Goal: Contribute content: Add original content to the website for others to see

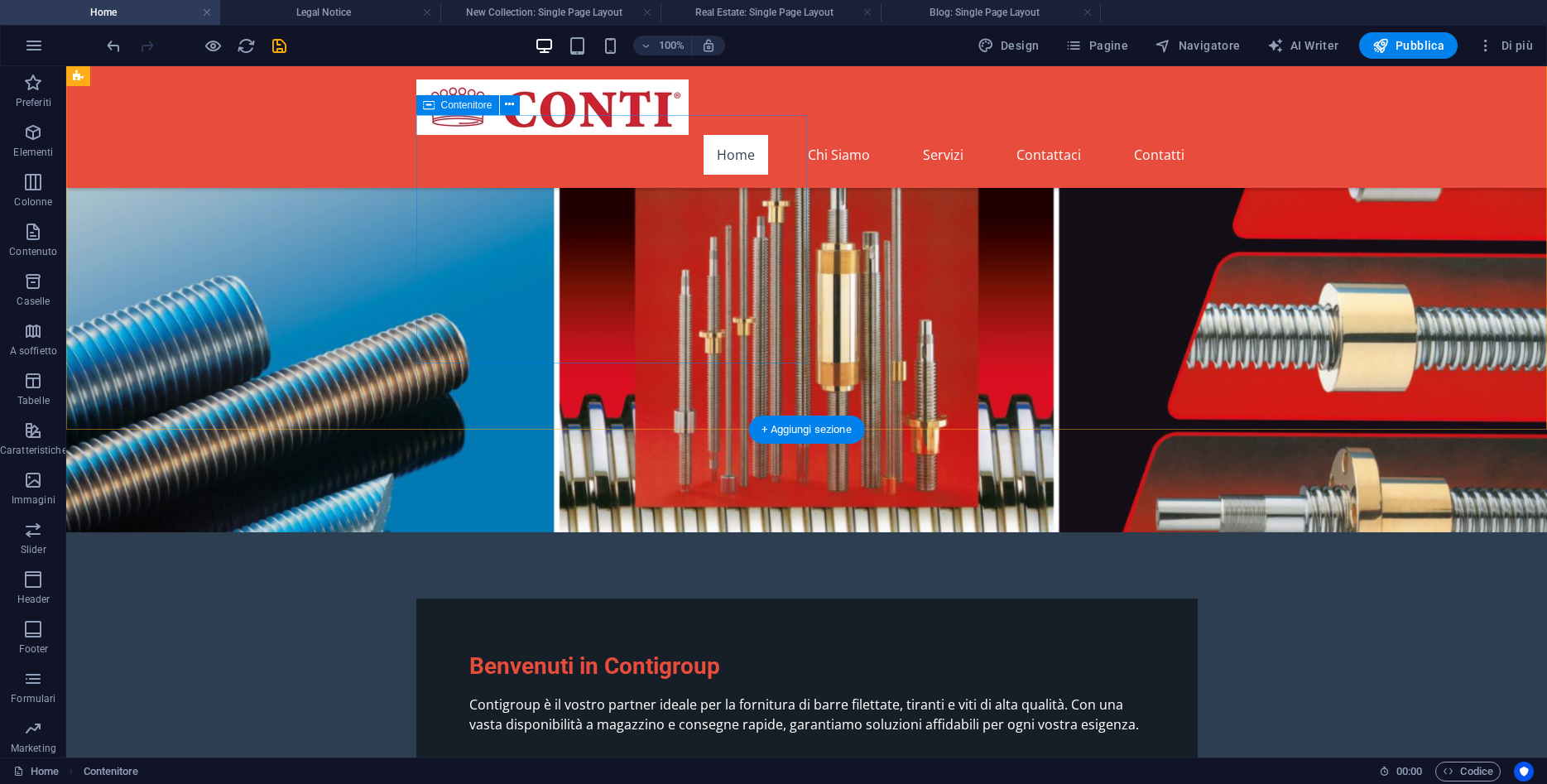
scroll to position [44, 0]
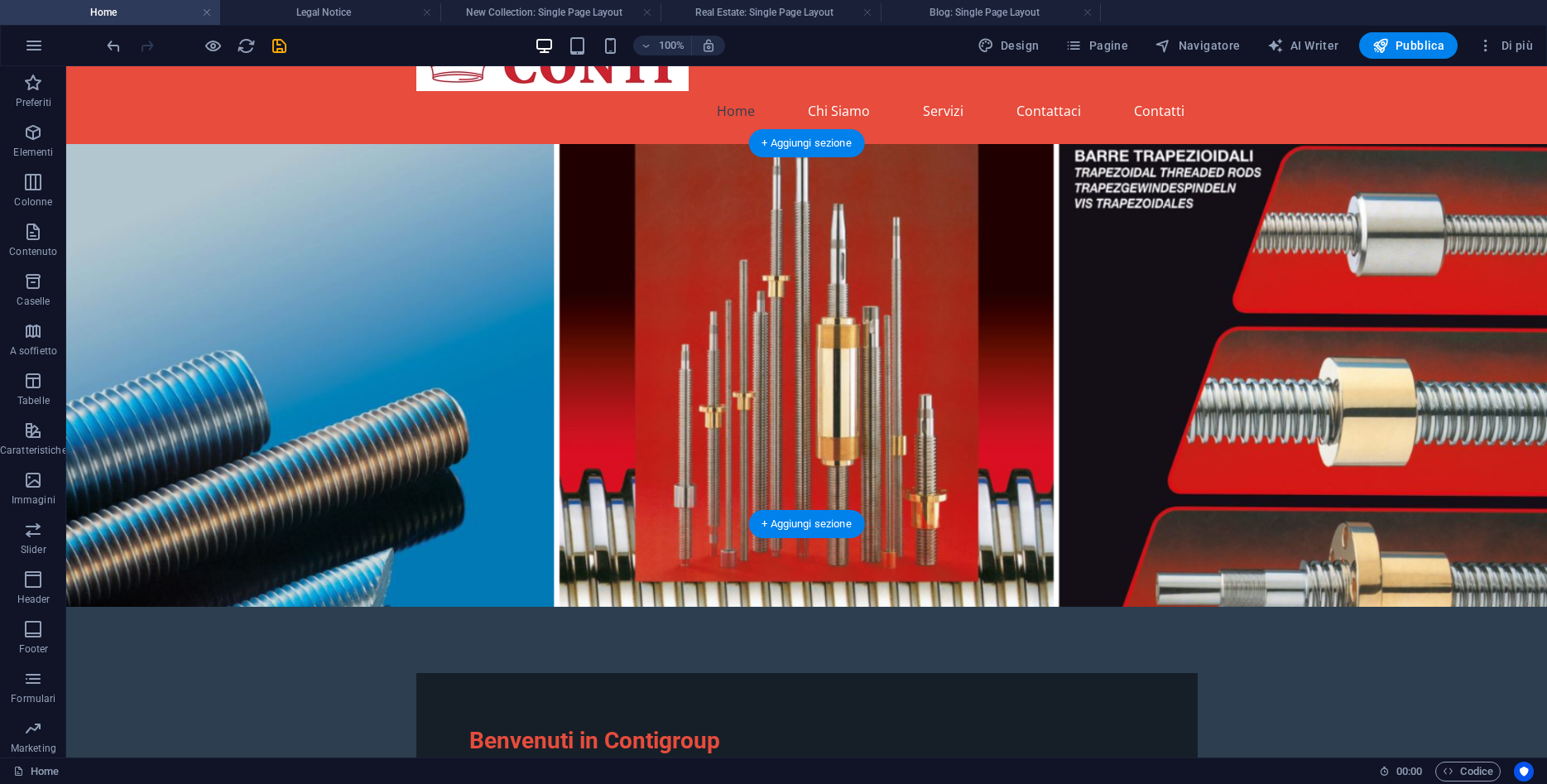
click at [195, 173] on figure at bounding box center [806, 375] width 1481 height 462
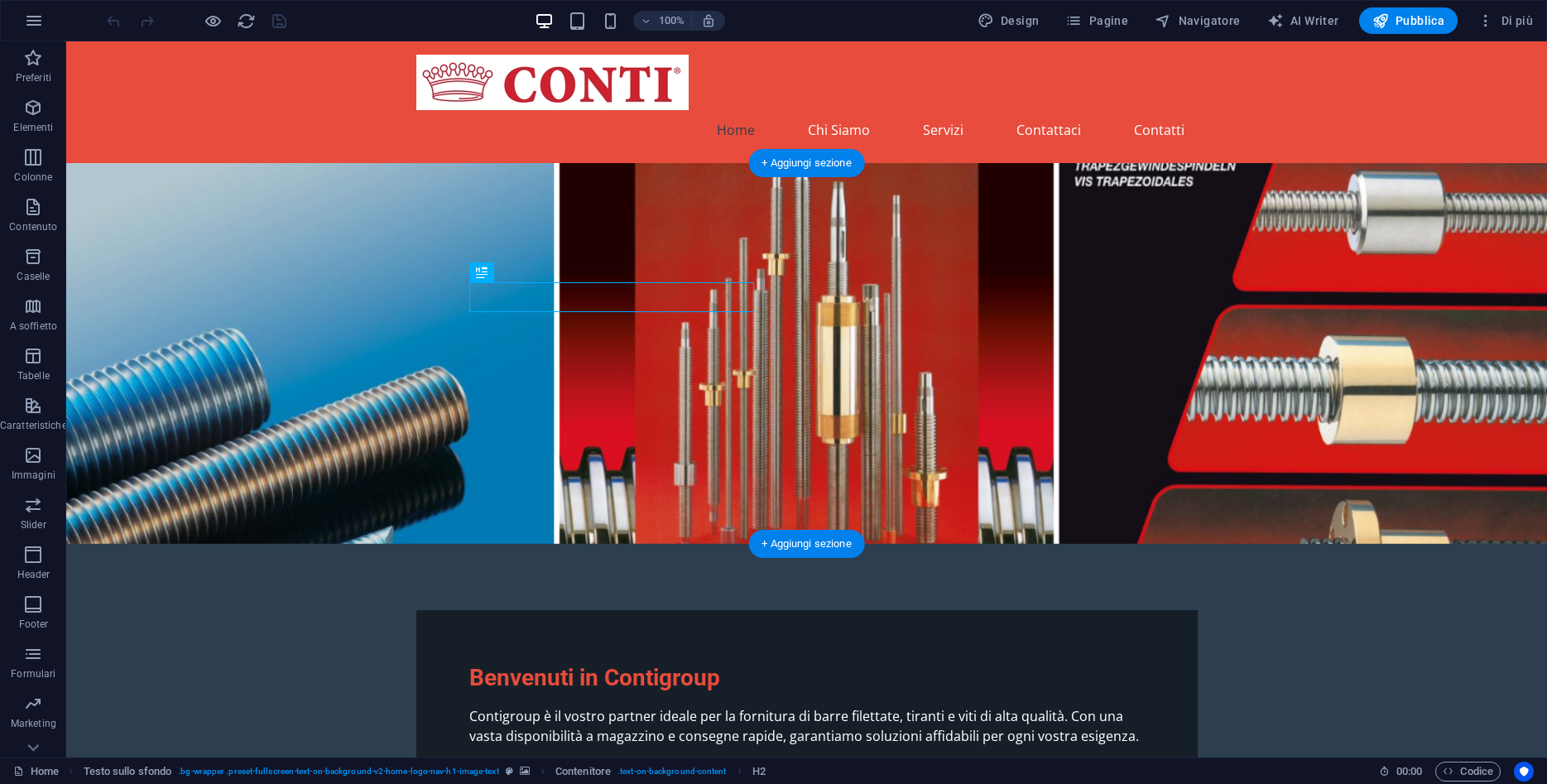
click at [905, 233] on figure at bounding box center [806, 353] width 1481 height 381
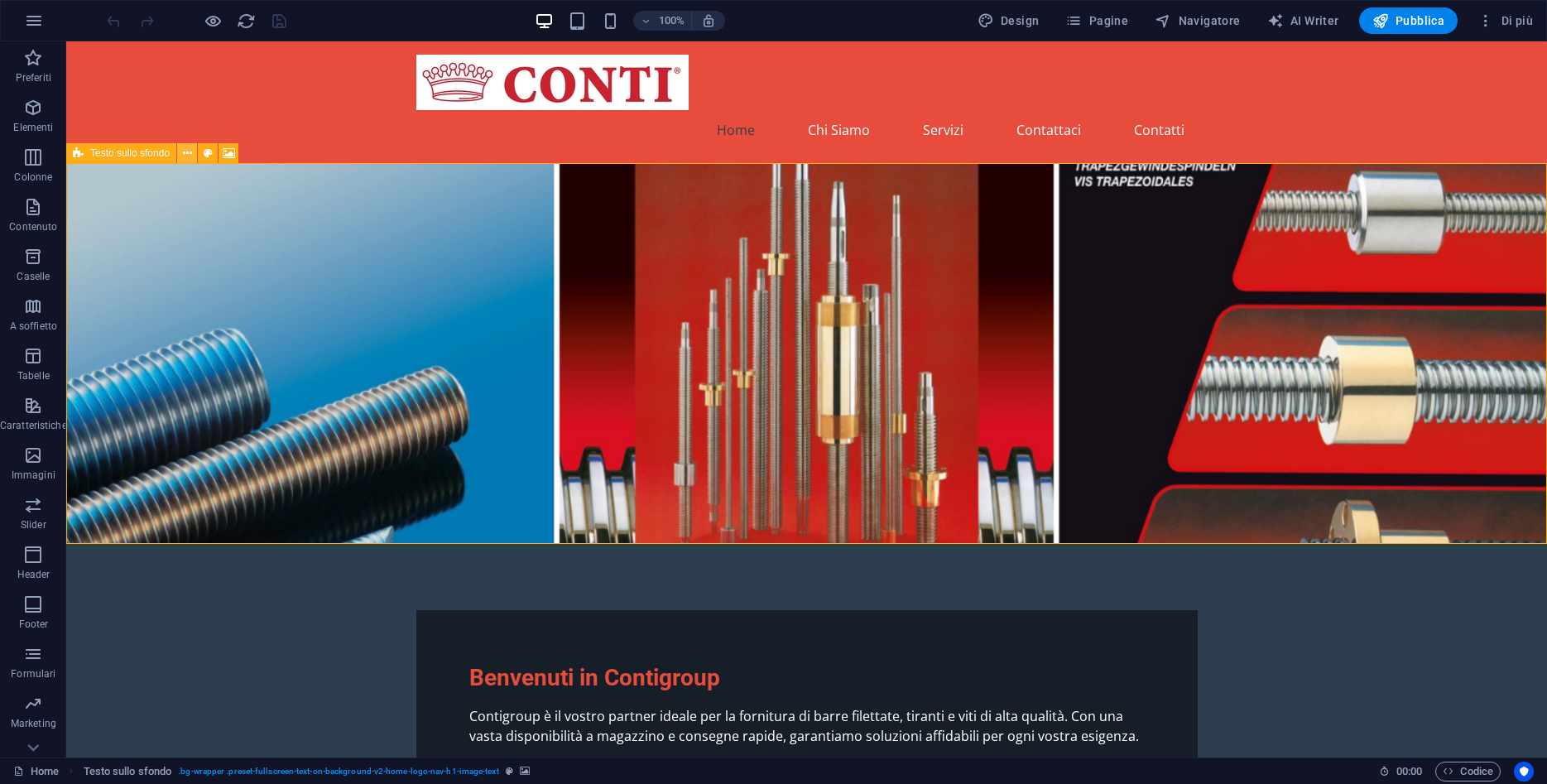
click at [191, 153] on icon at bounding box center [188, 153] width 9 height 17
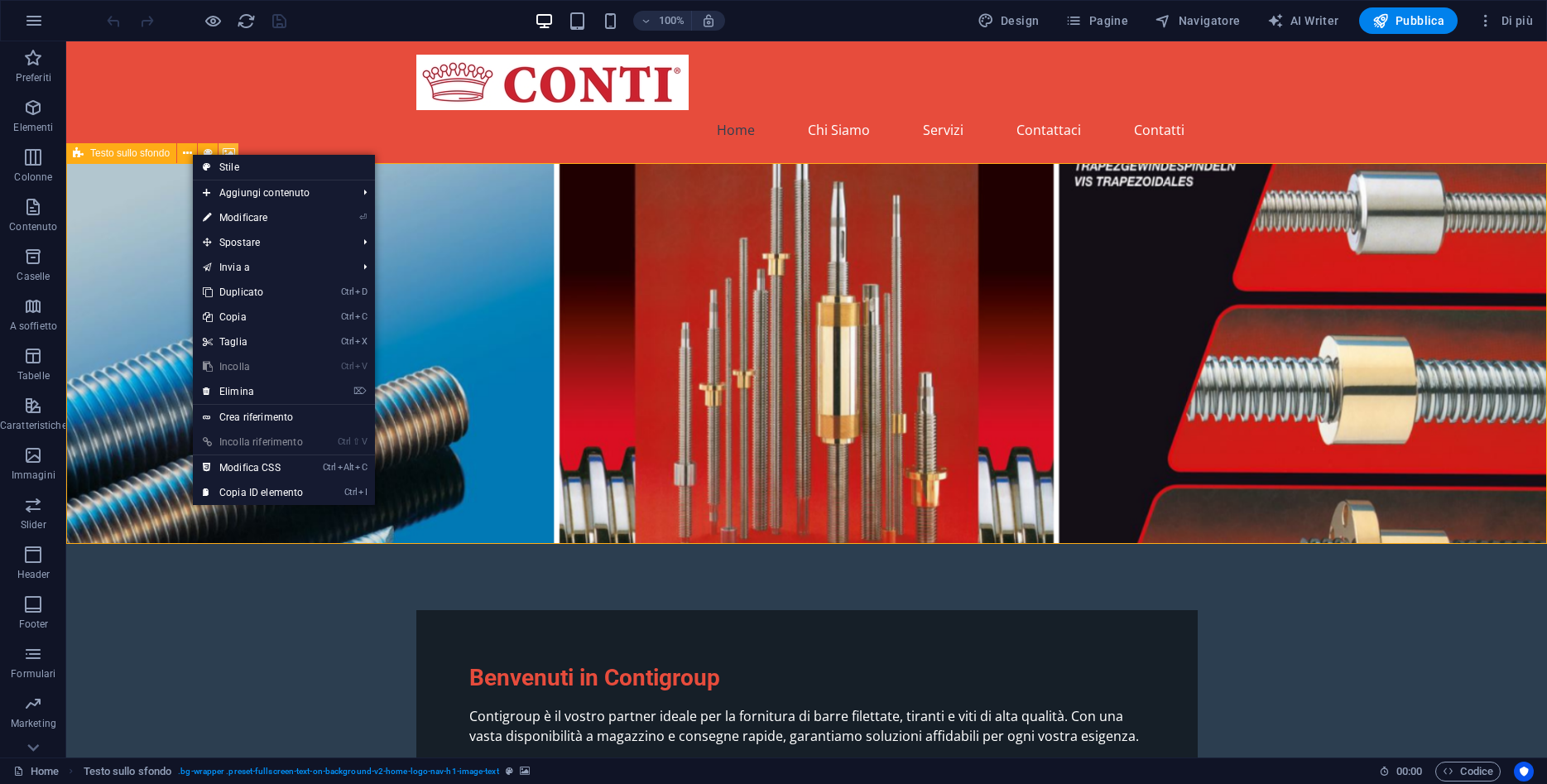
click at [227, 146] on icon at bounding box center [229, 153] width 13 height 17
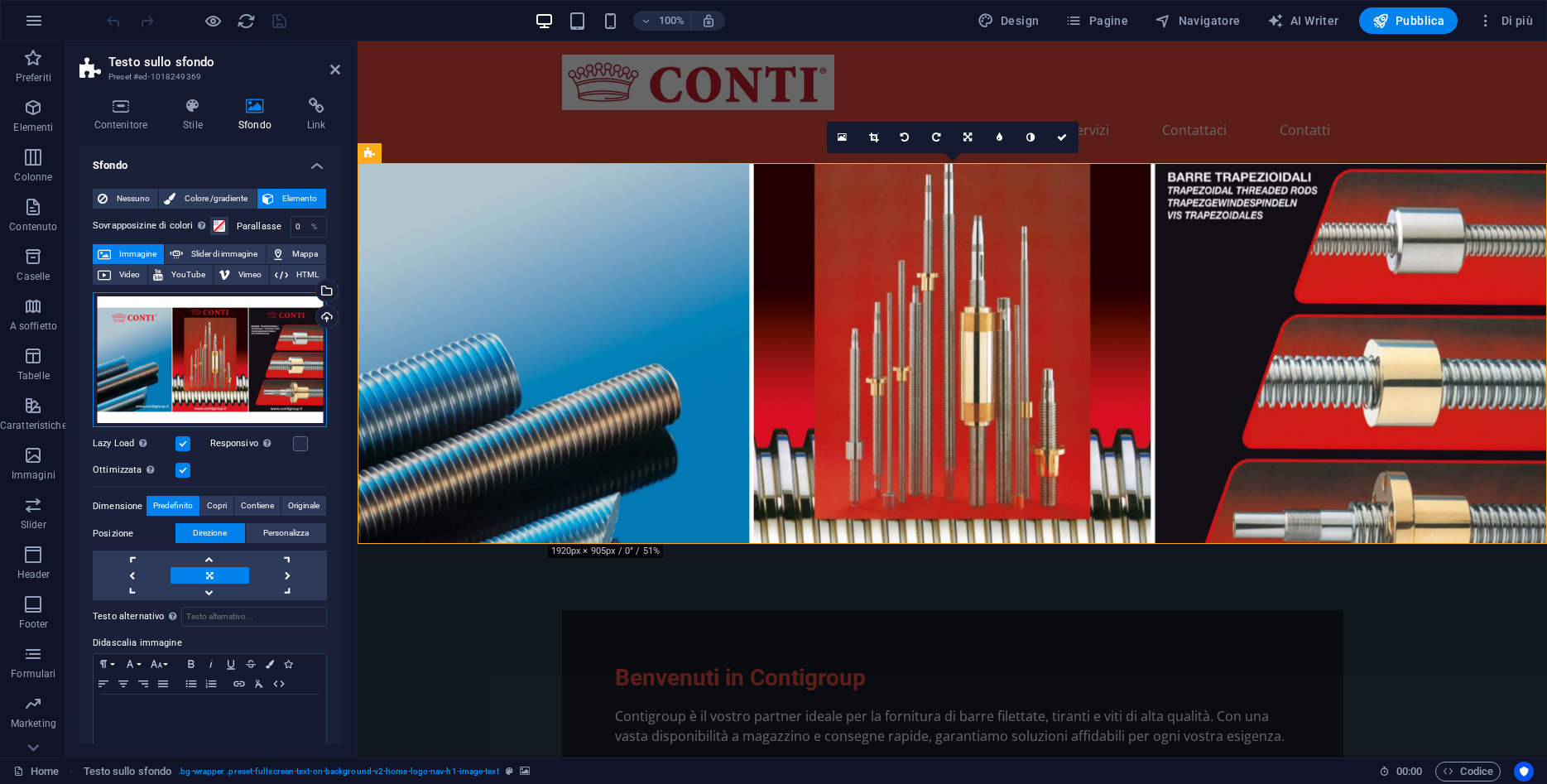
click at [197, 360] on div "Trascina qui i file, fai clic per sceglierli o selezionali da File o dalle nost…" at bounding box center [210, 360] width 234 height 136
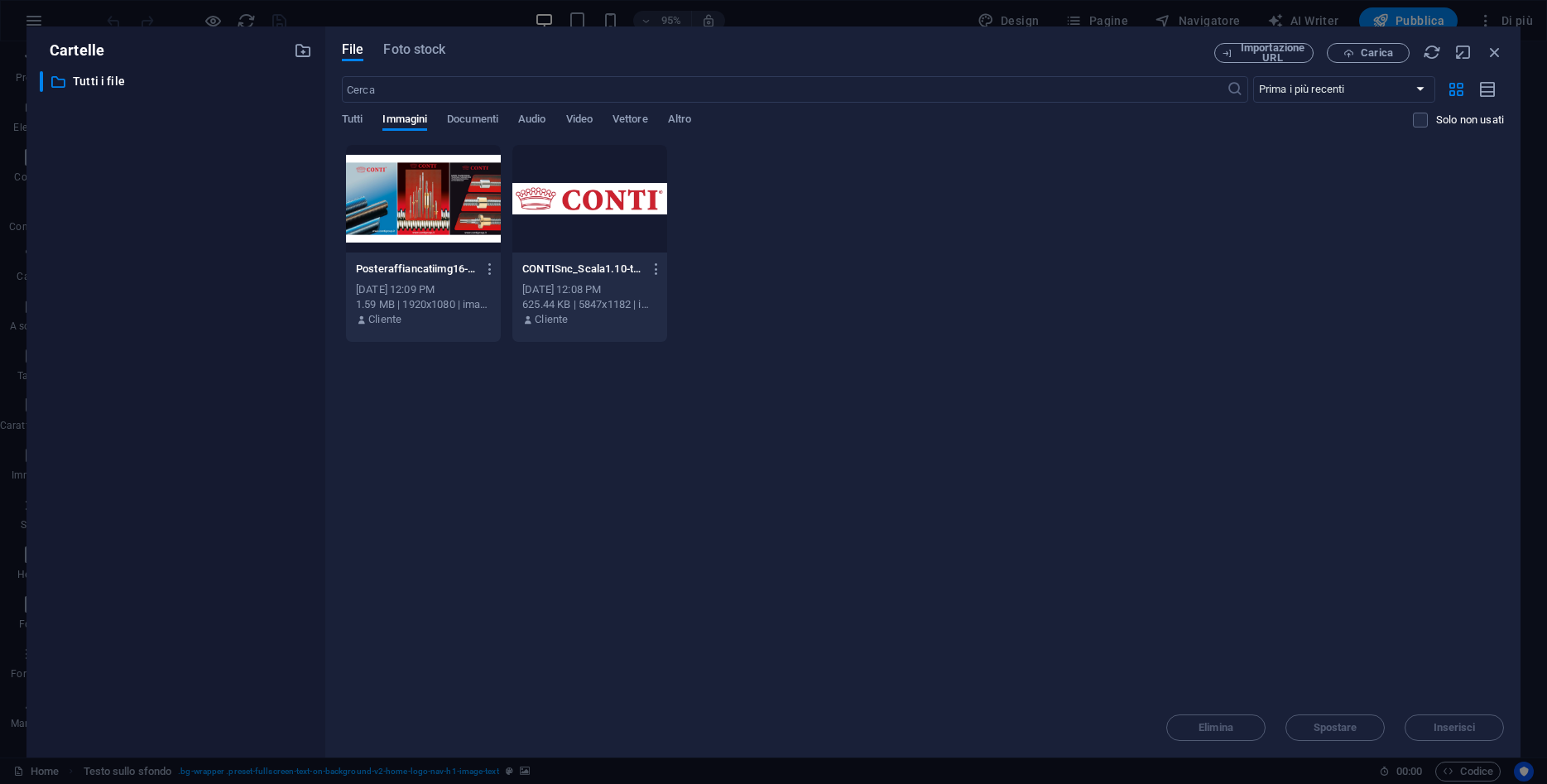
click at [395, 205] on div at bounding box center [423, 199] width 154 height 108
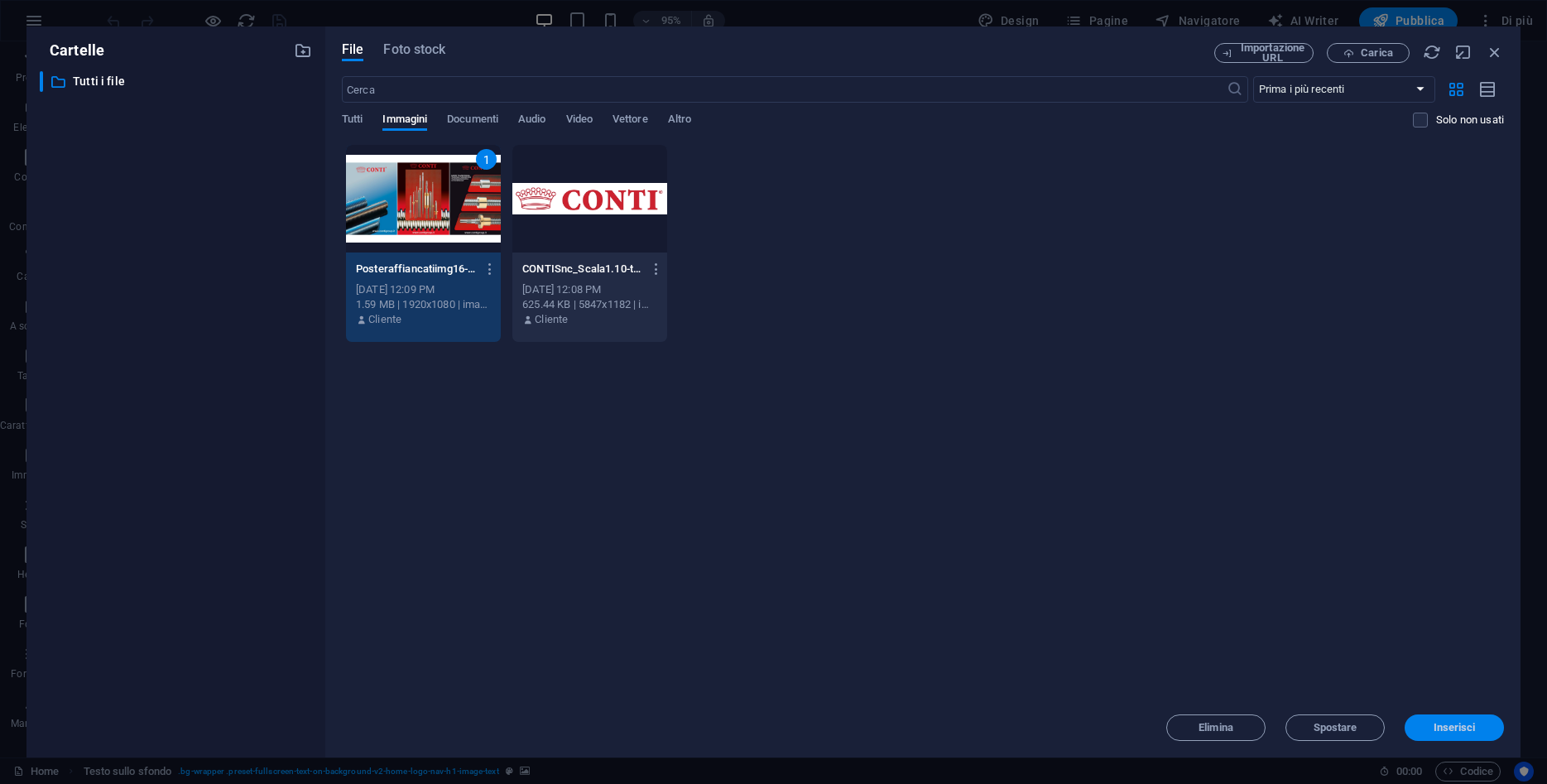
click at [1495, 738] on button "Inserisci" at bounding box center [1454, 727] width 99 height 27
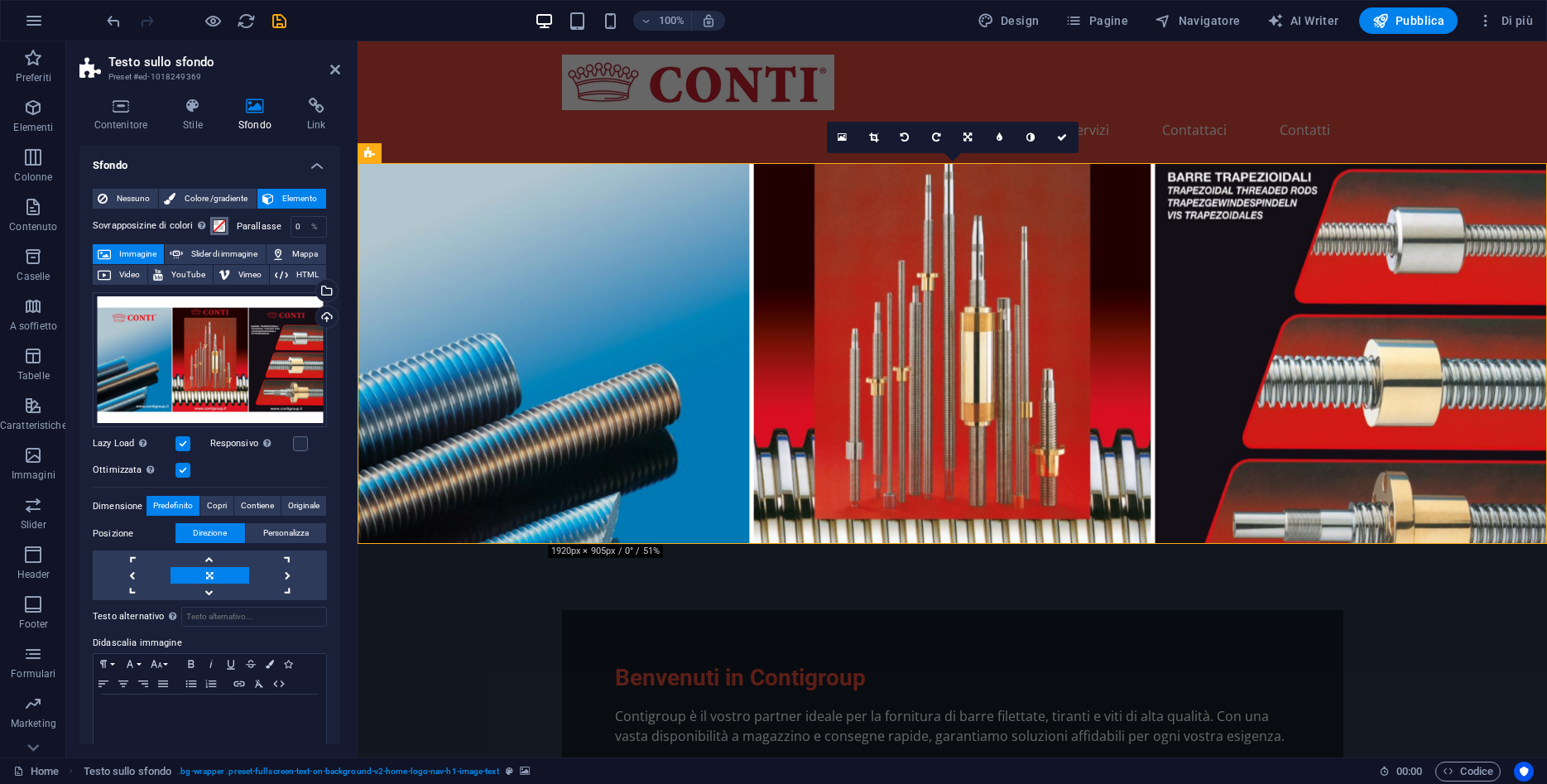
click at [218, 223] on span at bounding box center [219, 226] width 13 height 13
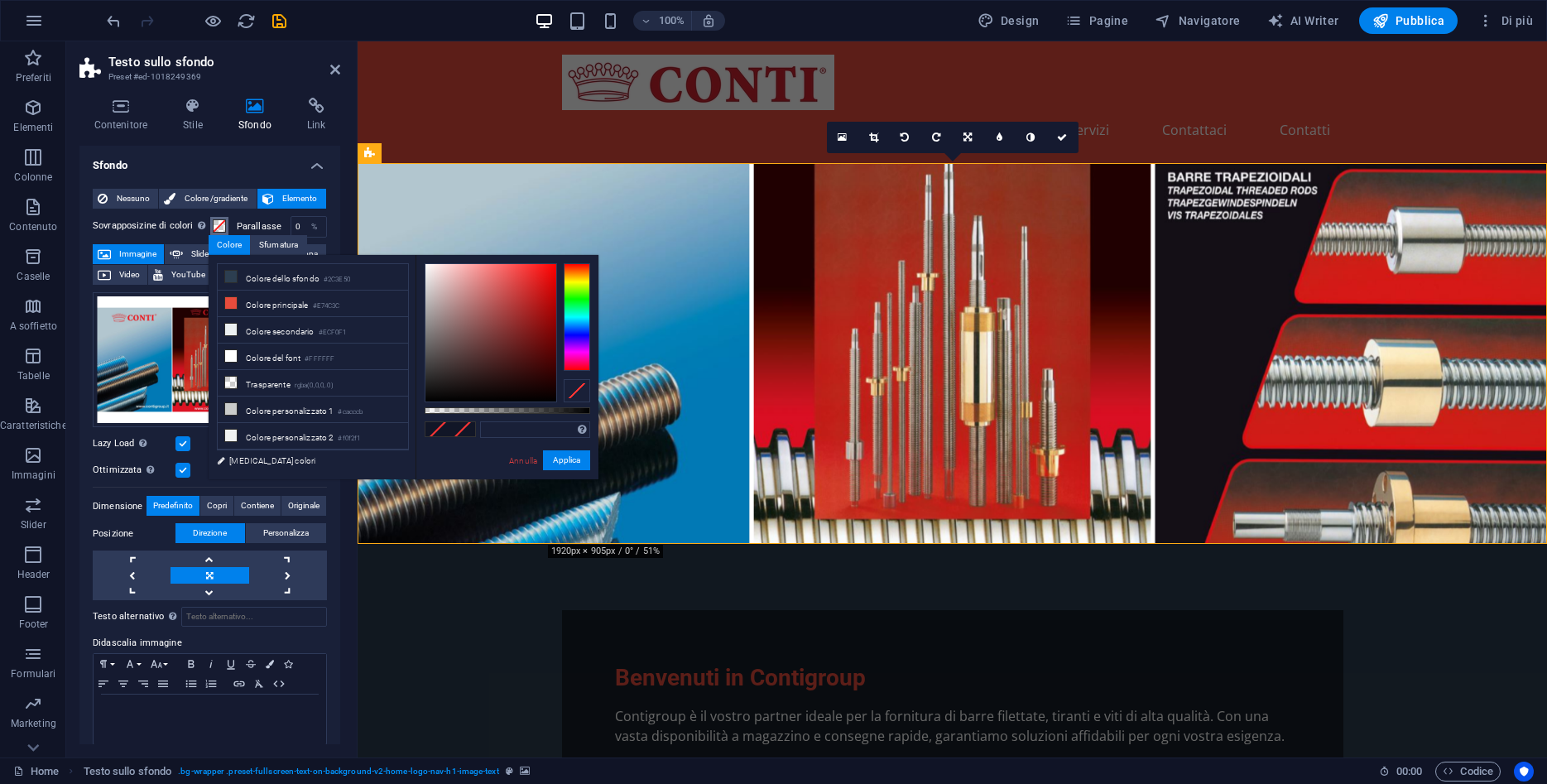
click at [218, 223] on span at bounding box center [219, 226] width 13 height 13
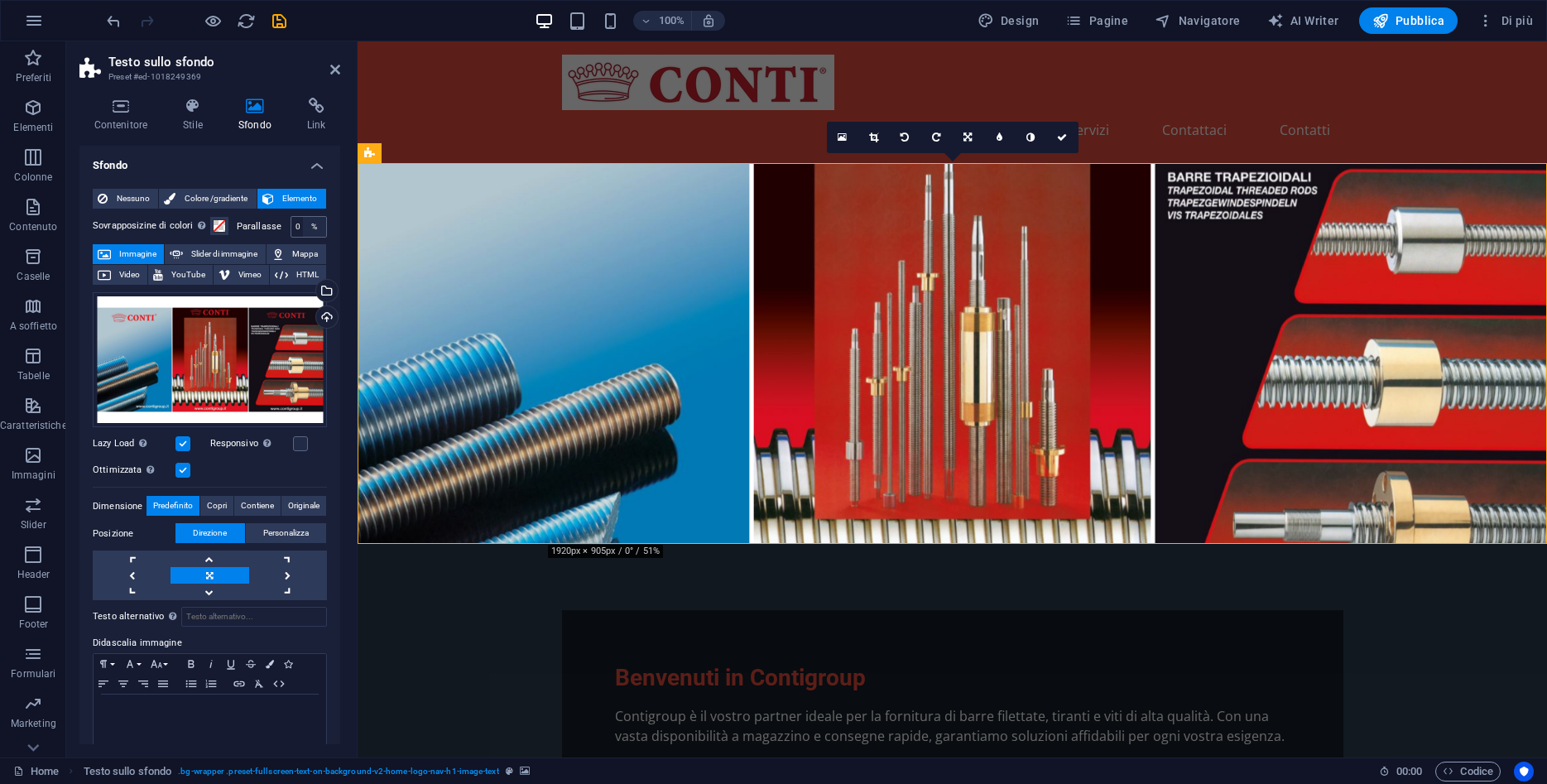
click at [318, 228] on div "%" at bounding box center [314, 227] width 23 height 20
click at [303, 227] on div "%" at bounding box center [314, 227] width 23 height 20
drag, startPoint x: 294, startPoint y: 227, endPoint x: 303, endPoint y: 227, distance: 9.0
click at [303, 227] on div "0 %" at bounding box center [309, 226] width 37 height 21
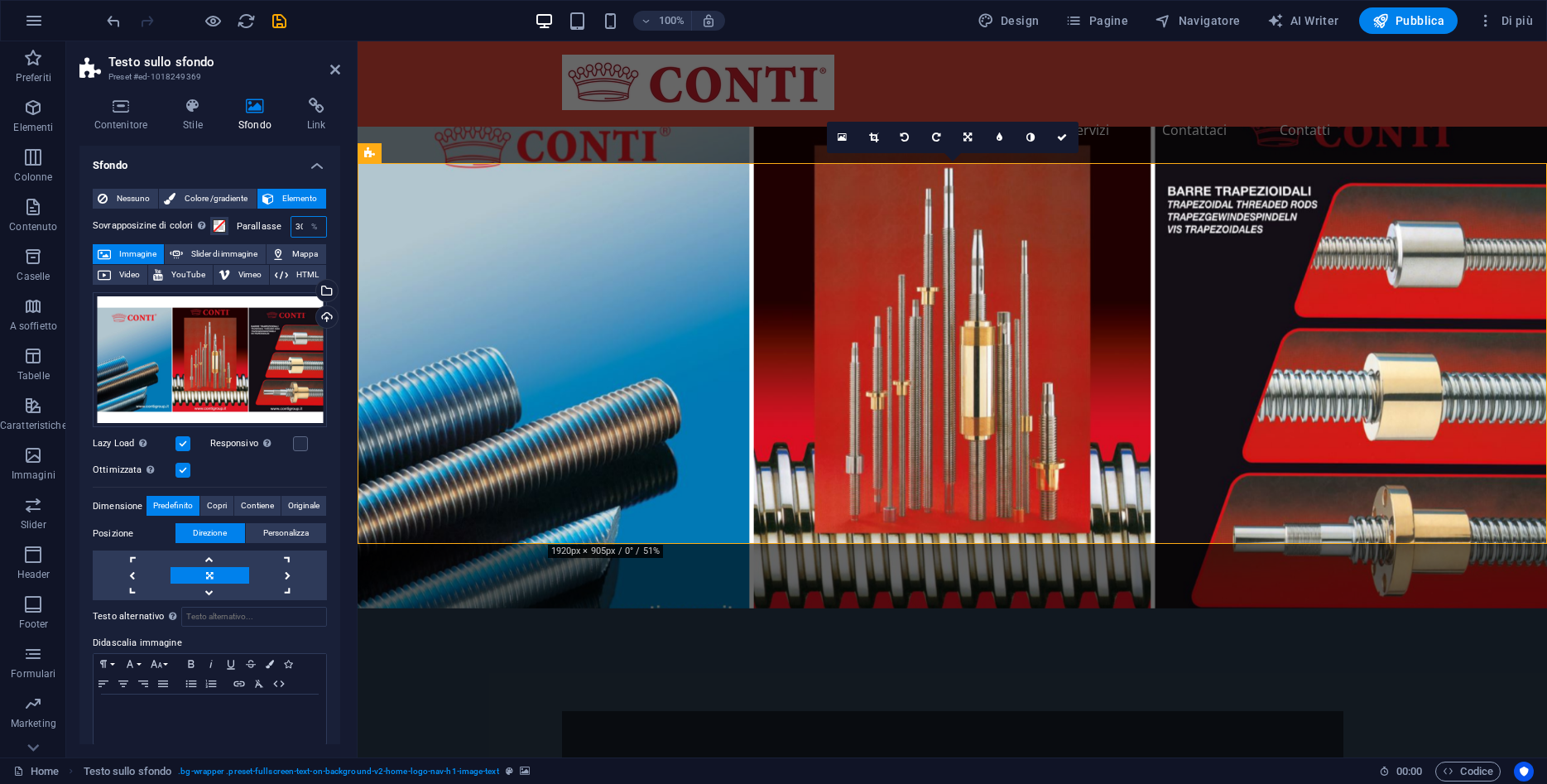
drag, startPoint x: 302, startPoint y: 227, endPoint x: 260, endPoint y: 225, distance: 42.0
click at [291, 225] on input "30" at bounding box center [309, 227] width 35 height 20
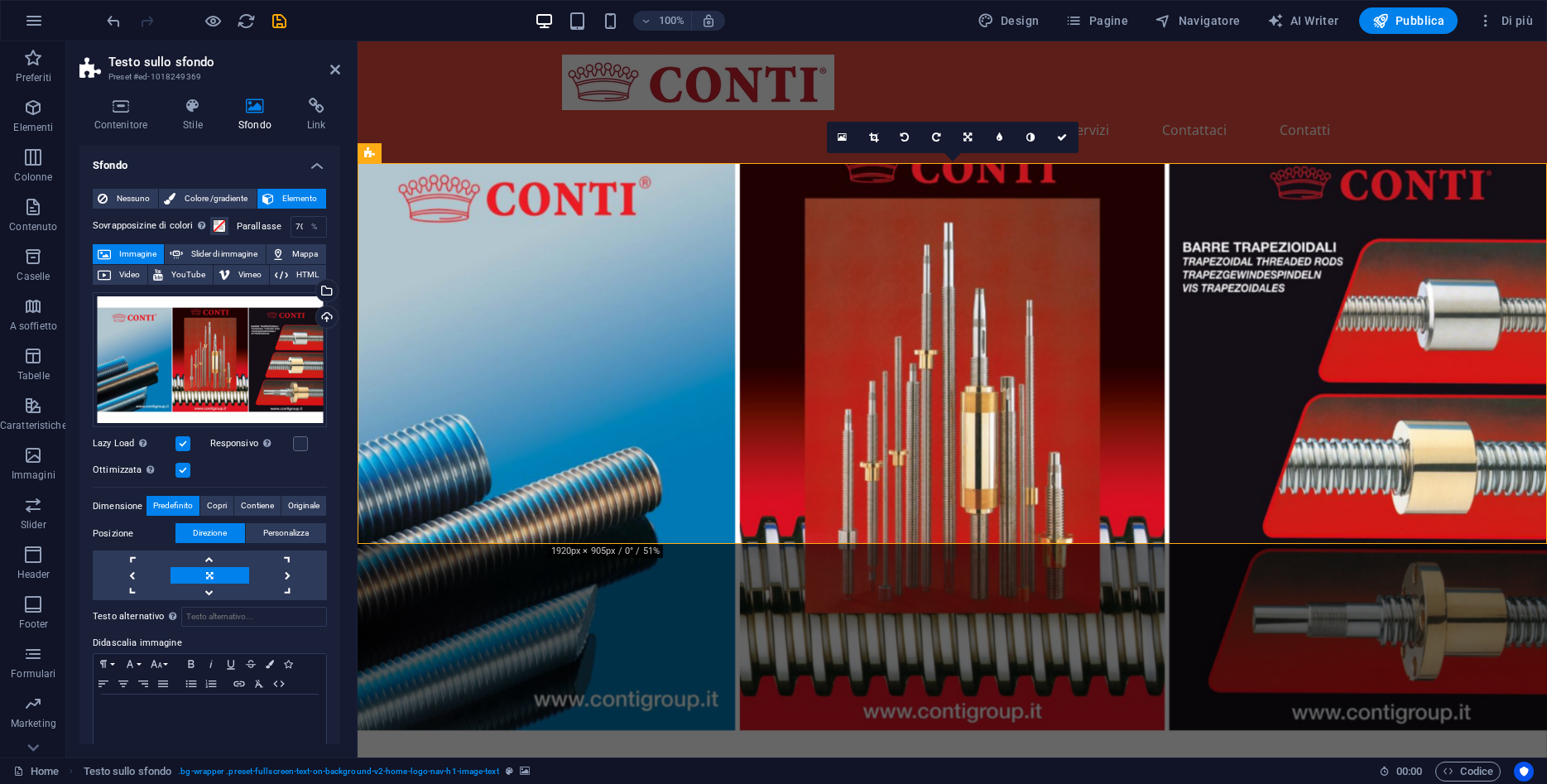
click at [282, 478] on div "Ottimizzata Le immagini sono compresse per migliorare la velocità della pagina." at bounding box center [210, 471] width 234 height 20
drag, startPoint x: 303, startPoint y: 224, endPoint x: 250, endPoint y: 227, distance: 53.1
click at [250, 227] on div "Parallasse 70 %" at bounding box center [282, 226] width 90 height 21
drag, startPoint x: 303, startPoint y: 226, endPoint x: 295, endPoint y: 224, distance: 8.2
click at [299, 226] on div "70 %" at bounding box center [309, 226] width 37 height 21
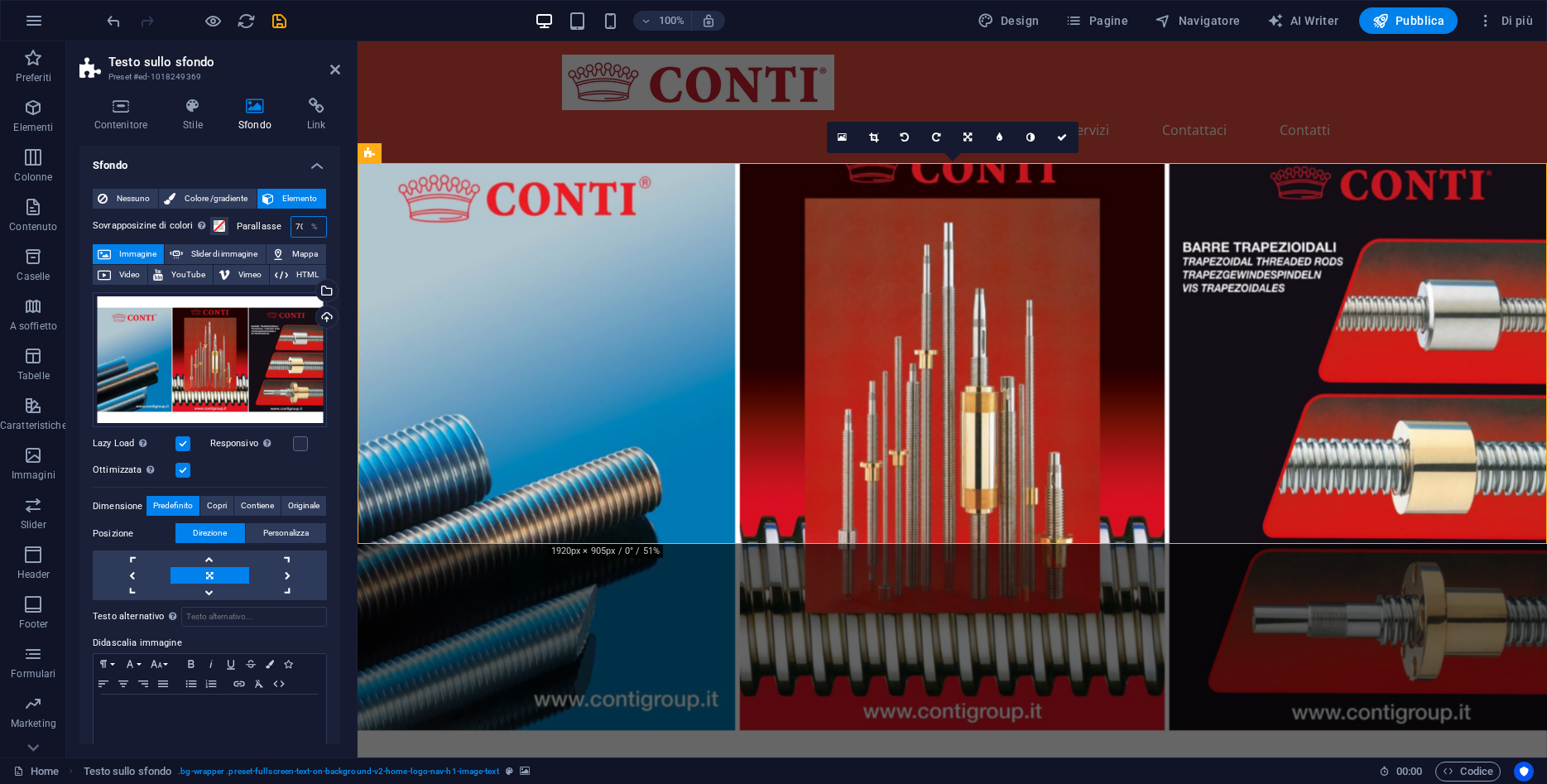
drag, startPoint x: 295, startPoint y: 224, endPoint x: 304, endPoint y: 223, distance: 9.1
click at [304, 223] on input "70" at bounding box center [309, 227] width 35 height 20
type input "0"
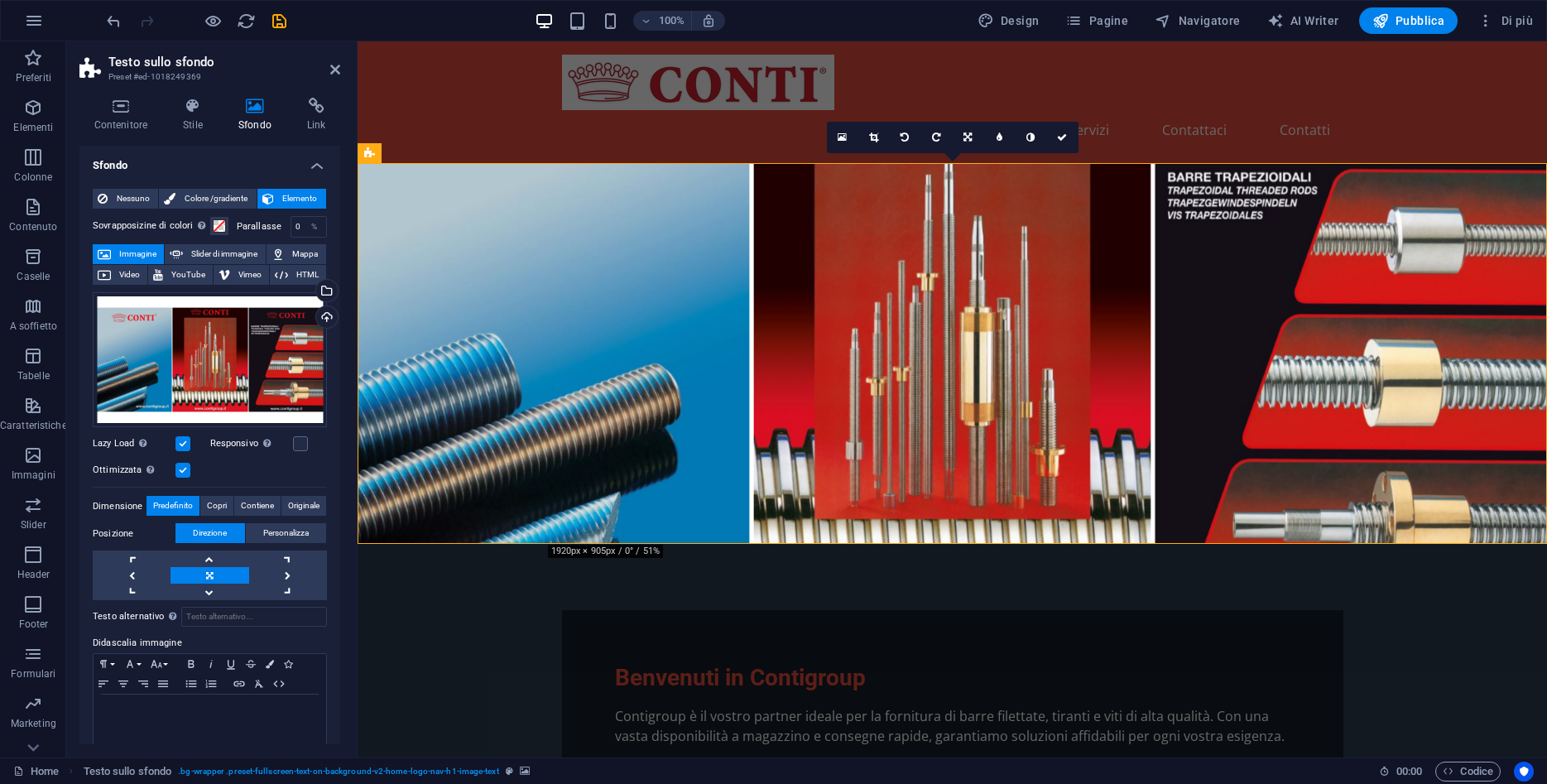
scroll to position [15, 0]
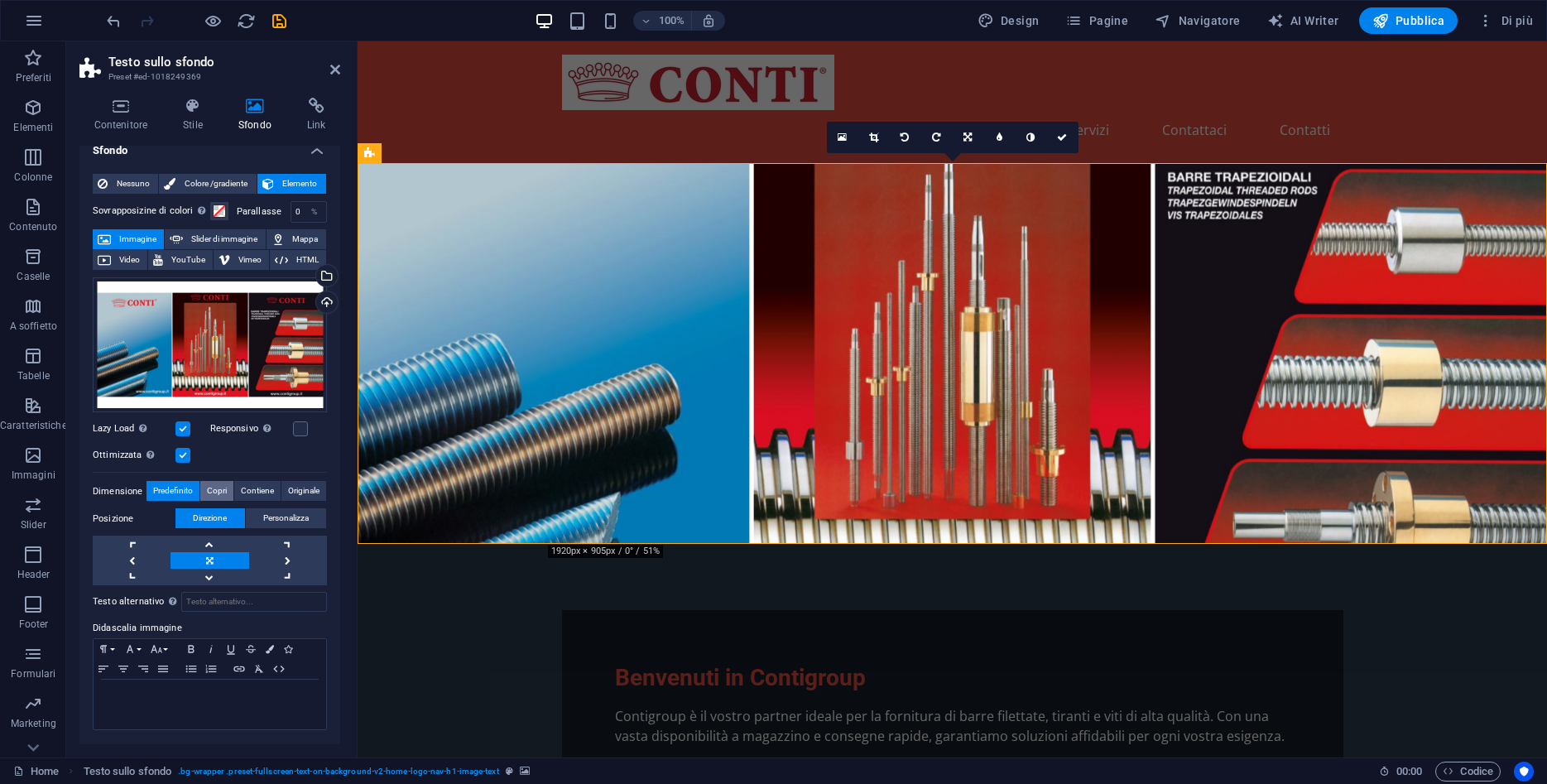
click at [210, 490] on span "Copri" at bounding box center [217, 491] width 20 height 20
click at [183, 500] on span "Predefinito" at bounding box center [173, 491] width 40 height 20
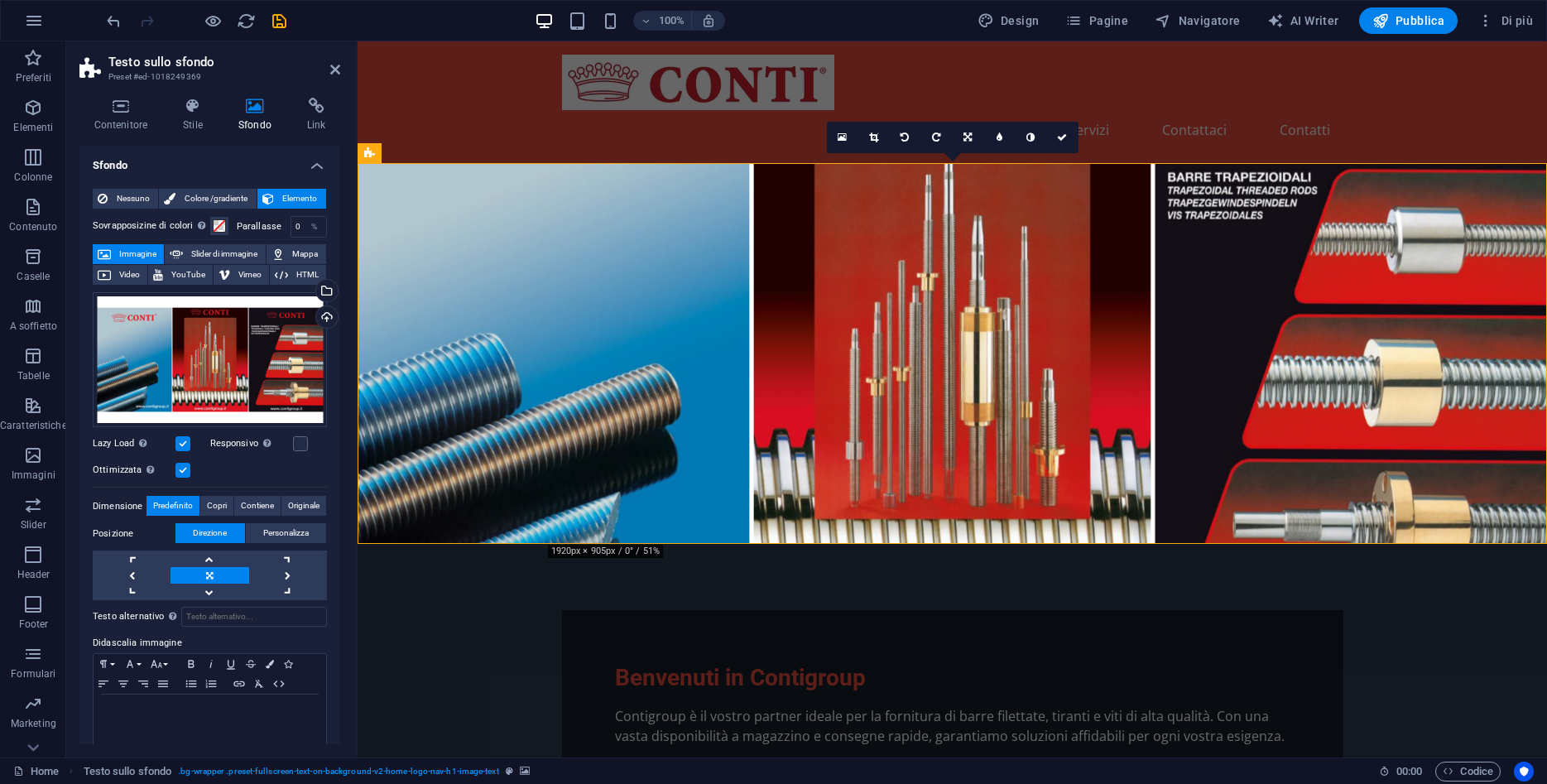
click at [440, 210] on figure at bounding box center [952, 353] width 1189 height 381
click at [267, 507] on span "Contiene" at bounding box center [257, 506] width 33 height 20
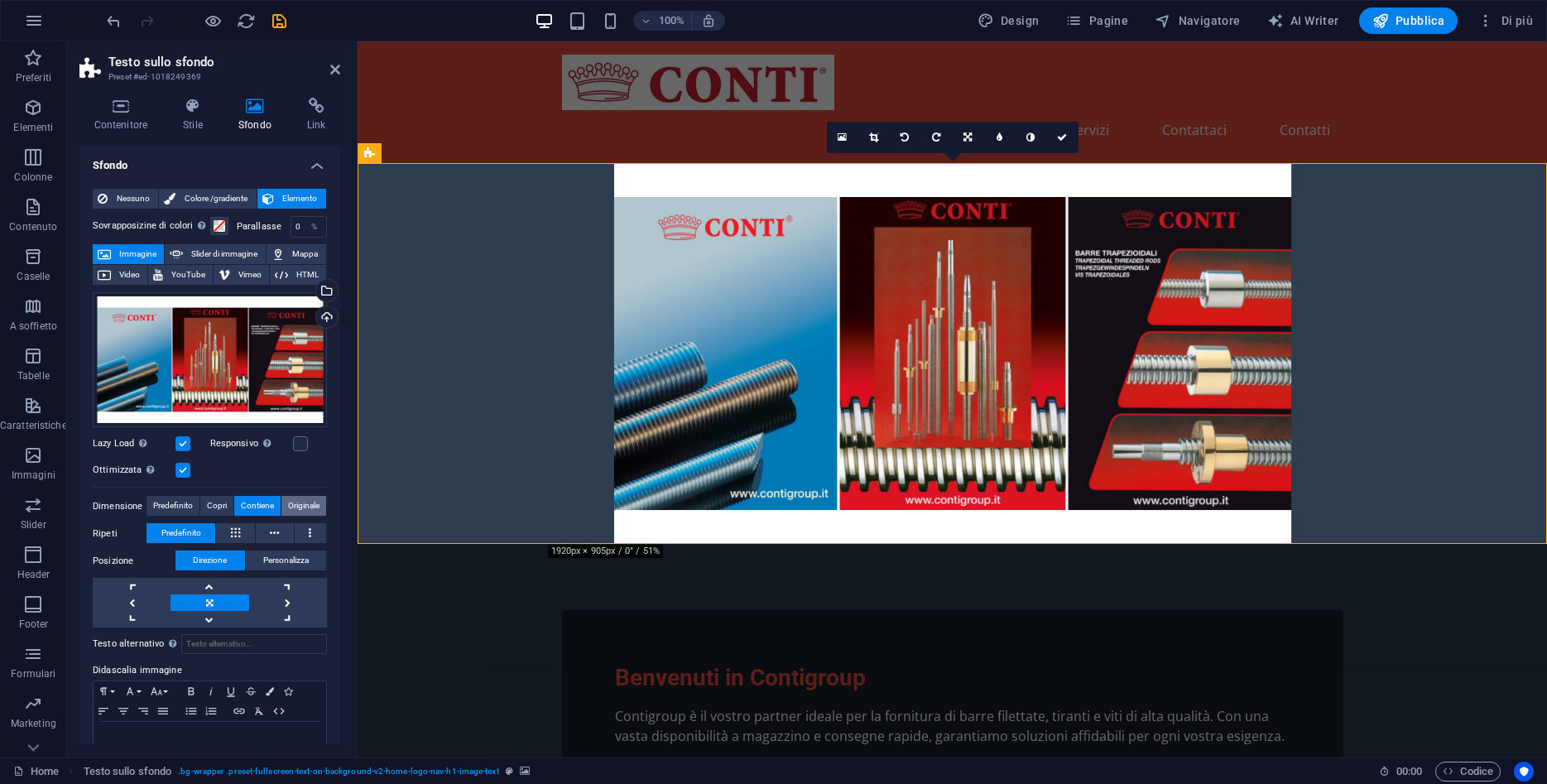
click at [312, 505] on span "Originale" at bounding box center [303, 506] width 31 height 20
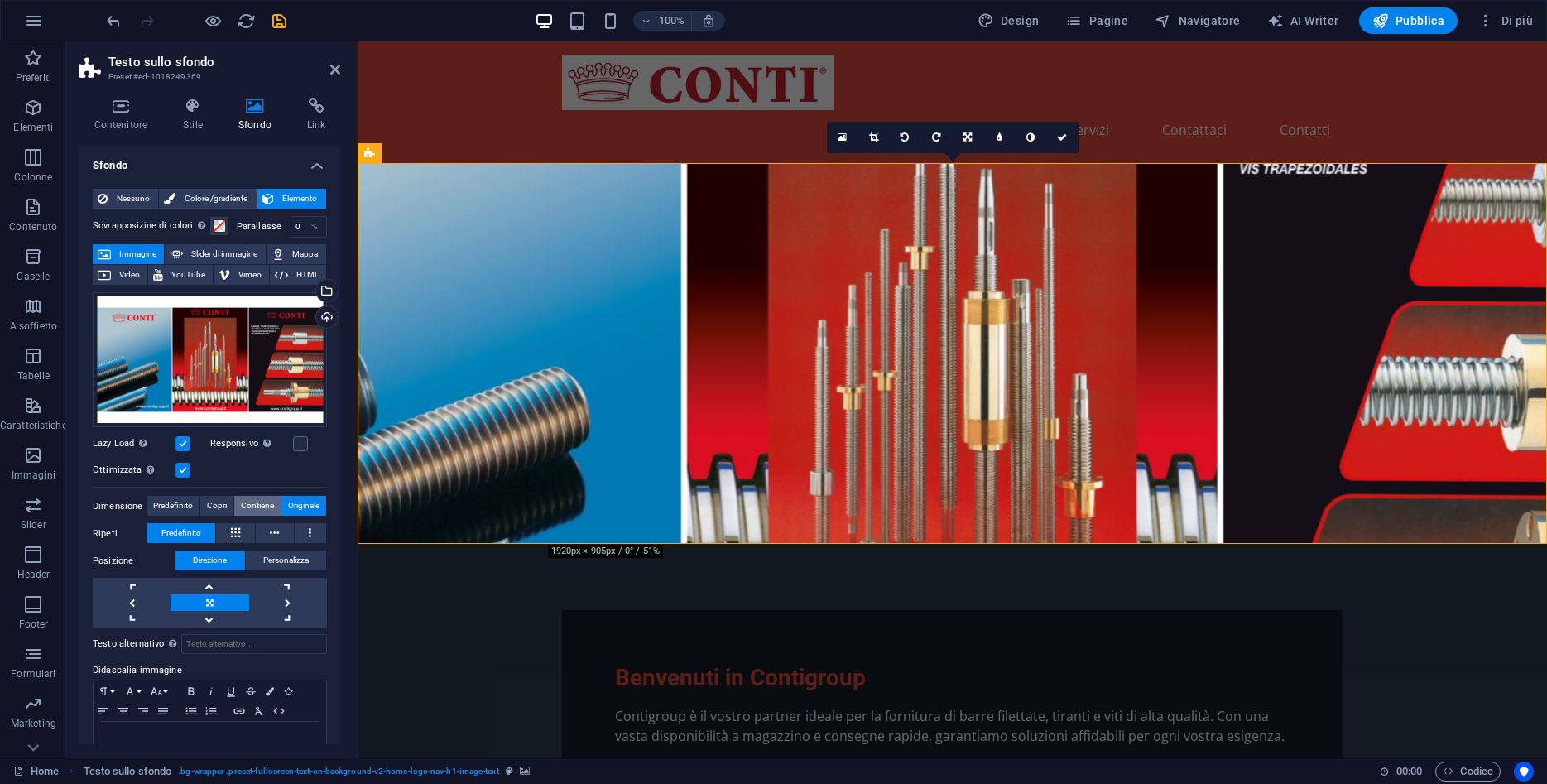
click at [271, 512] on span "Contiene" at bounding box center [257, 506] width 33 height 20
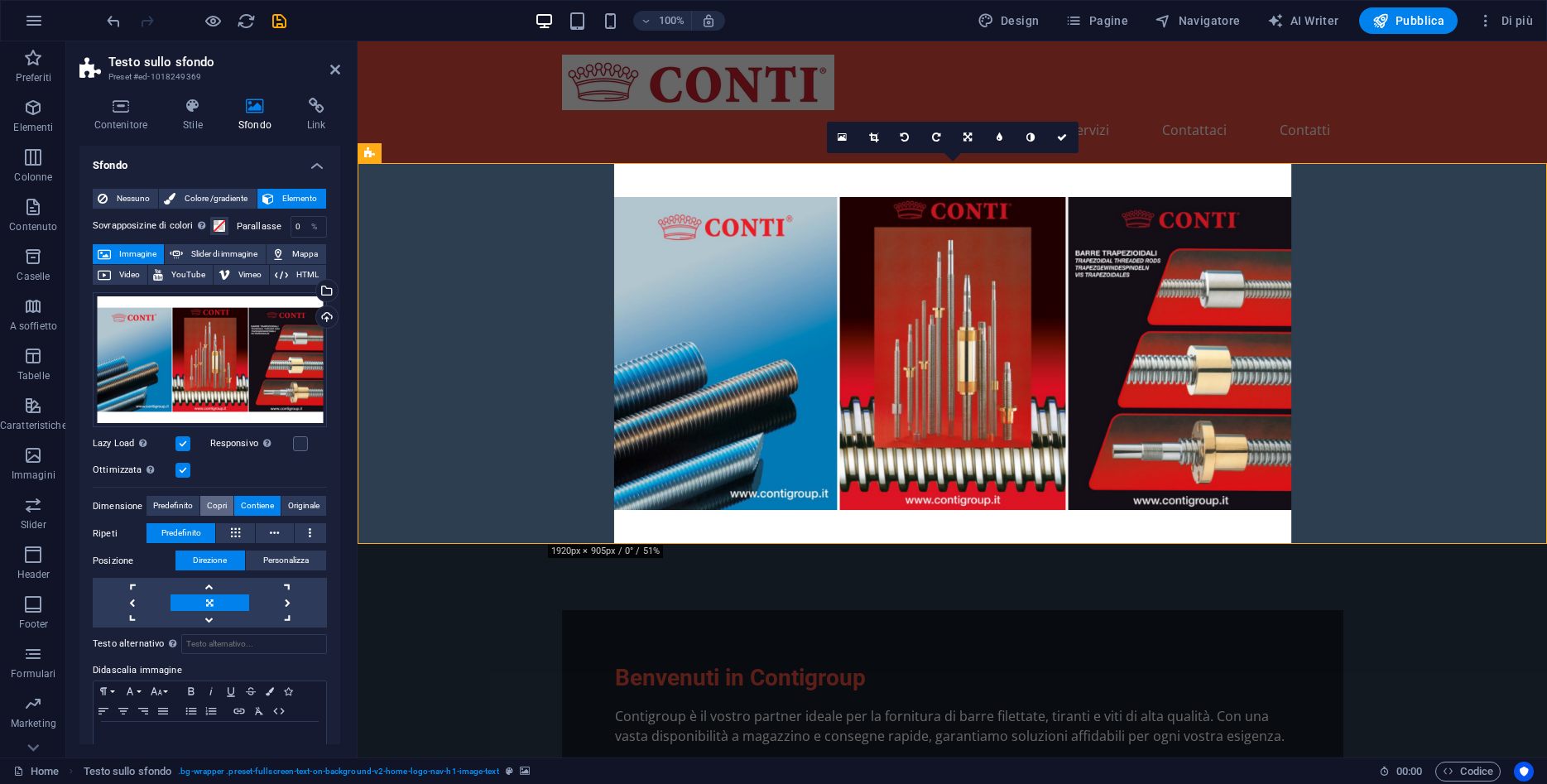
click at [222, 504] on span "Copri" at bounding box center [217, 506] width 20 height 20
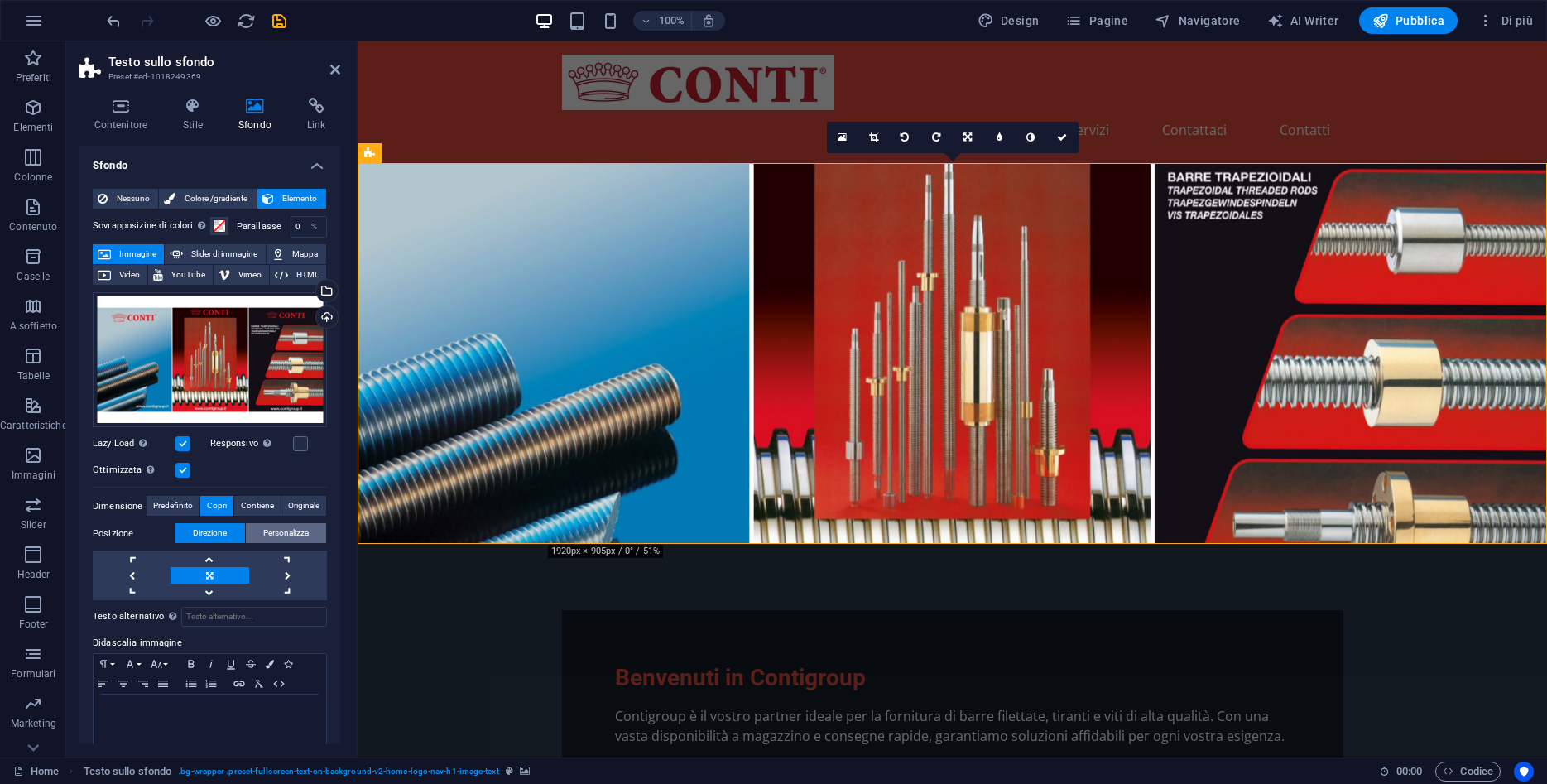
click at [299, 534] on span "Personalizza" at bounding box center [286, 533] width 46 height 20
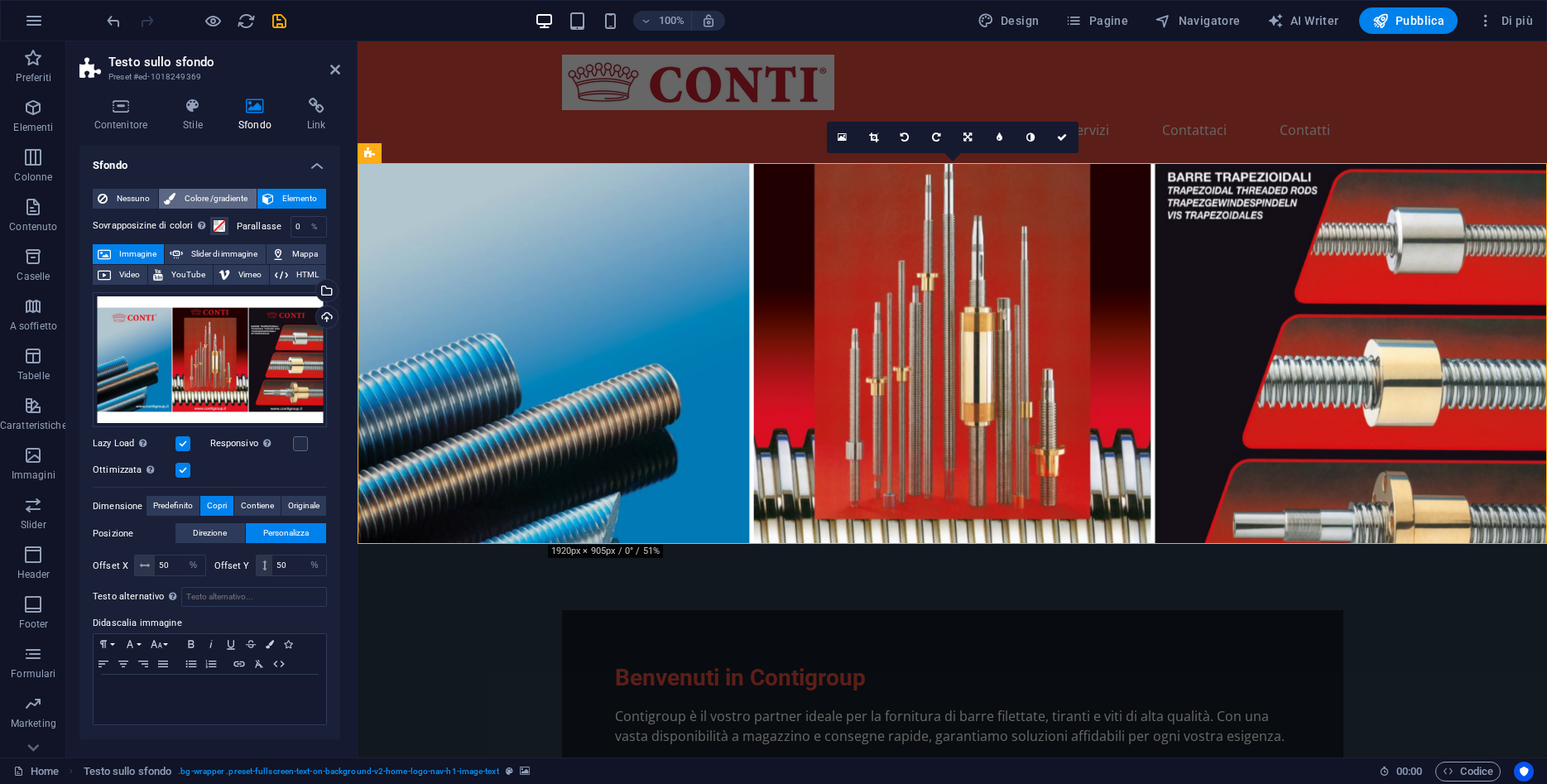
click at [177, 197] on button "Colore /gradiente" at bounding box center [207, 199] width 97 height 20
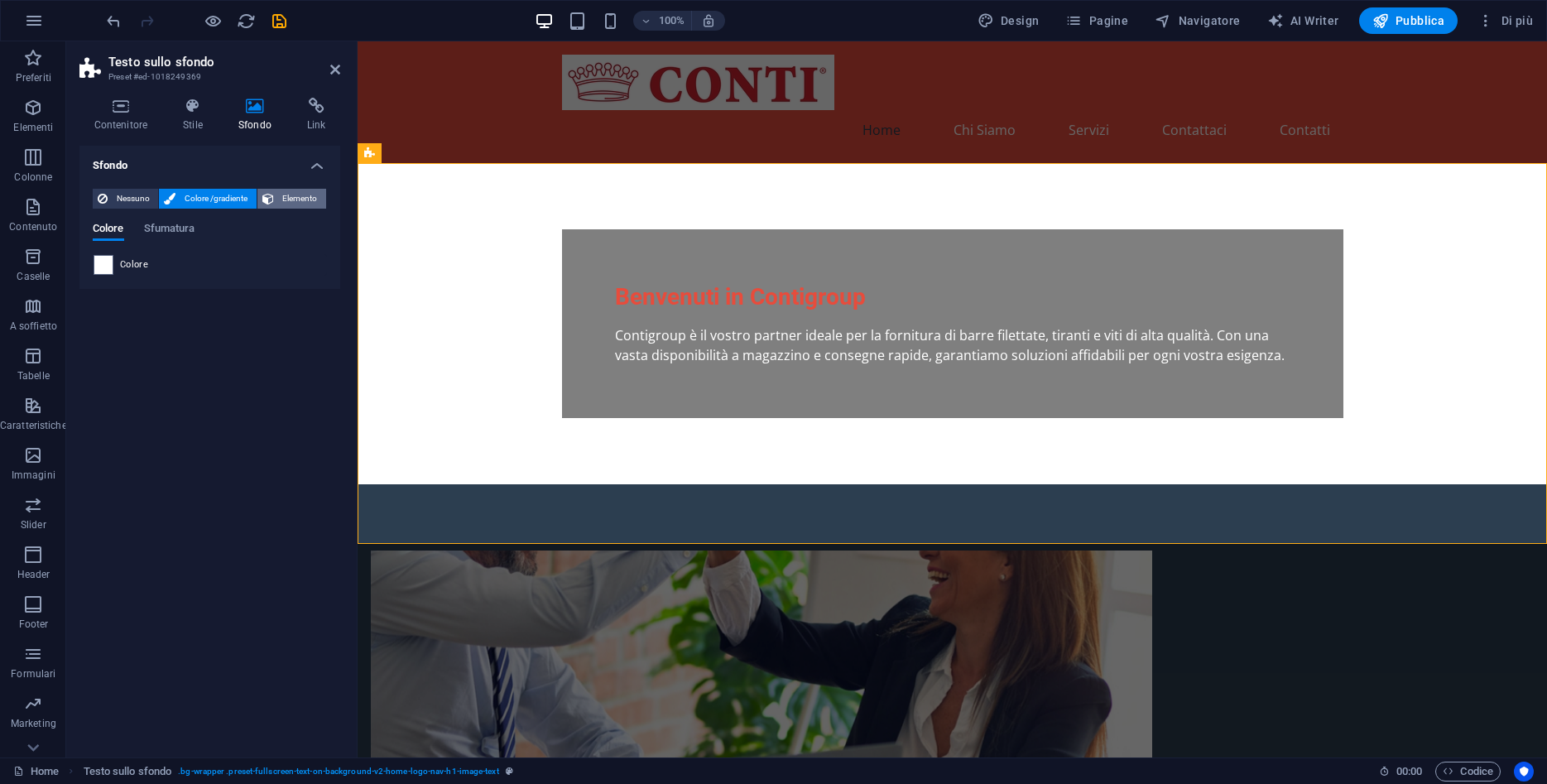
click at [271, 199] on icon at bounding box center [267, 199] width 12 height 20
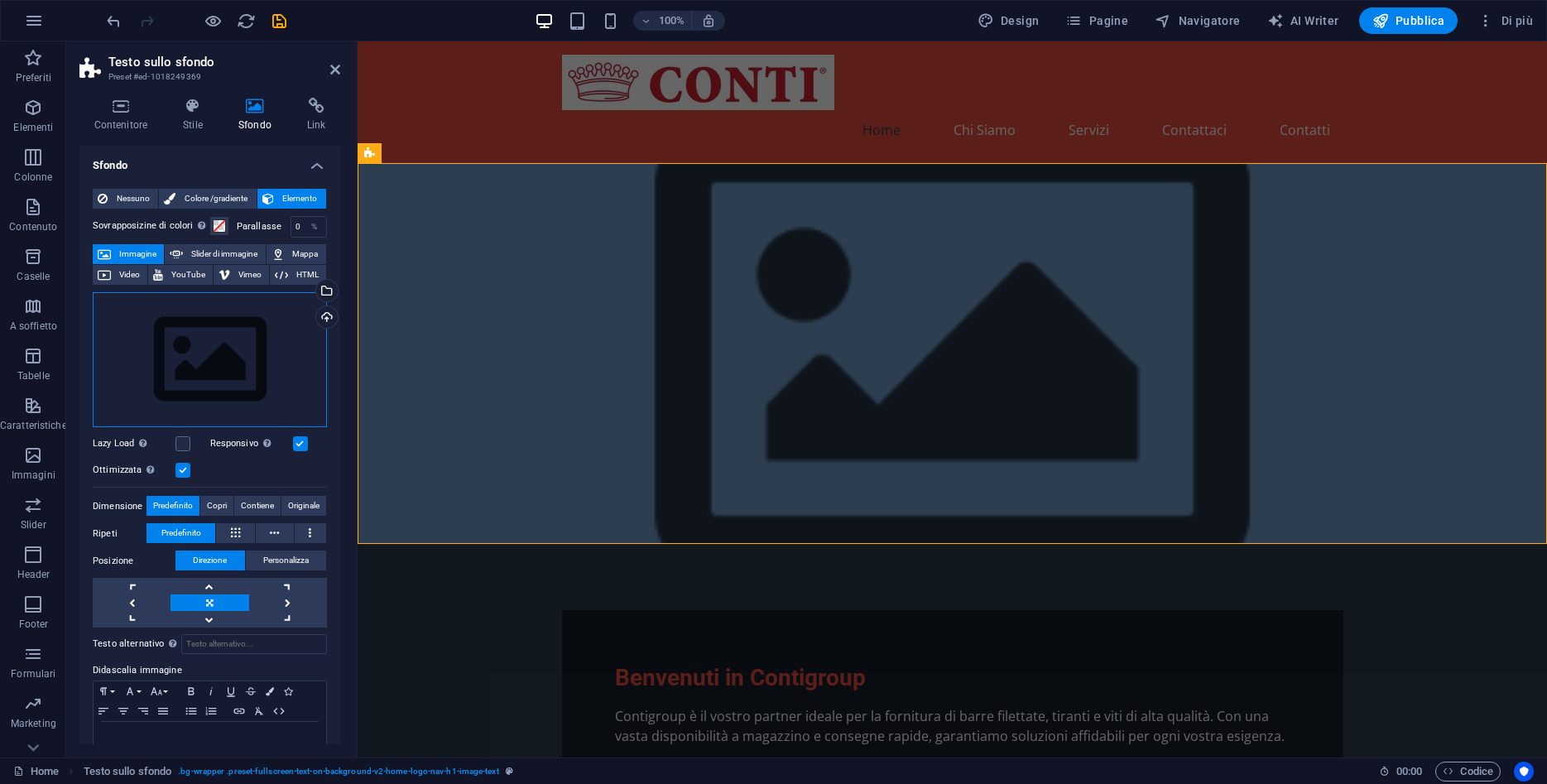
click at [178, 323] on div "Trascina qui i file, fai clic per sceglierli o selezionali da File o dalle nost…" at bounding box center [210, 360] width 234 height 136
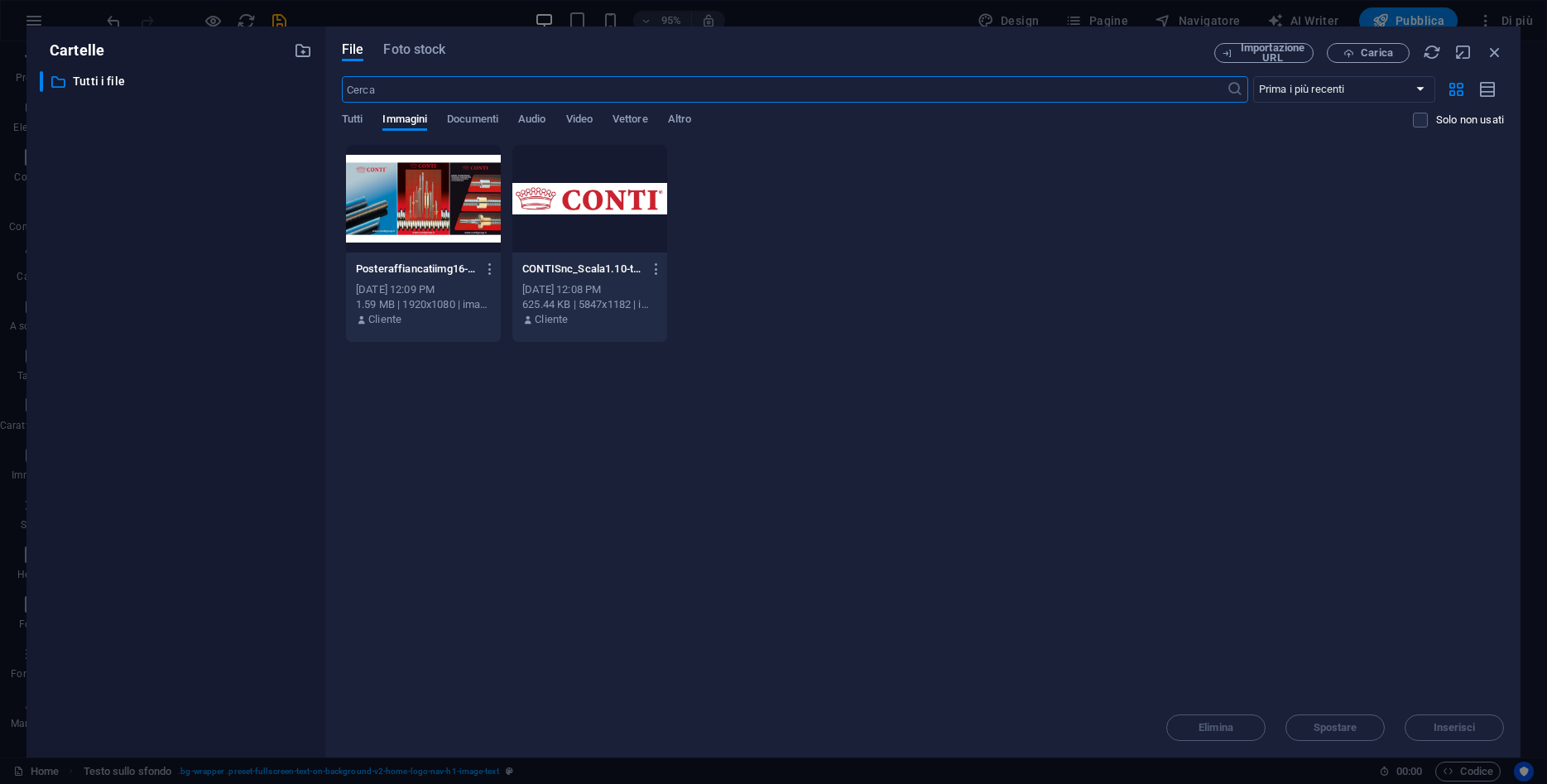
click at [408, 224] on div at bounding box center [423, 199] width 154 height 108
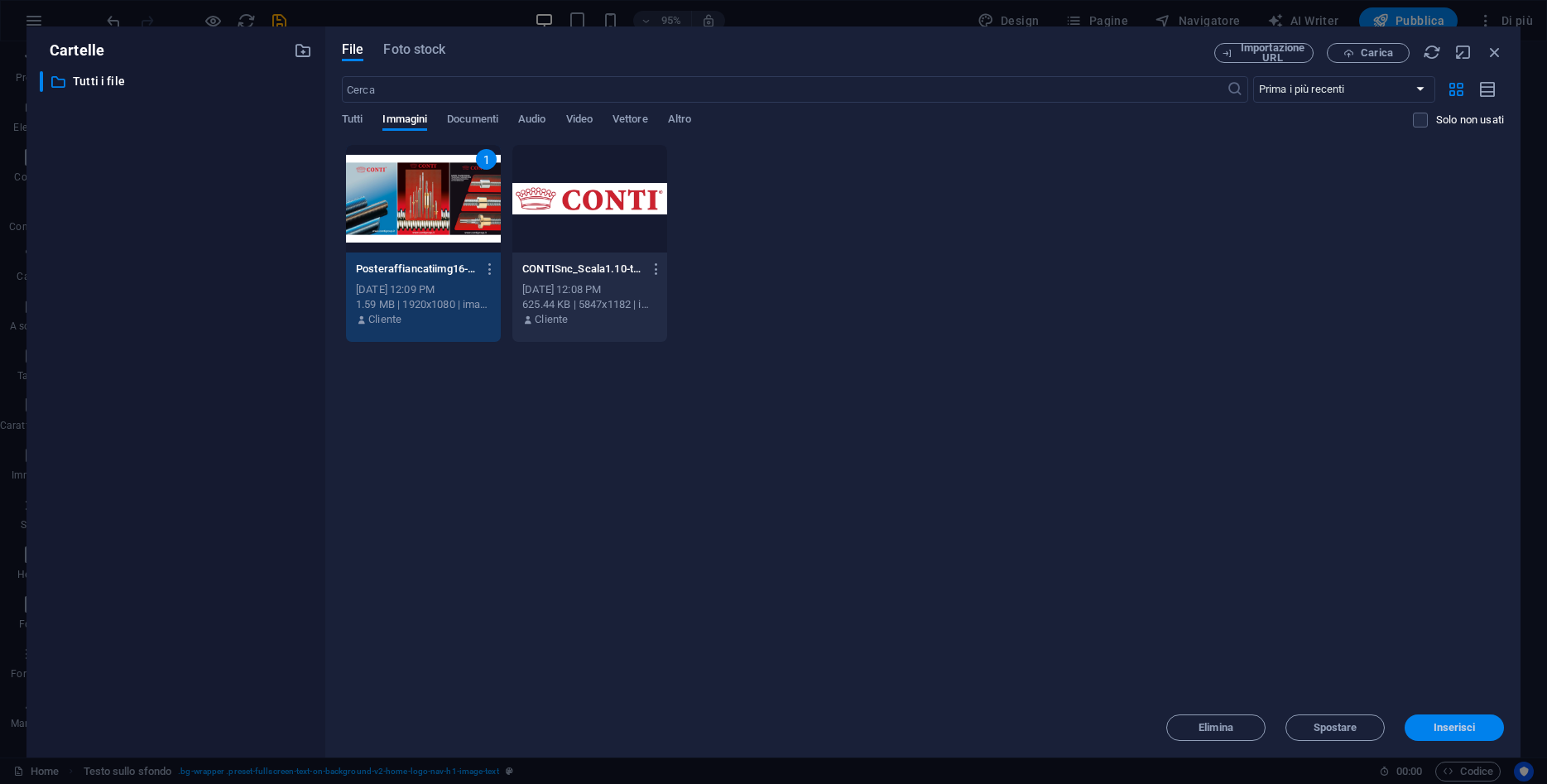
drag, startPoint x: 1462, startPoint y: 722, endPoint x: 1099, endPoint y: 678, distance: 365.7
click at [1462, 722] on span "Inserisci" at bounding box center [1455, 727] width 42 height 10
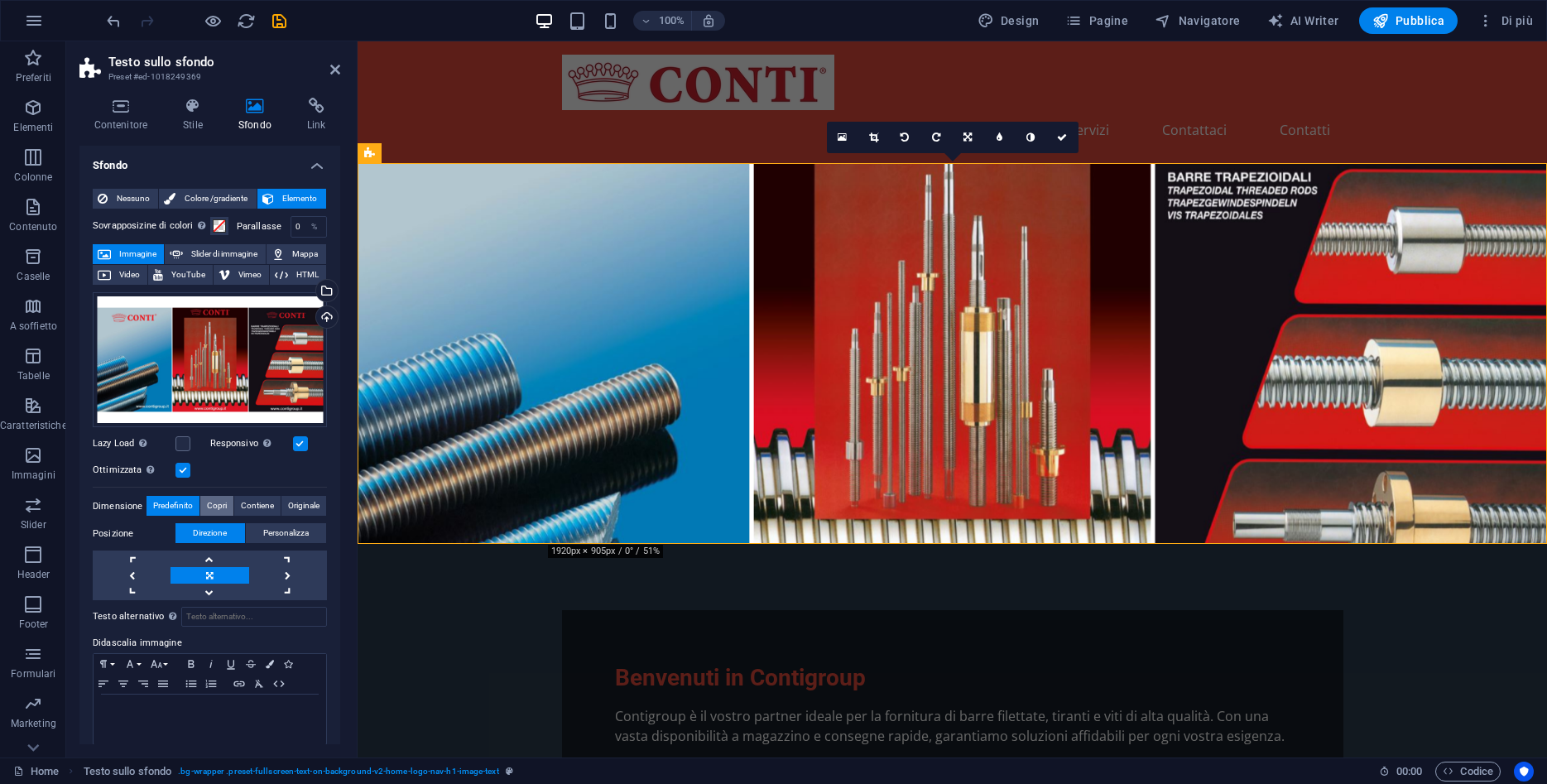
click at [218, 506] on span "Copri" at bounding box center [217, 506] width 20 height 20
click at [214, 228] on span at bounding box center [219, 226] width 13 height 13
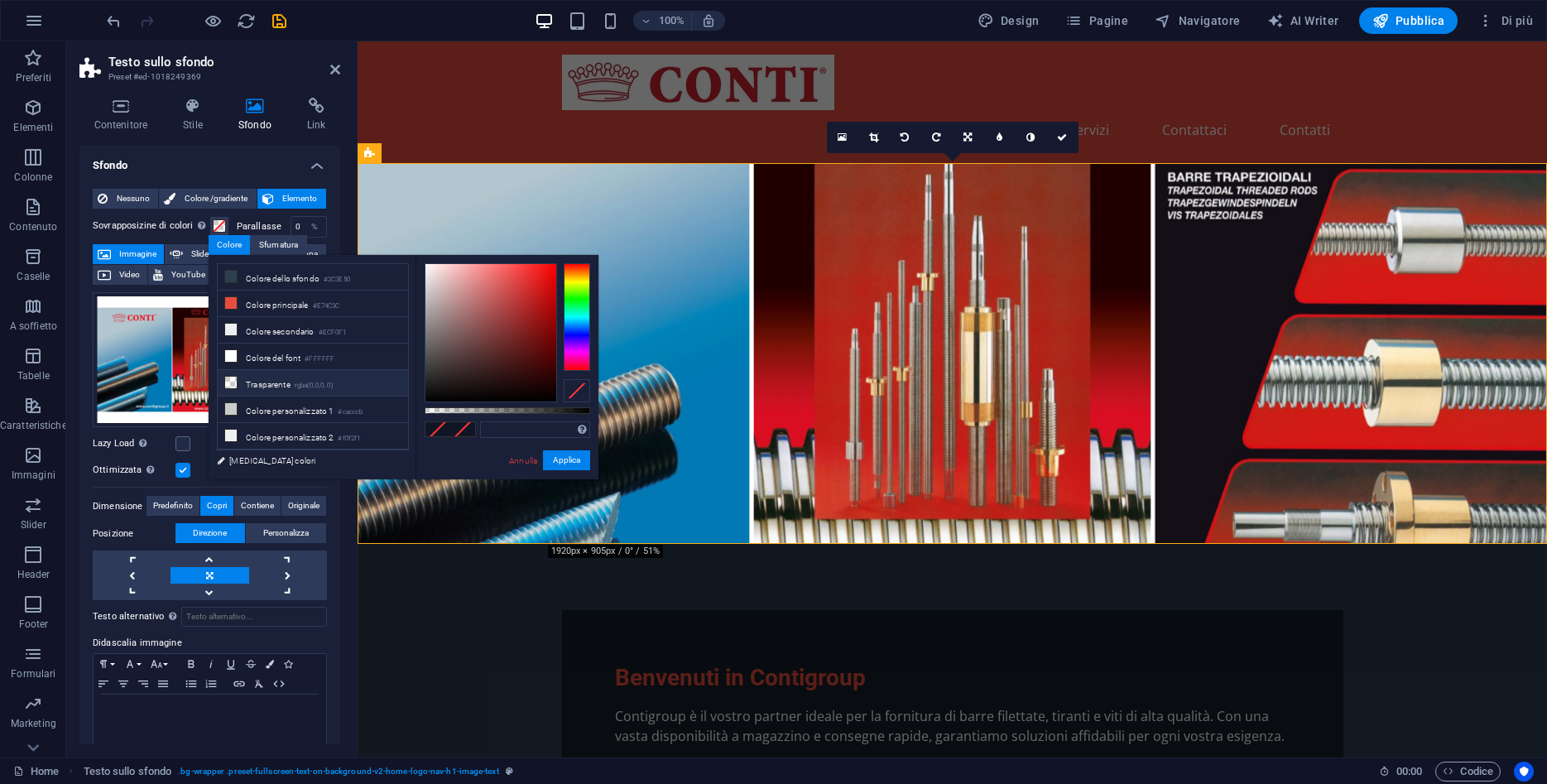
click at [295, 379] on li "Trasparente rgba(0,0,0,.0)" at bounding box center [313, 383] width 190 height 27
drag, startPoint x: 433, startPoint y: 411, endPoint x: 363, endPoint y: 413, distance: 70.0
click at [375, 414] on div "less Colore dello sfondo #2C3E50 Colore principale #E74C3C Colore secondario #E…" at bounding box center [404, 367] width 390 height 224
click at [280, 321] on li "Colore secondario #ECF0F1" at bounding box center [313, 330] width 190 height 27
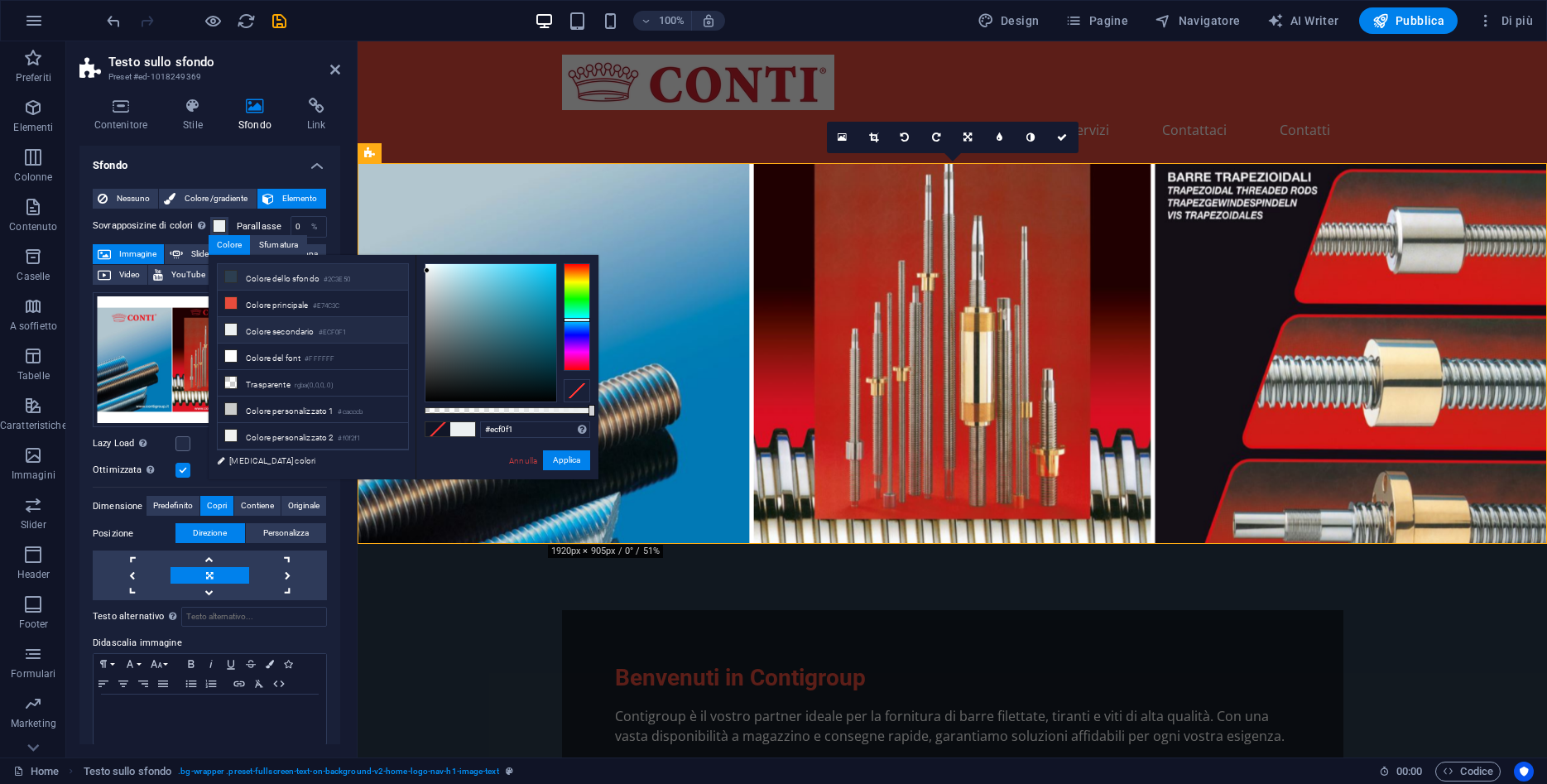
click at [331, 279] on small "#2C3E50" at bounding box center [336, 279] width 27 height 12
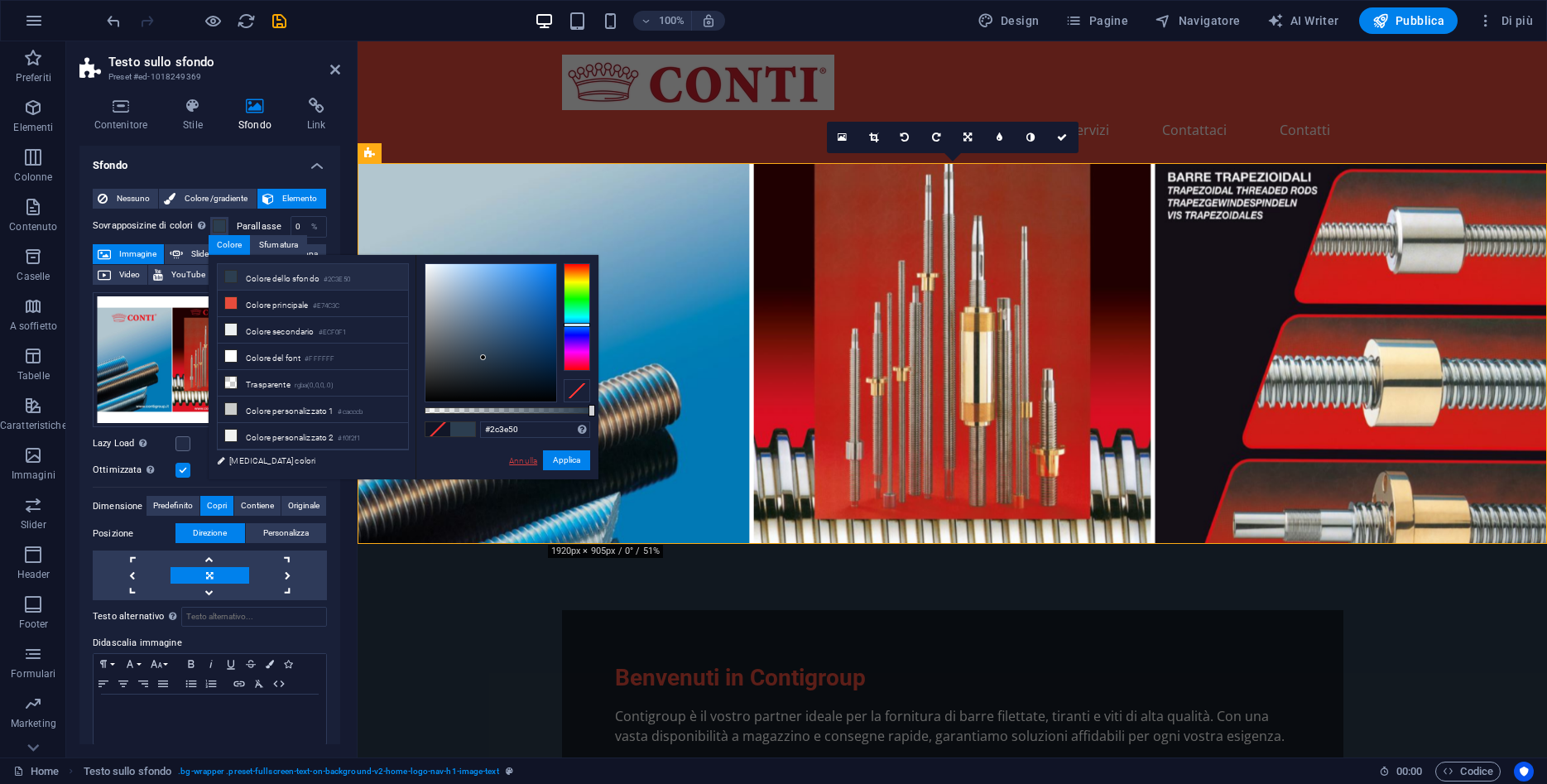
click at [515, 461] on link "Annulla" at bounding box center [523, 460] width 31 height 13
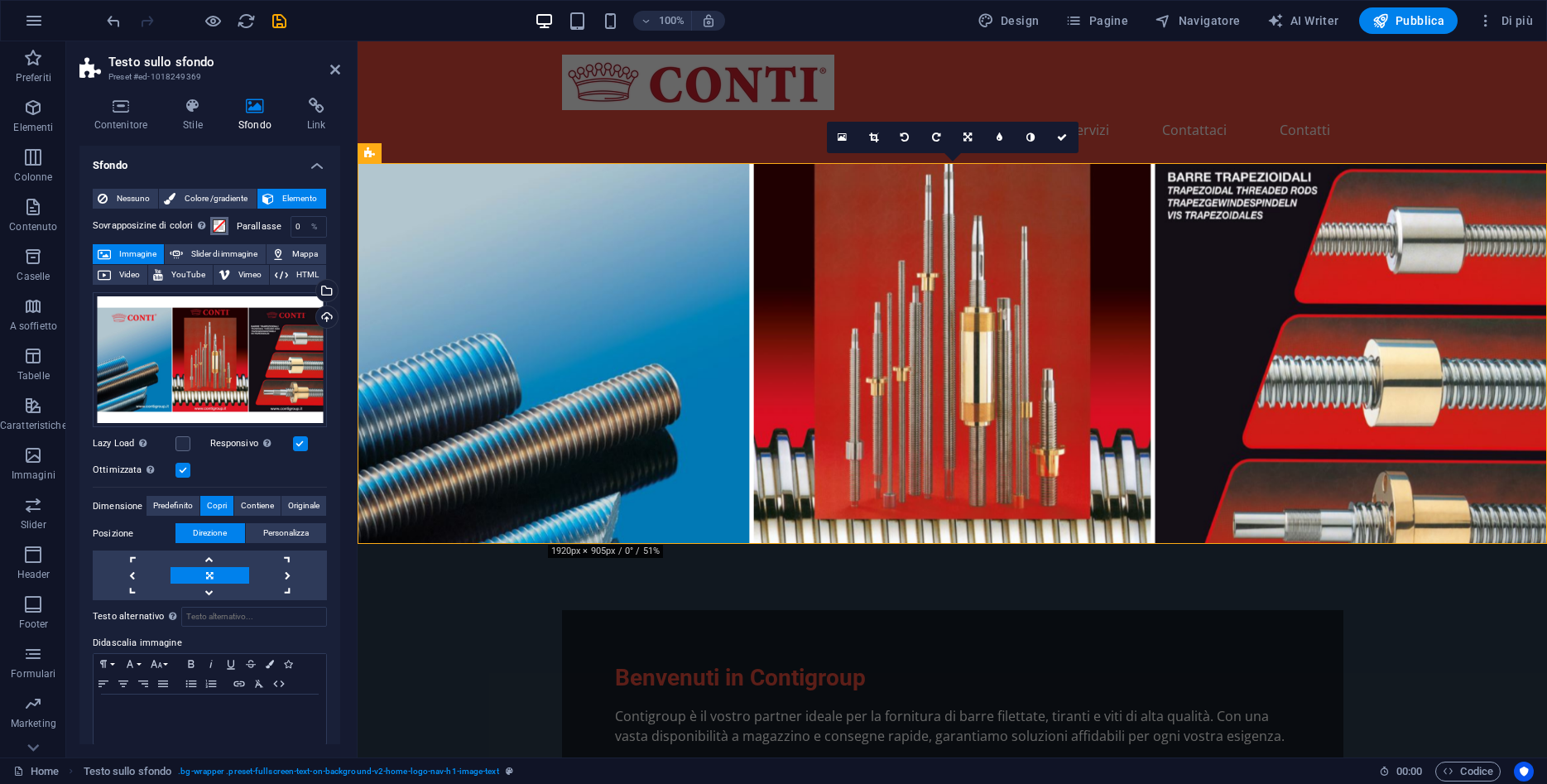
click at [213, 221] on span at bounding box center [219, 226] width 13 height 13
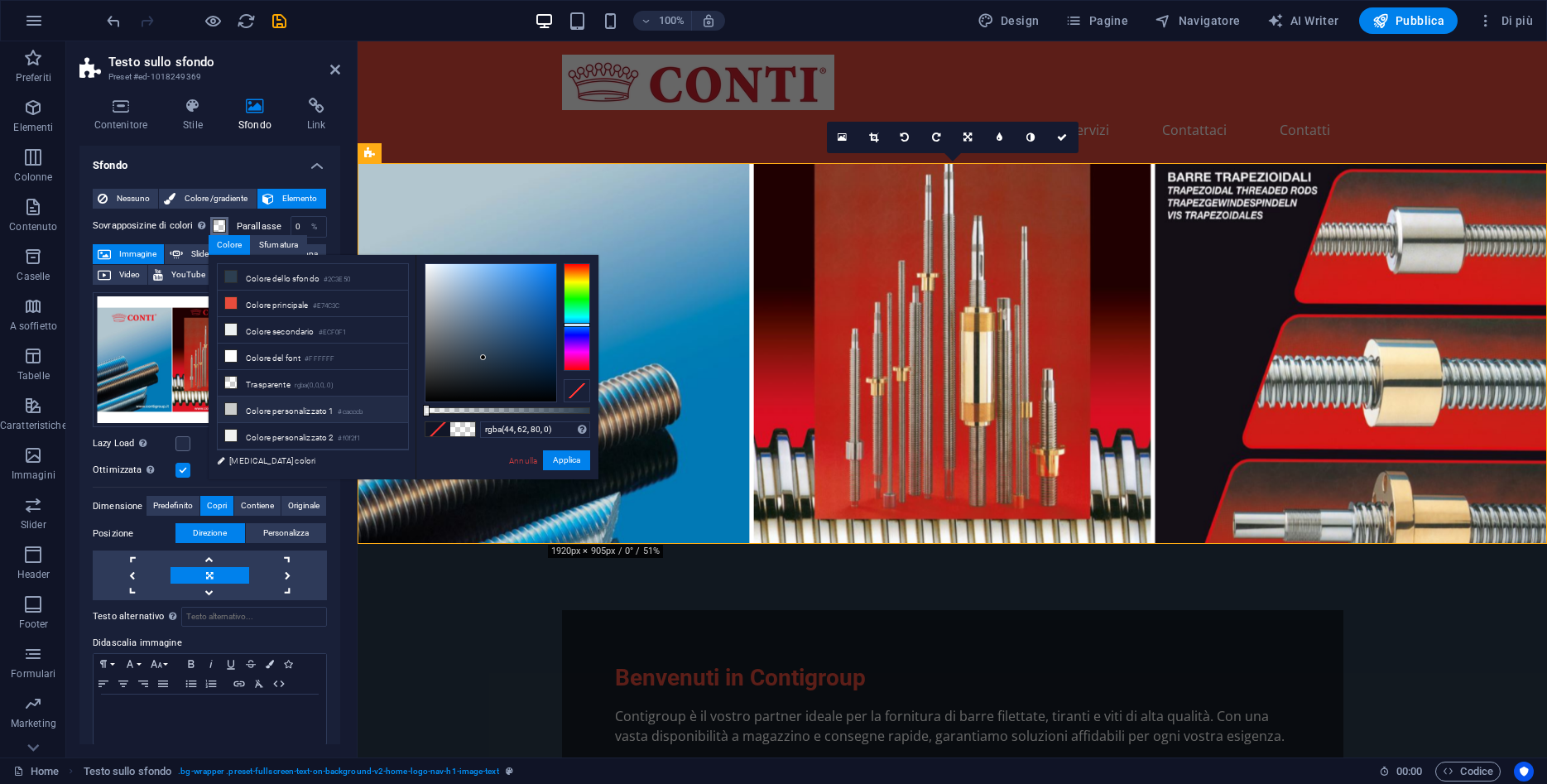
drag, startPoint x: 456, startPoint y: 408, endPoint x: 381, endPoint y: 408, distance: 75.0
click at [381, 408] on div "less Colore dello sfondo #2C3E50 Colore principale #E74C3C Colore secondario #E…" at bounding box center [404, 367] width 390 height 224
drag, startPoint x: 481, startPoint y: 355, endPoint x: 400, endPoint y: 246, distance: 135.8
click at [400, 246] on body "Contigroup Home Preferiti Elementi Colonne Contenuto Caselle A soffietto Tabell…" at bounding box center [773, 392] width 1547 height 784
type input "rgba(255, 255, 255, 0.539)"
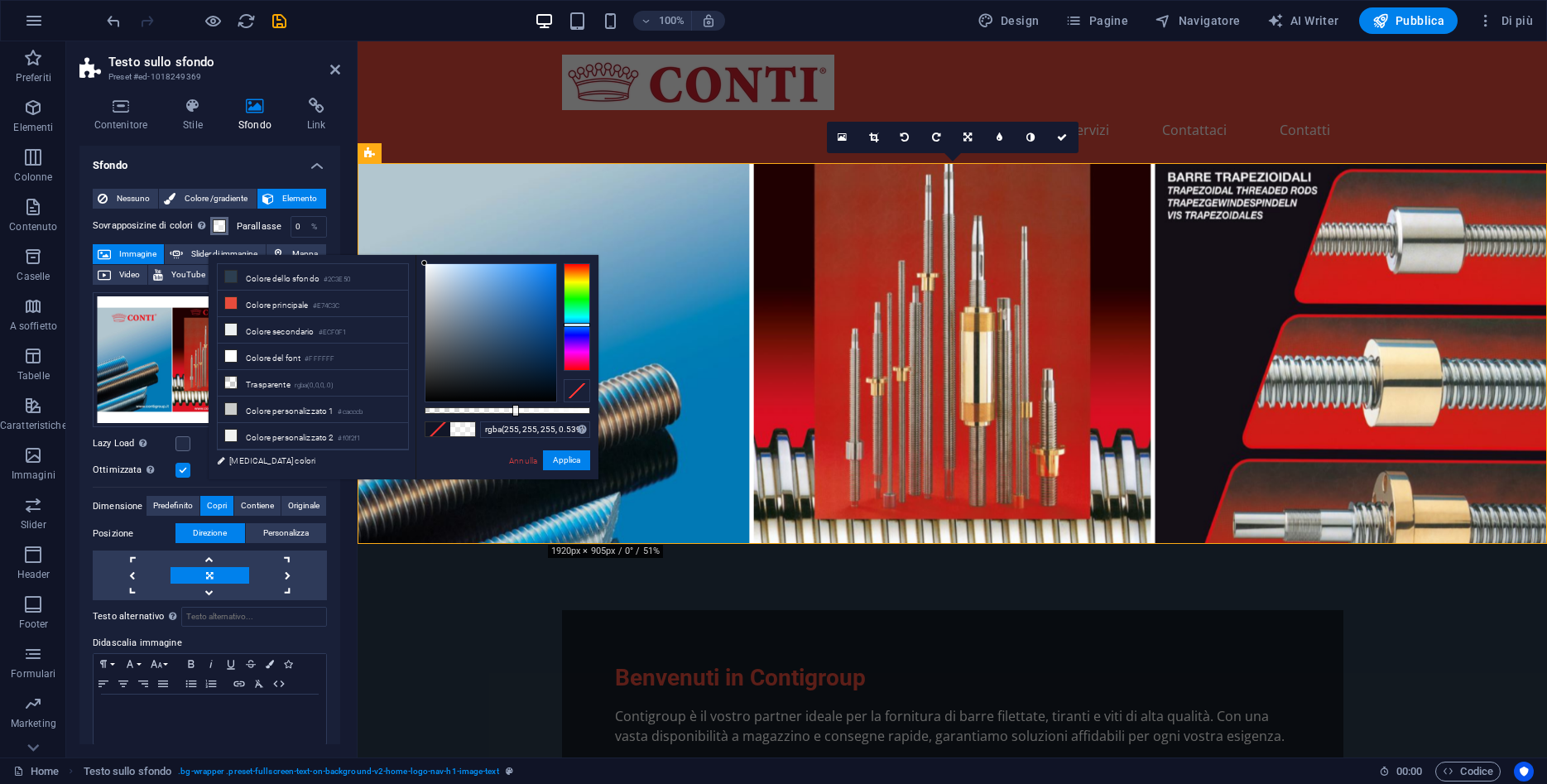
drag, startPoint x: 427, startPoint y: 407, endPoint x: 514, endPoint y: 411, distance: 87.1
click at [514, 411] on div at bounding box center [515, 410] width 6 height 12
click at [570, 460] on button "Applica" at bounding box center [566, 460] width 47 height 20
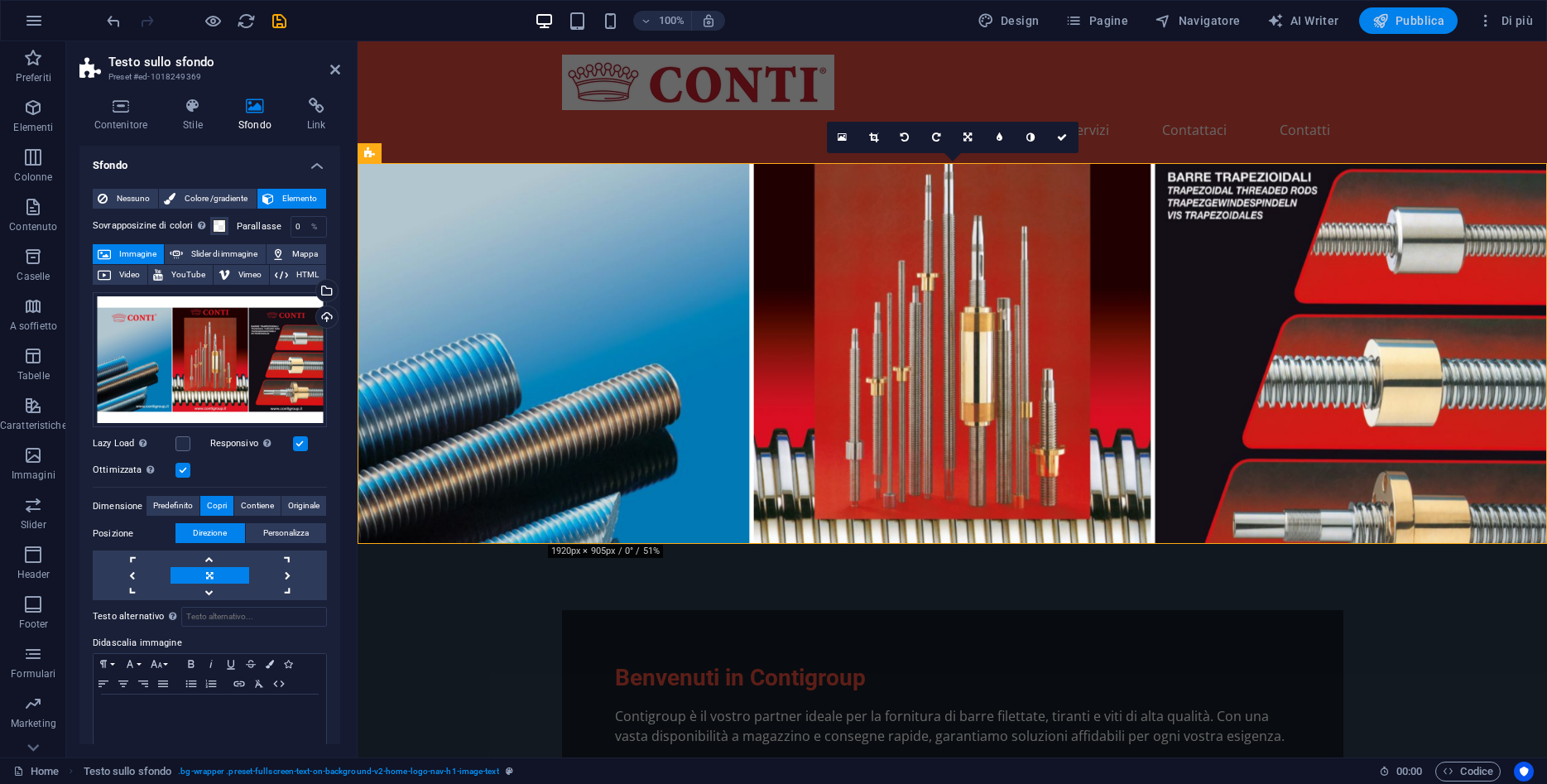
click at [1395, 27] on span "Pubblica" at bounding box center [1408, 21] width 73 height 17
checkbox input "false"
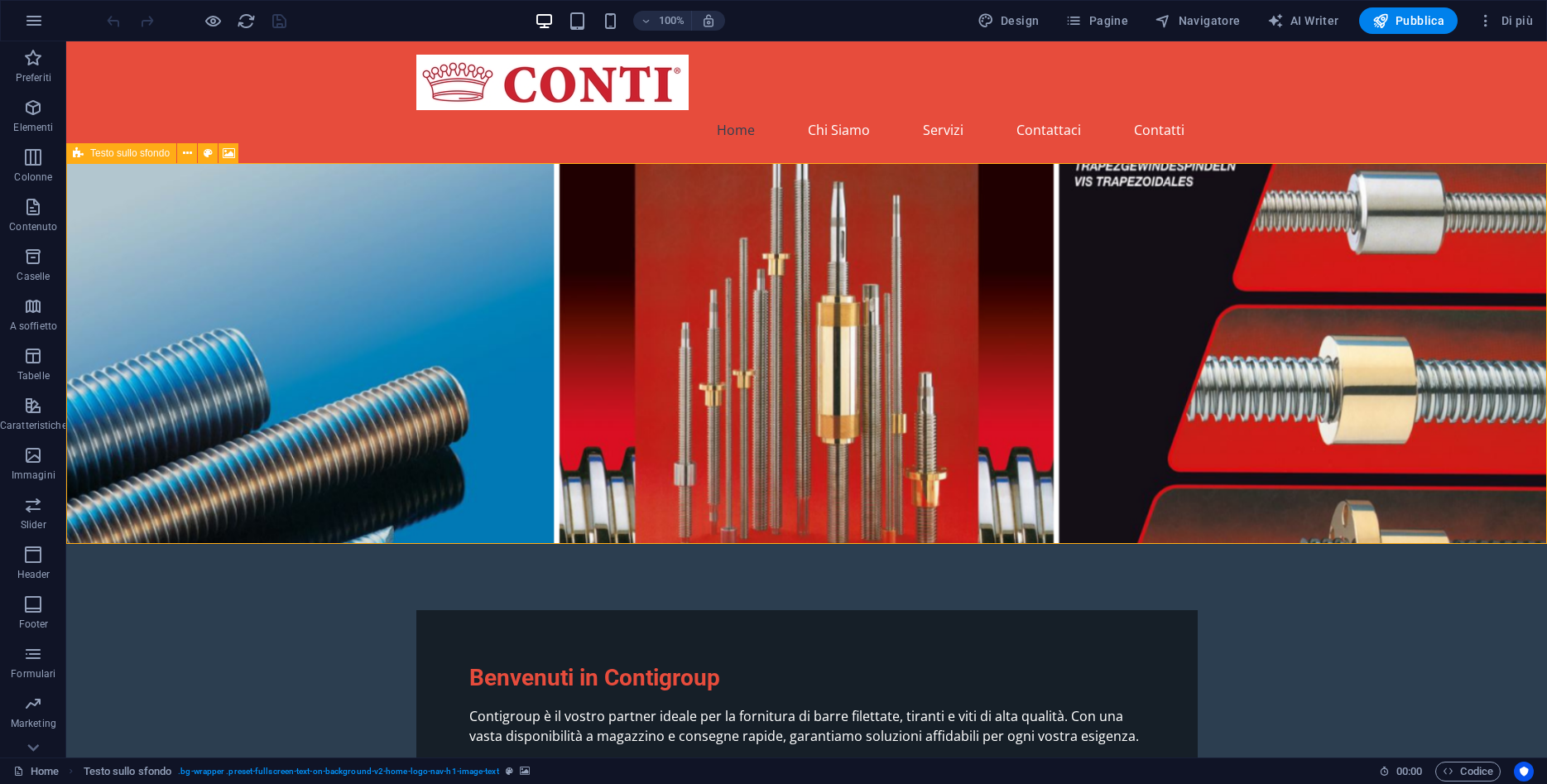
click at [146, 153] on span "Testo sullo sfondo" at bounding box center [130, 153] width 79 height 10
click at [185, 153] on icon at bounding box center [188, 153] width 9 height 17
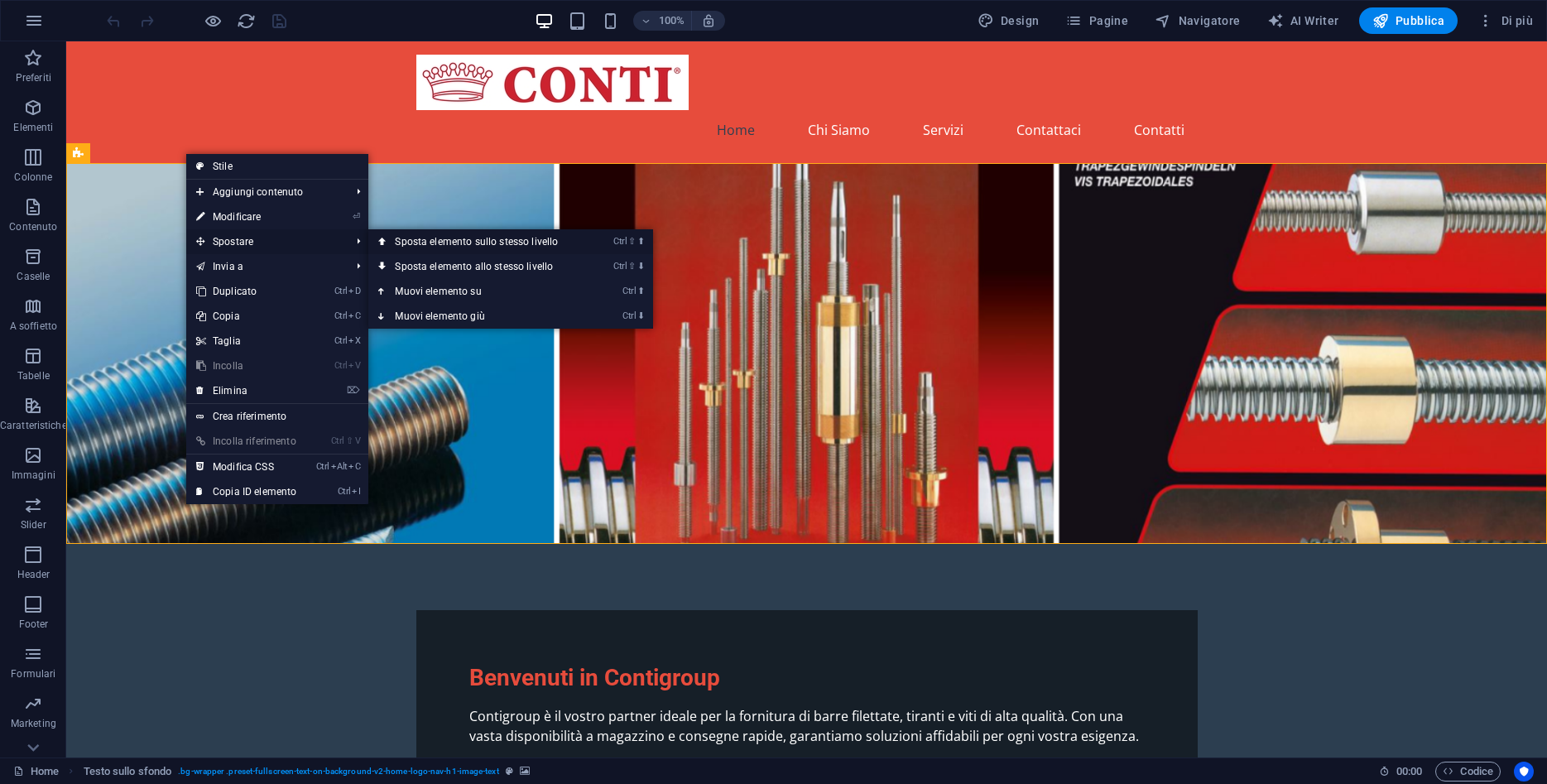
click at [478, 244] on link "Ctrl ⇧ ⬆ Sposta elemento sullo stesso livello" at bounding box center [480, 241] width 222 height 25
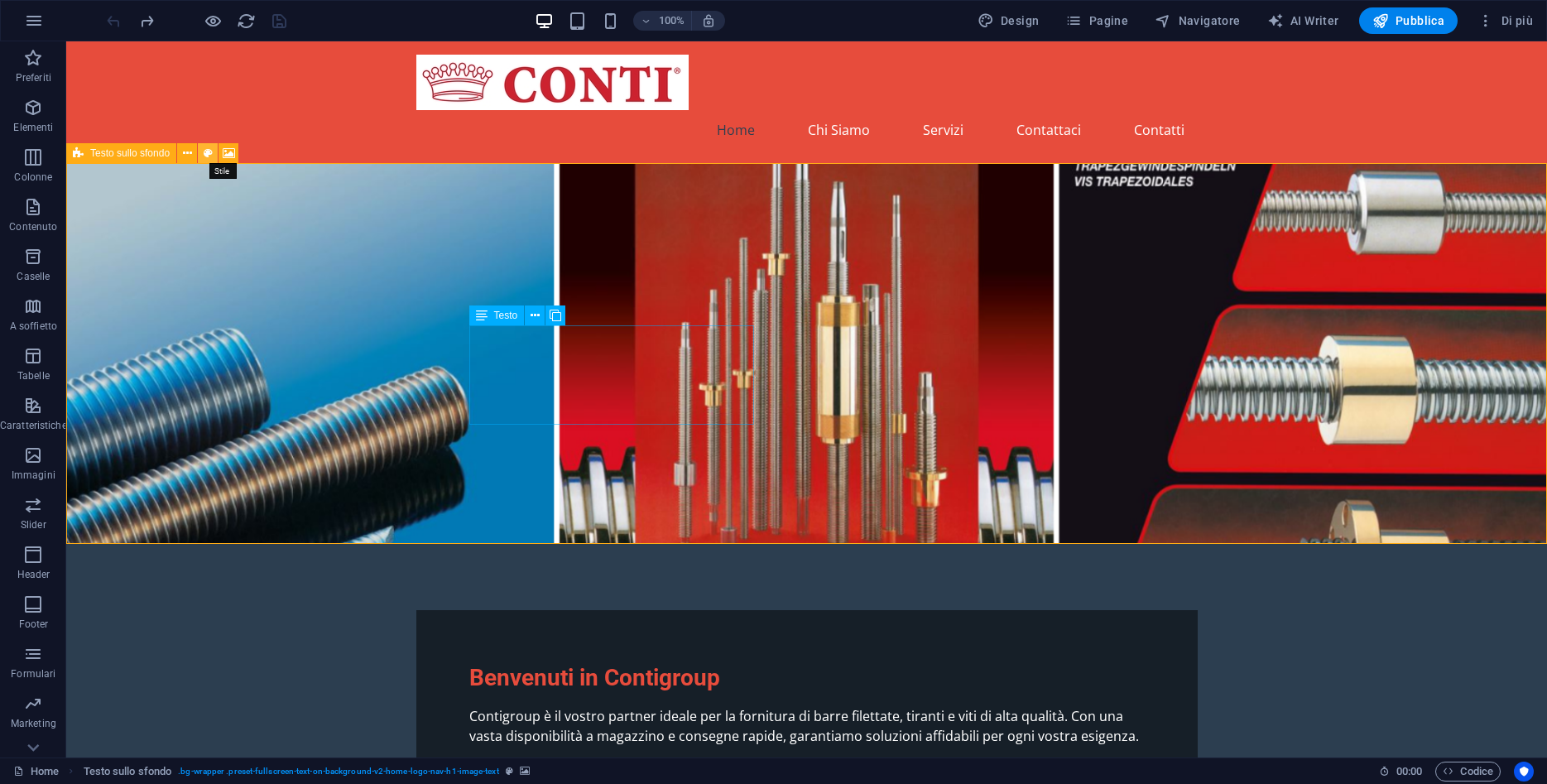
click at [210, 156] on icon at bounding box center [209, 153] width 9 height 17
select select "%"
select select "rem"
select select "px"
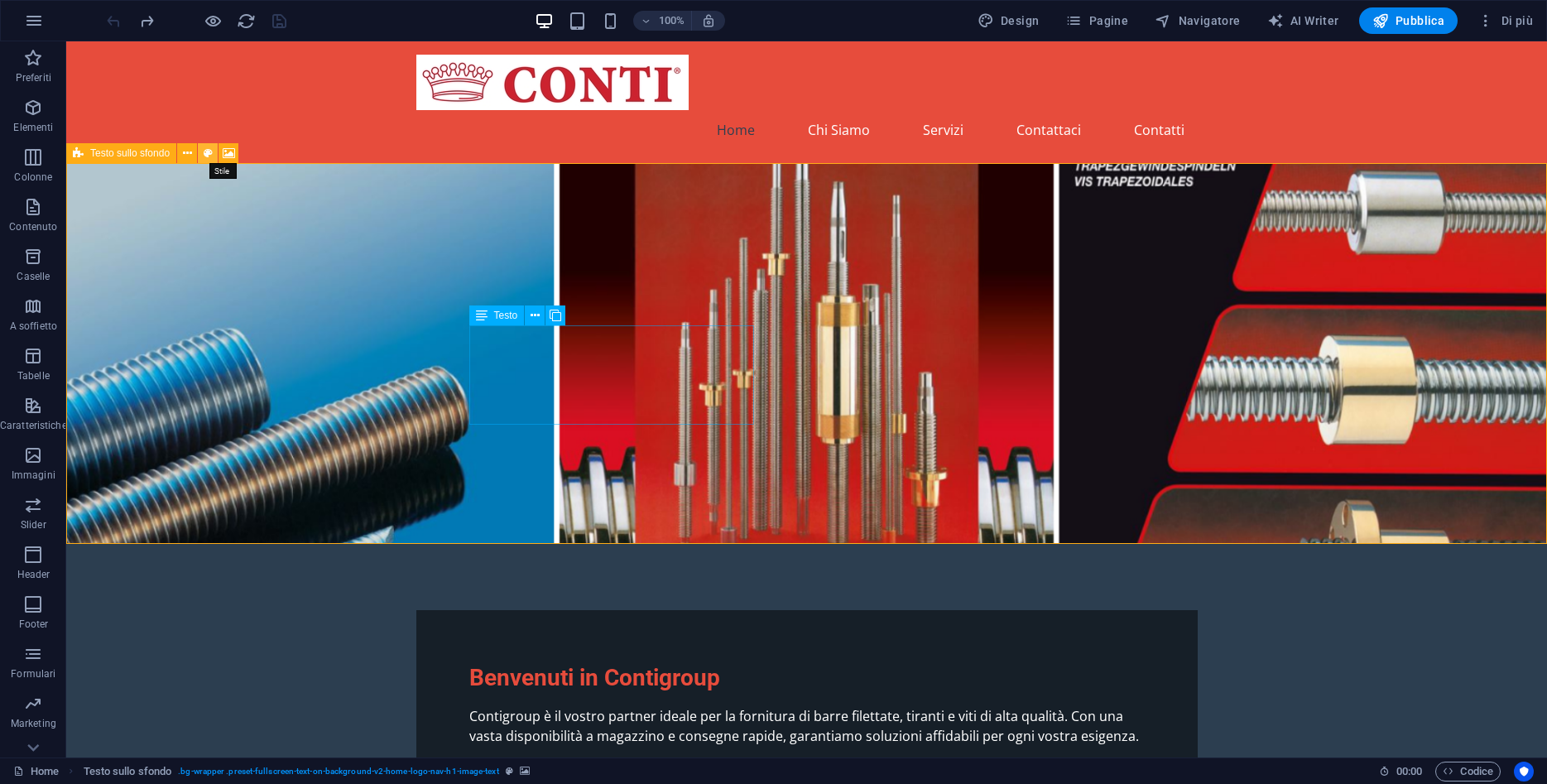
select select "preset-fullscreen-text-on-background-v2-home-logo-nav-h1-image-text"
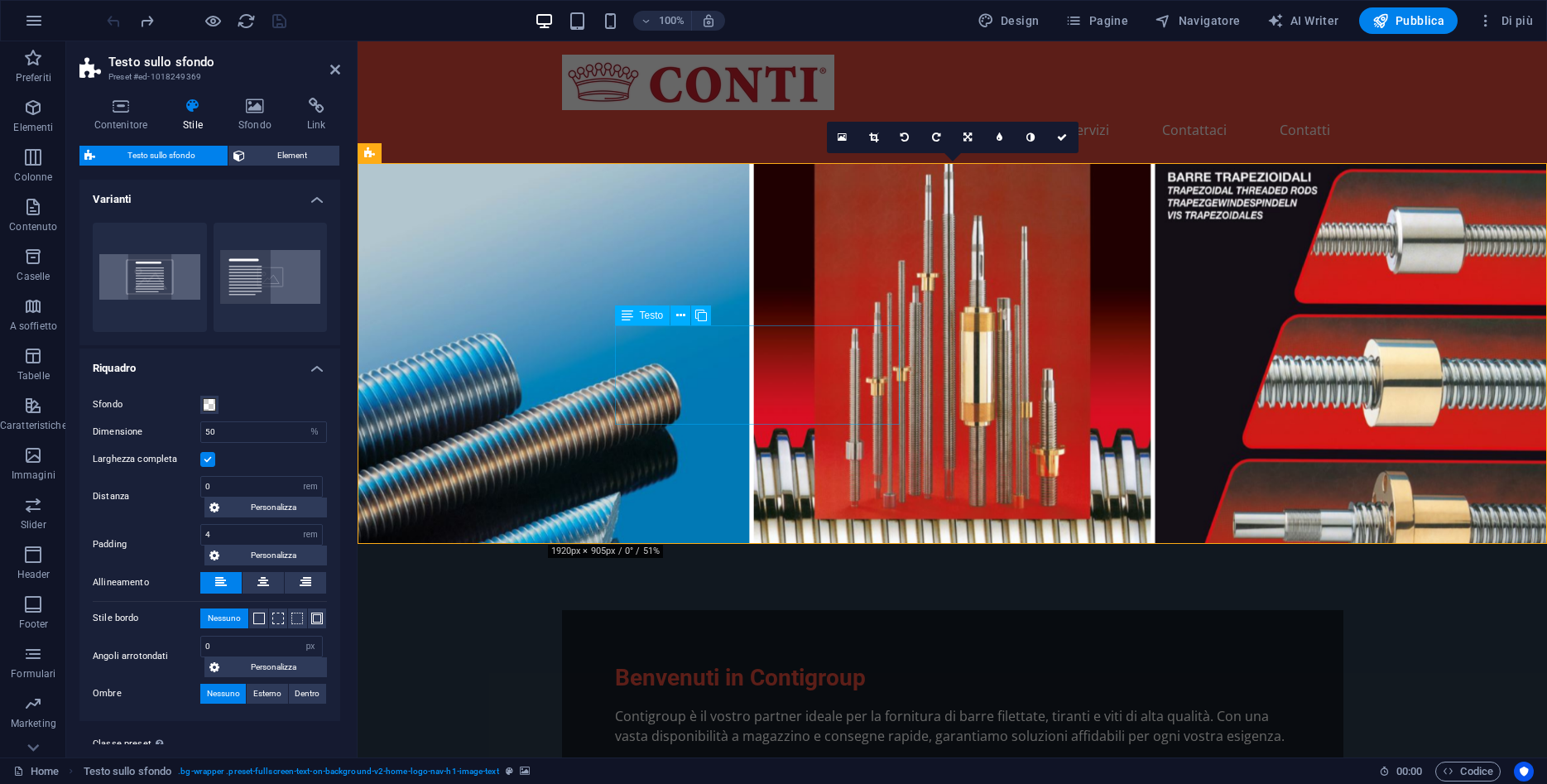
click at [548, 251] on figure at bounding box center [952, 353] width 1189 height 381
click at [241, 119] on h4 "Sfondo" at bounding box center [257, 115] width 69 height 35
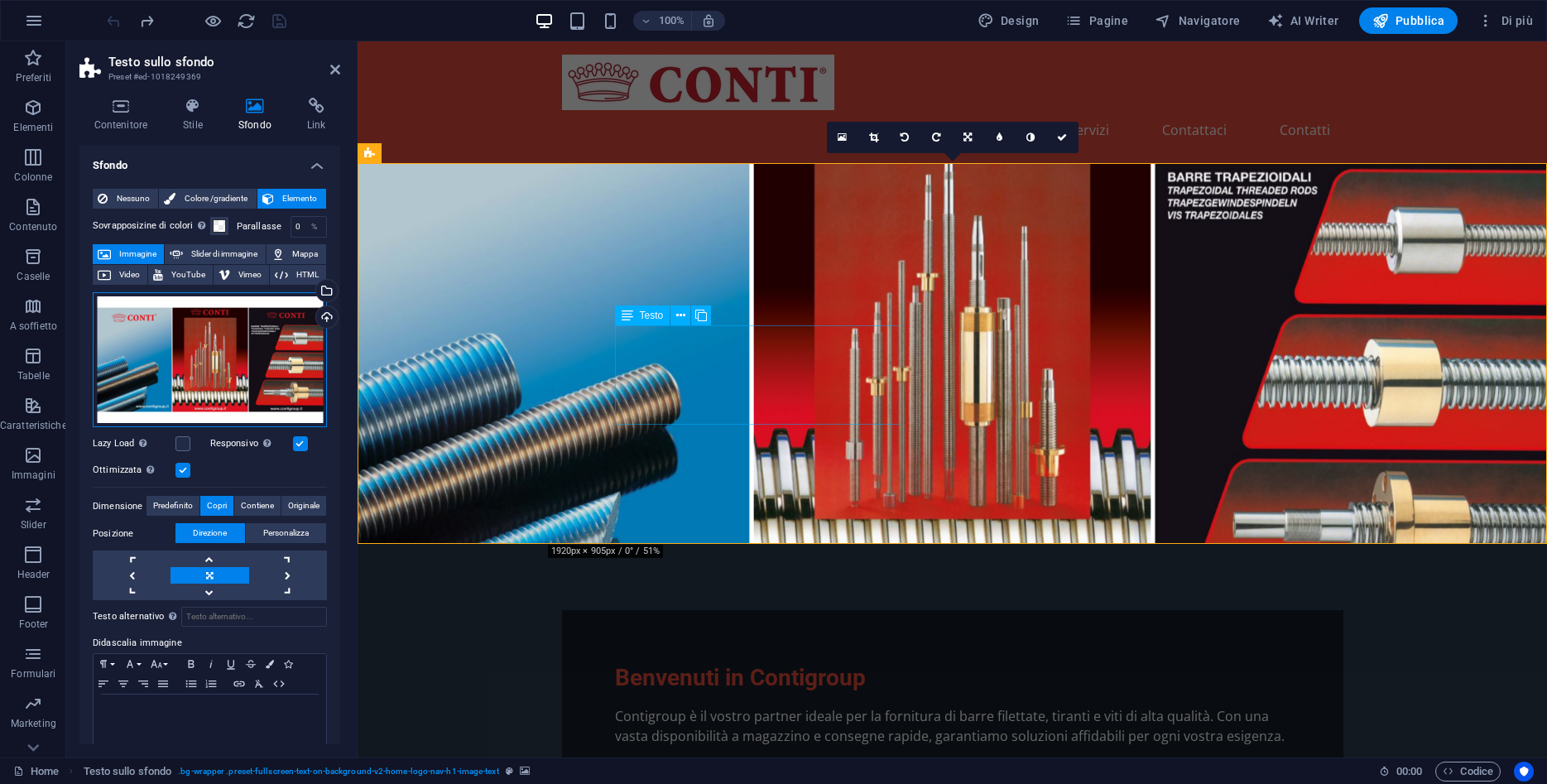
click at [222, 333] on div "Trascina qui i file, fai clic per sceglierli o selezionali da File o dalle nost…" at bounding box center [210, 360] width 234 height 136
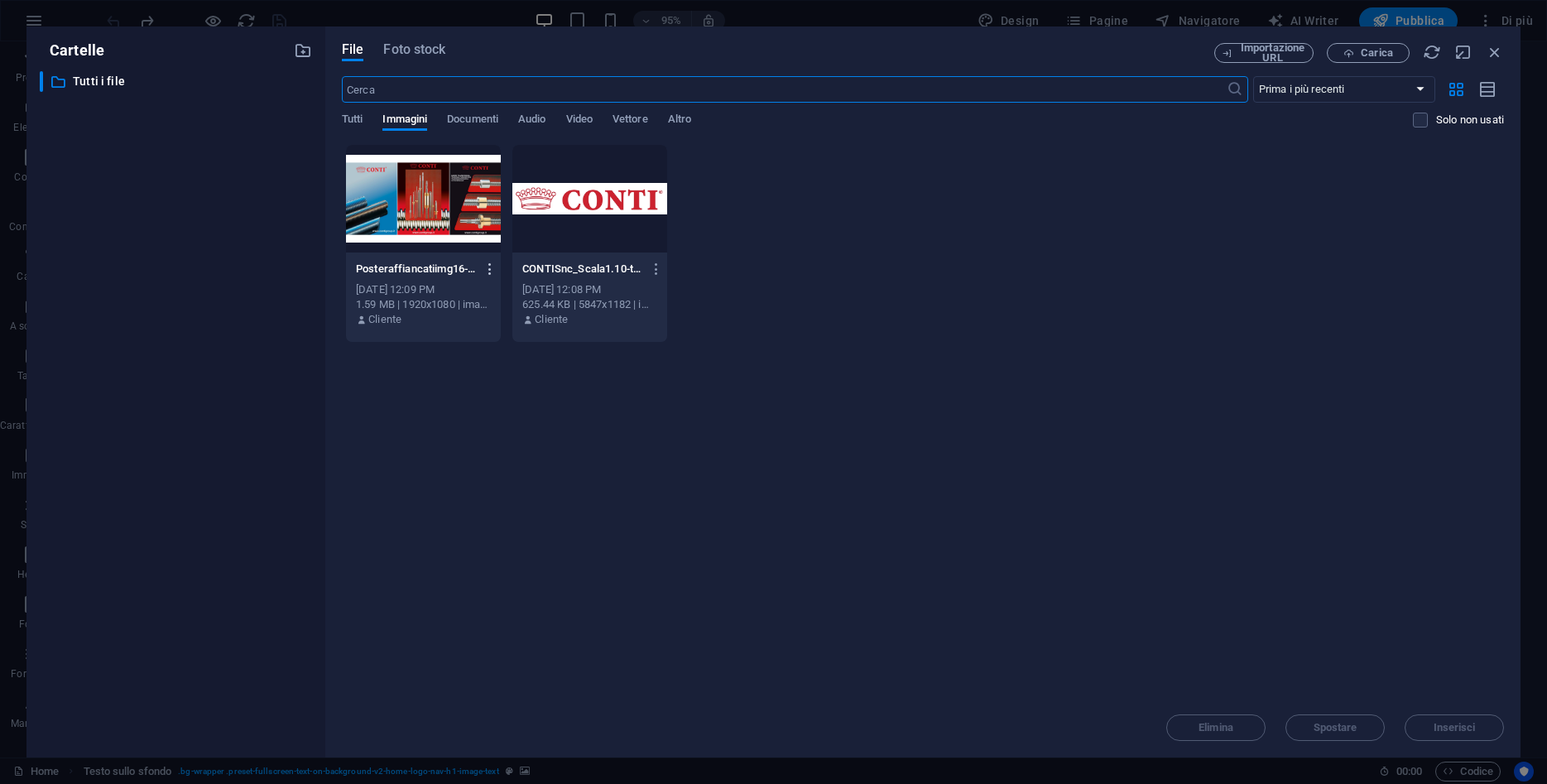
click at [487, 267] on icon "button" at bounding box center [490, 269] width 16 height 15
click at [971, 538] on div at bounding box center [773, 392] width 1547 height 784
click at [439, 185] on div at bounding box center [423, 199] width 154 height 108
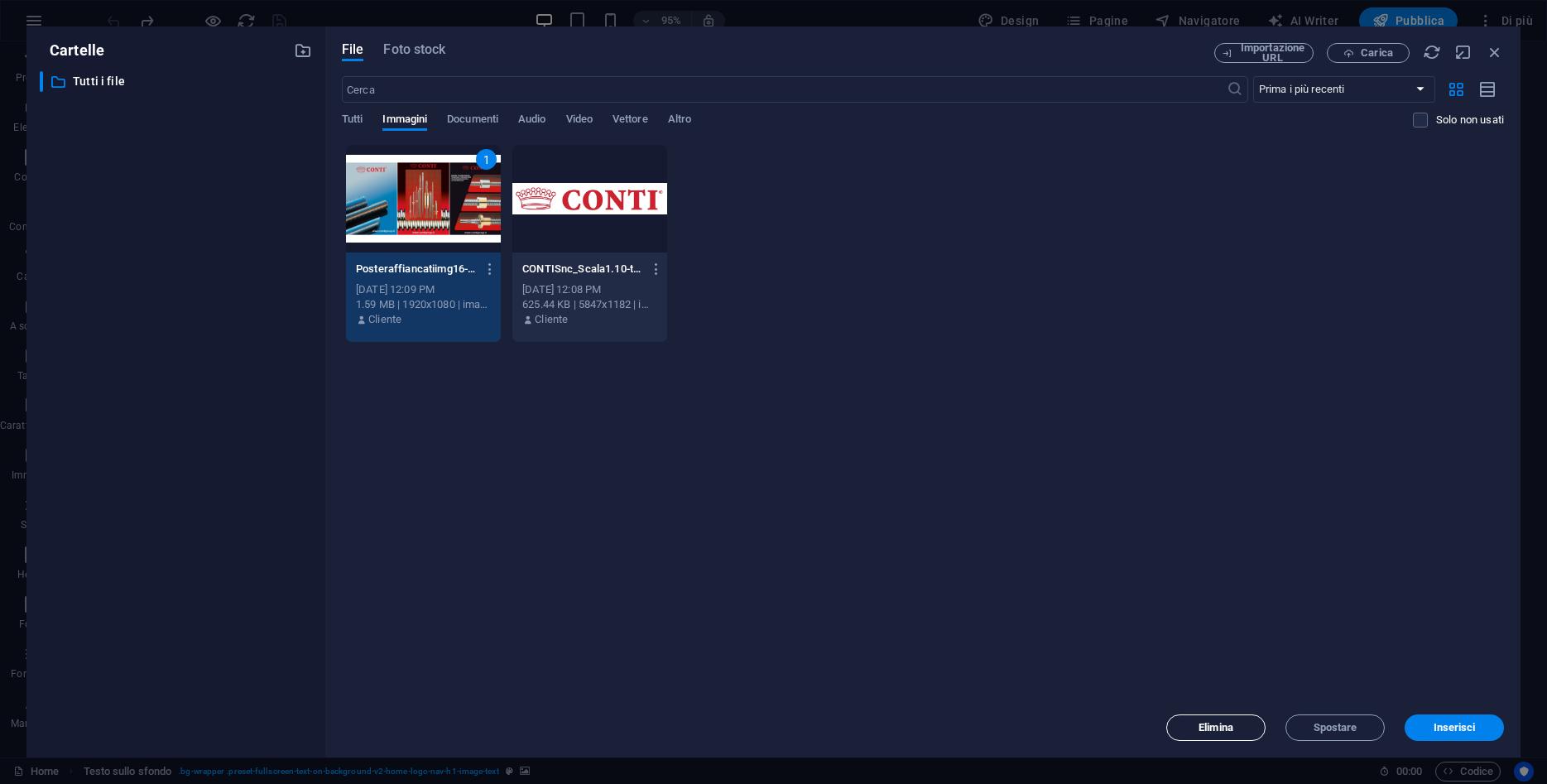
click at [1206, 735] on button "Elimina" at bounding box center [1216, 727] width 99 height 27
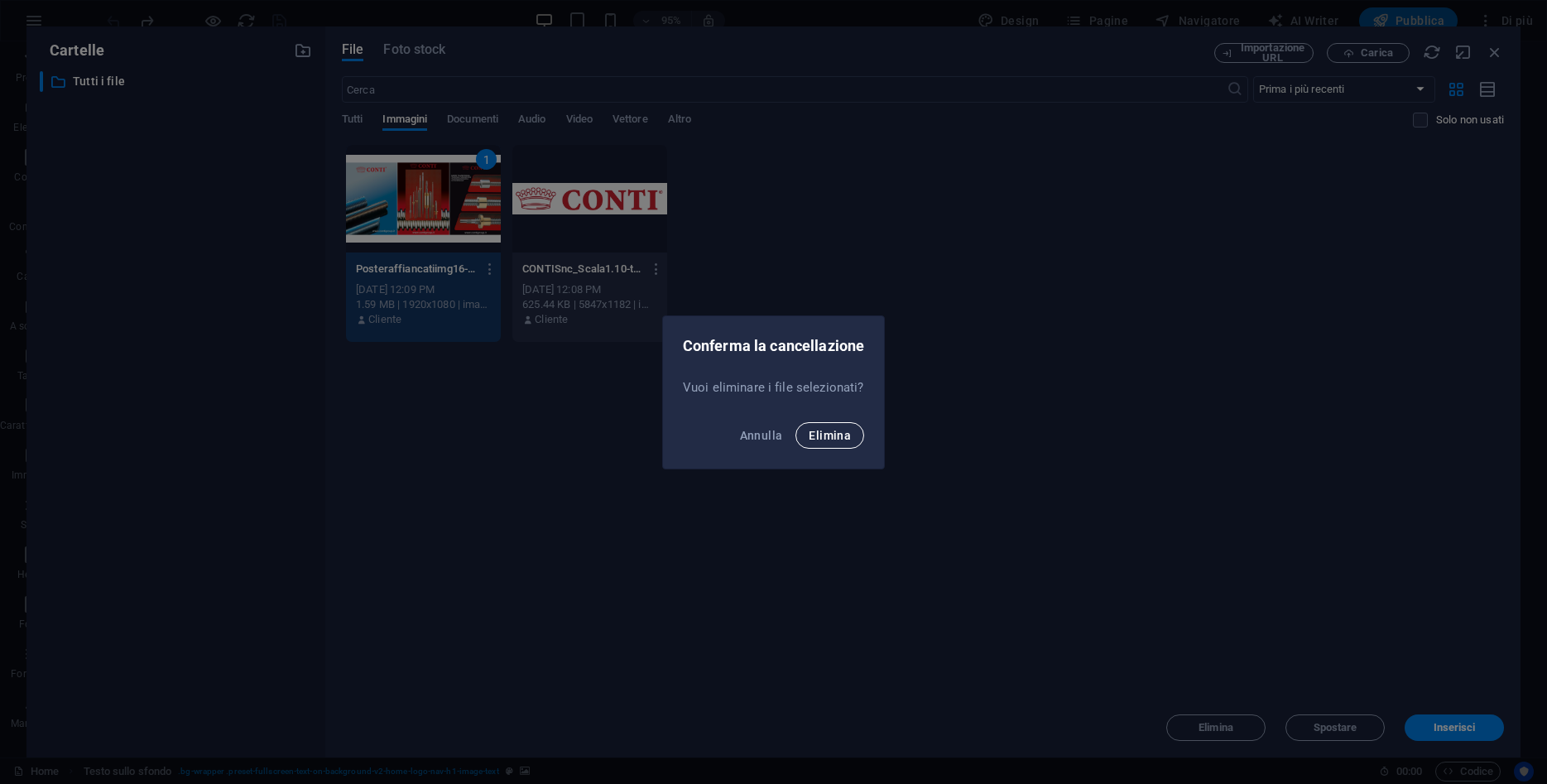
click at [824, 430] on span "Elimina" at bounding box center [830, 435] width 42 height 13
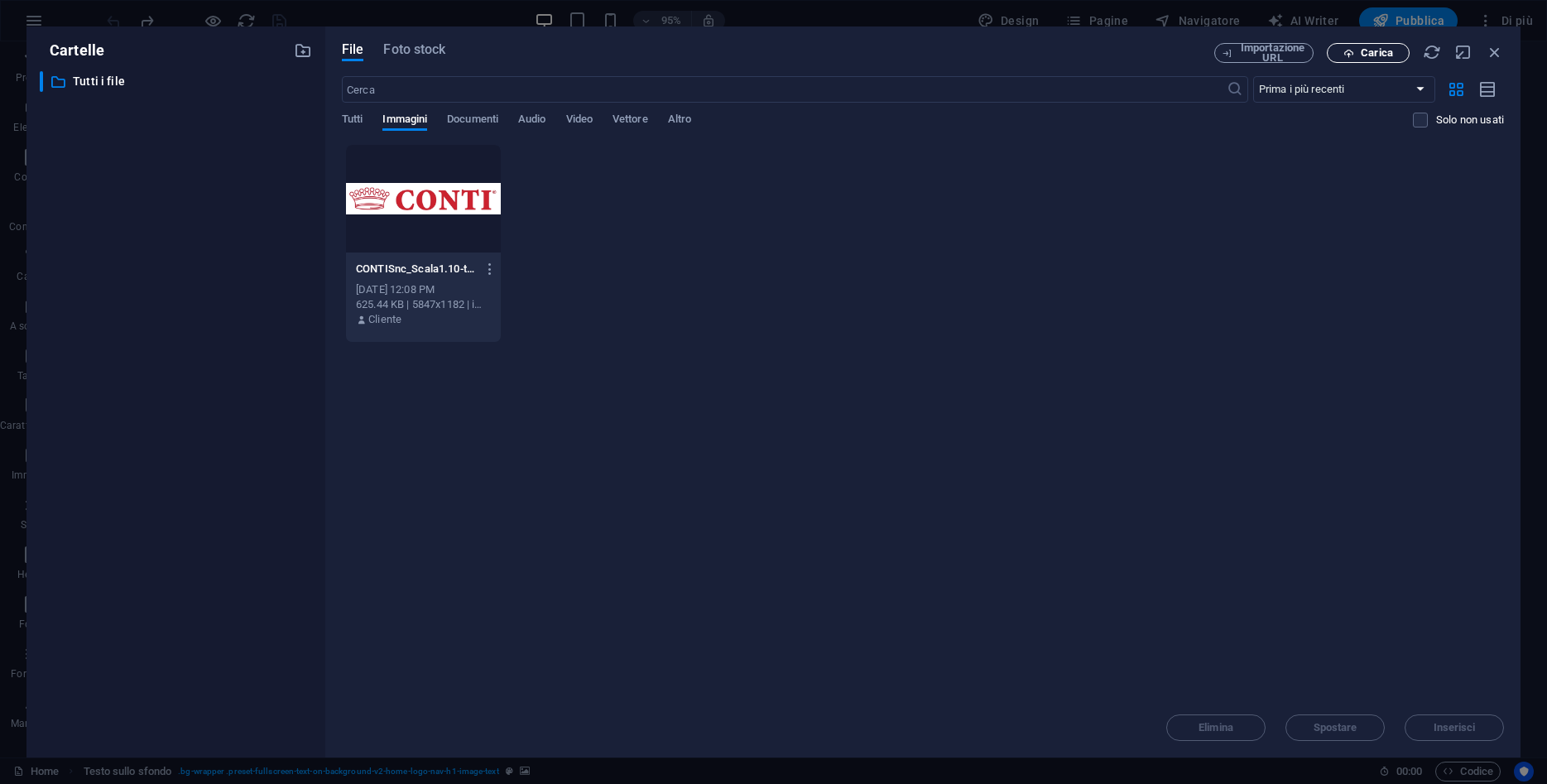
click at [1381, 61] on button "Carica" at bounding box center [1369, 53] width 83 height 20
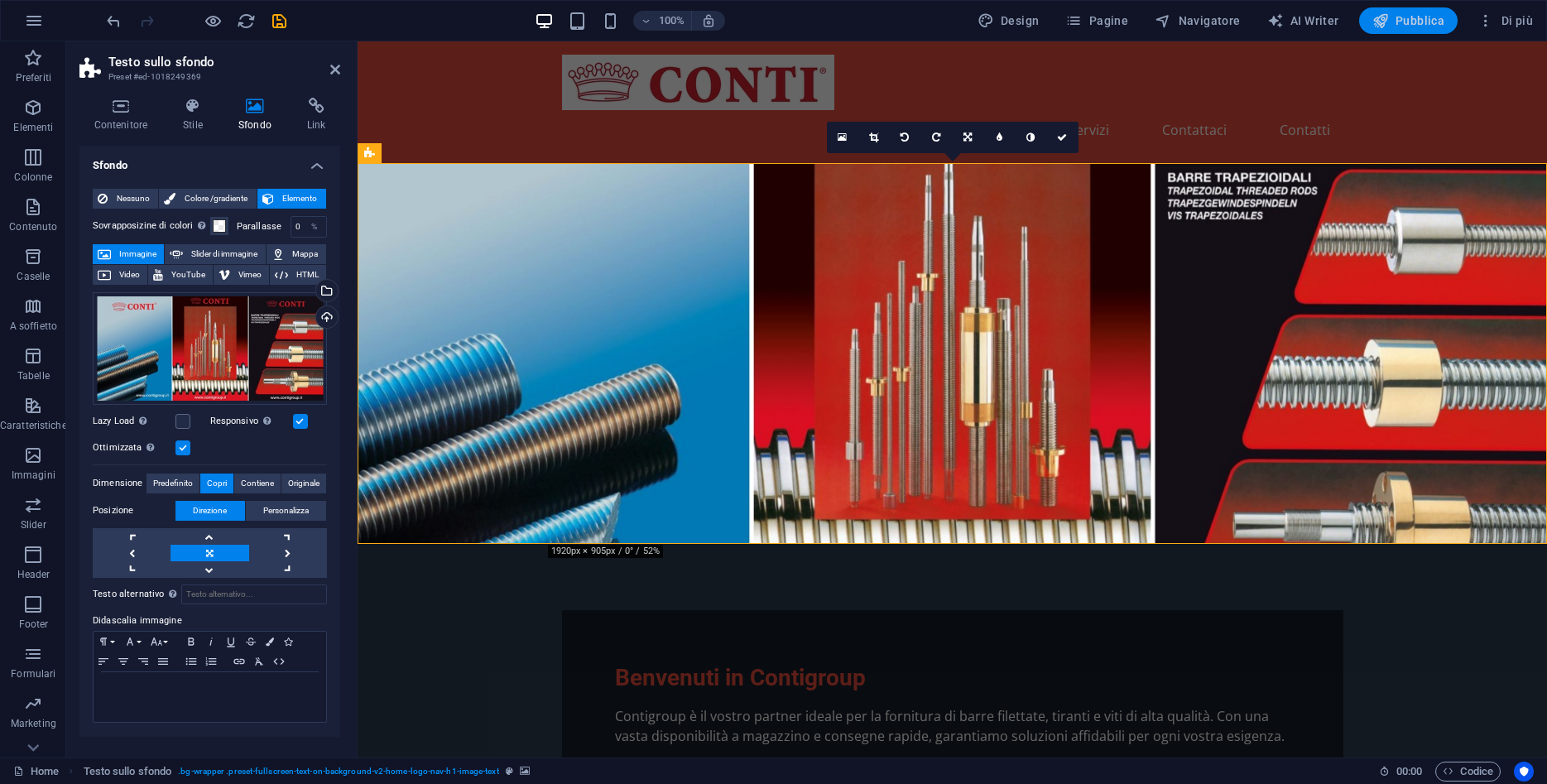
click at [1427, 20] on span "Pubblica" at bounding box center [1408, 21] width 73 height 17
checkbox input "false"
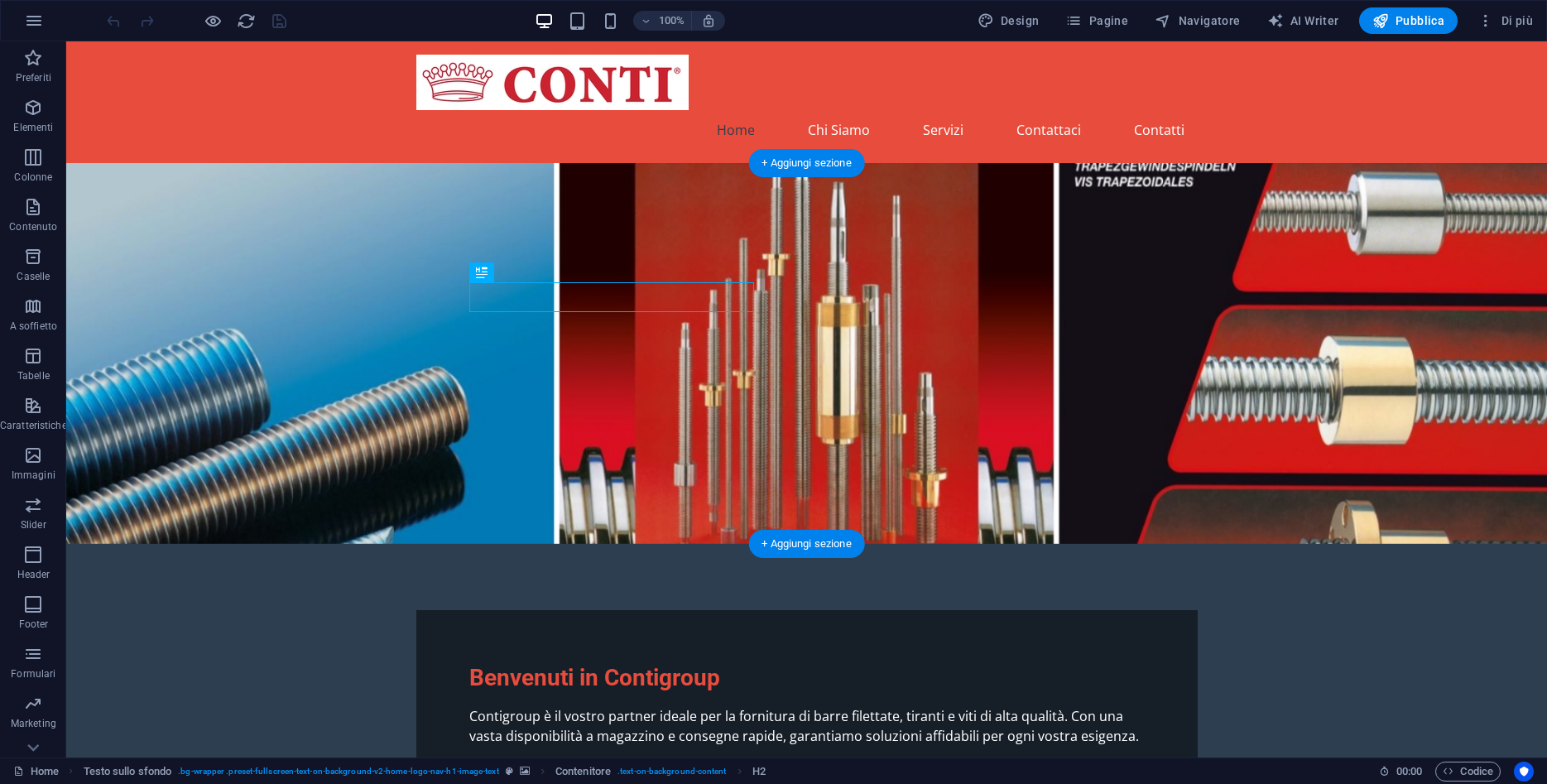
click at [212, 219] on figure at bounding box center [806, 353] width 1481 height 381
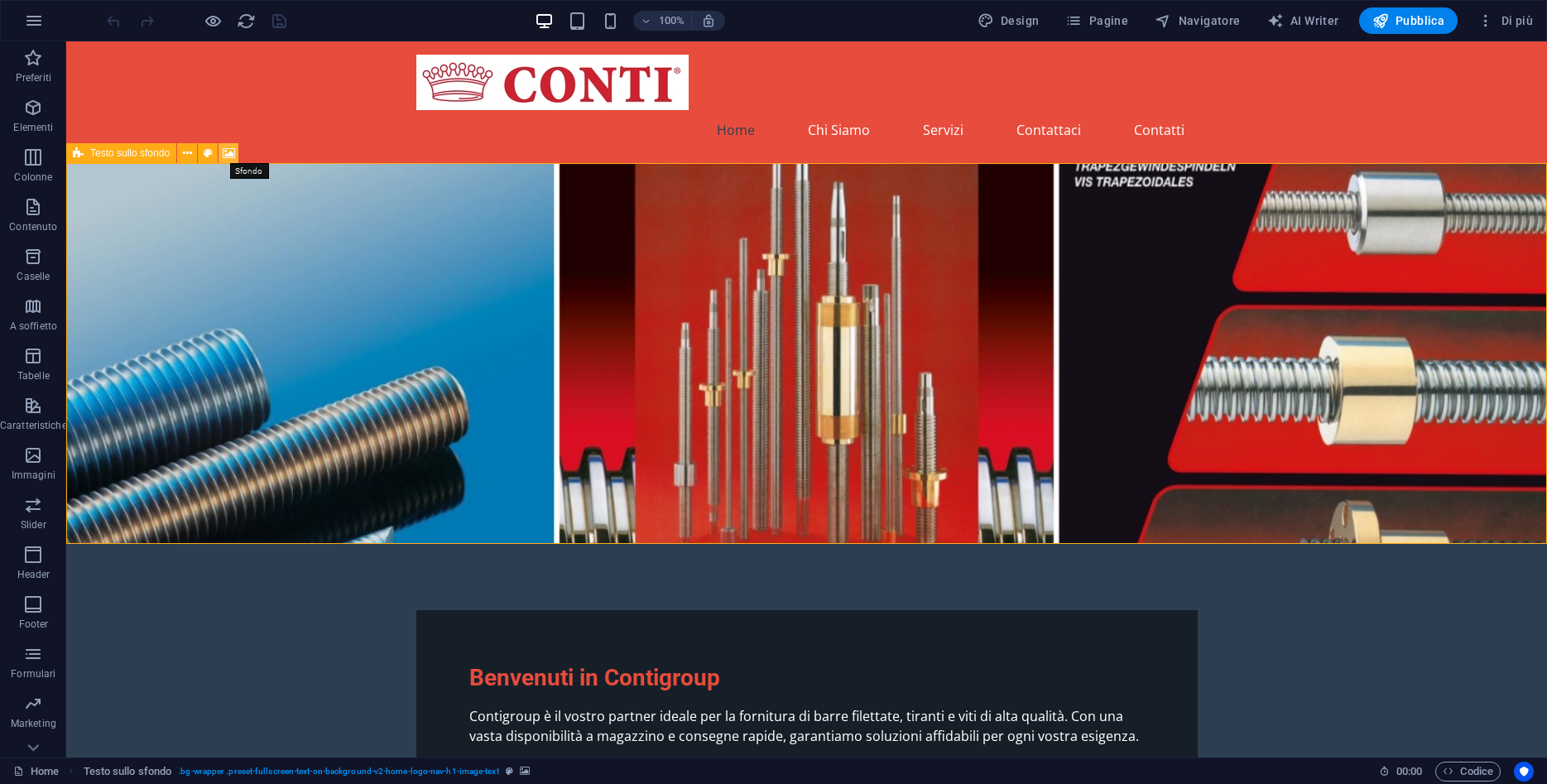
click at [224, 150] on icon at bounding box center [229, 153] width 13 height 17
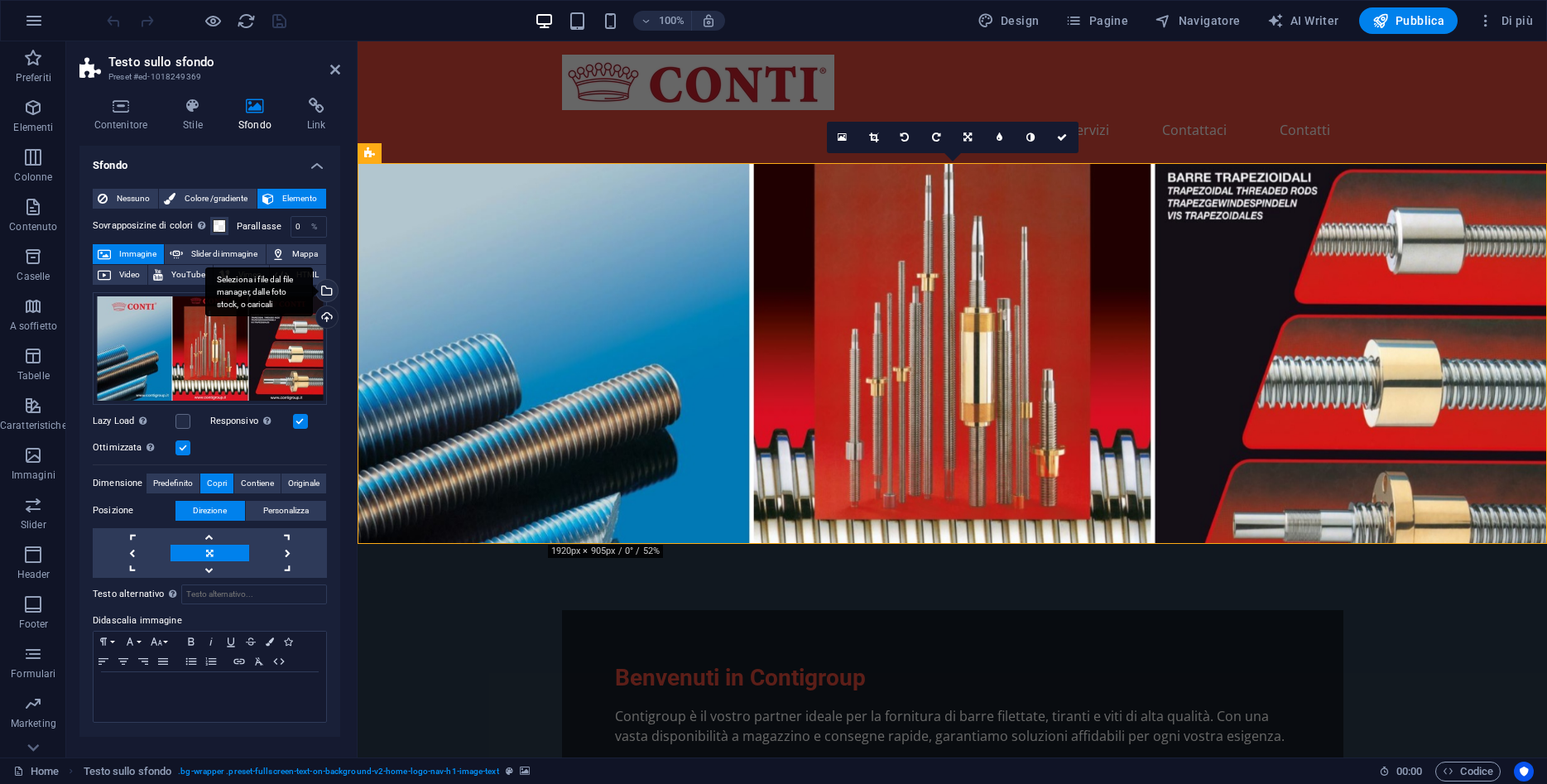
click at [313, 295] on div "Seleziona i file dal file manager, dalle foto stock, o caricali" at bounding box center [258, 292] width 108 height 50
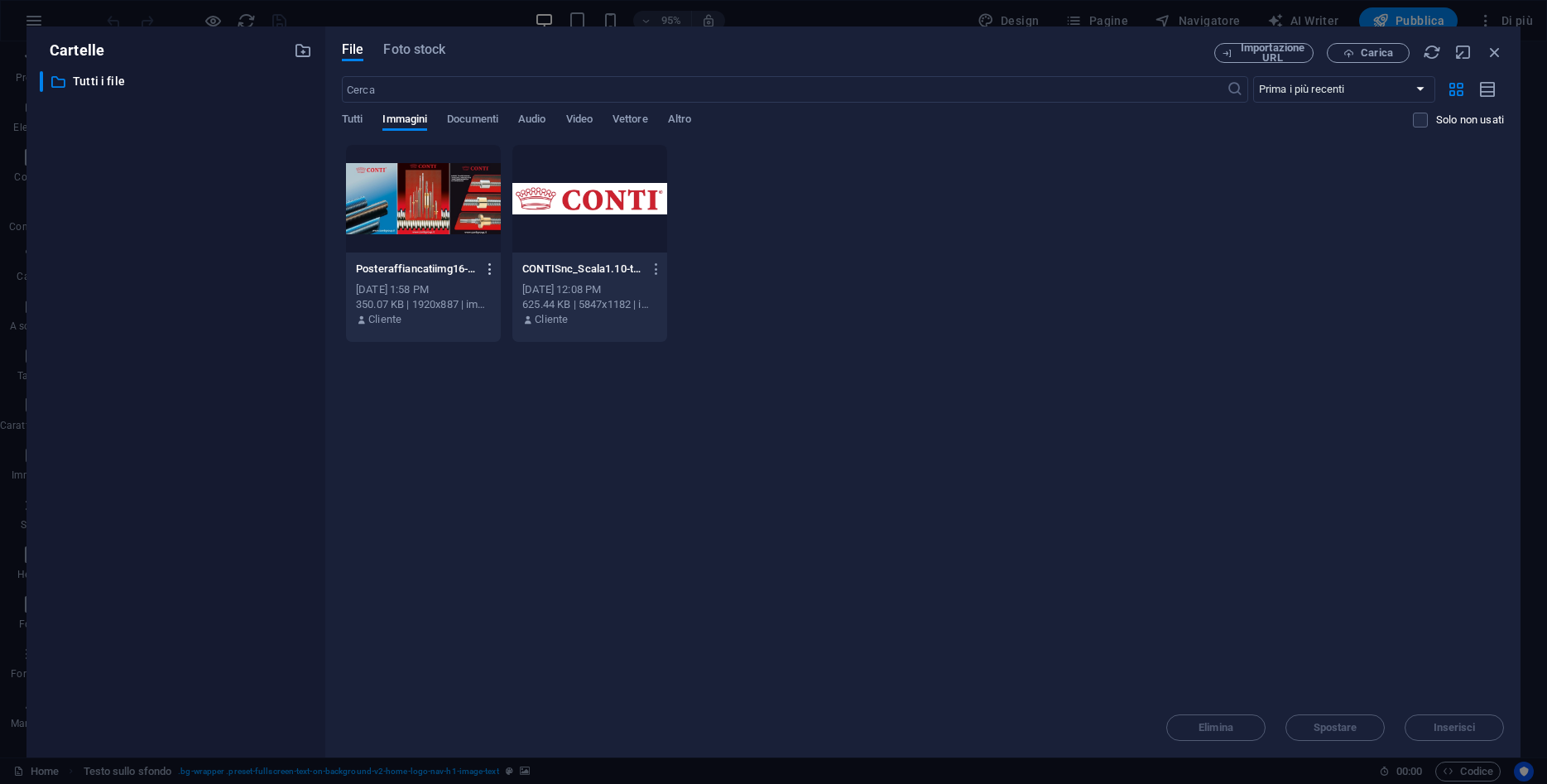
click at [484, 265] on icon "button" at bounding box center [490, 269] width 16 height 15
click at [504, 395] on h6 "Rinomina" at bounding box center [497, 392] width 98 height 20
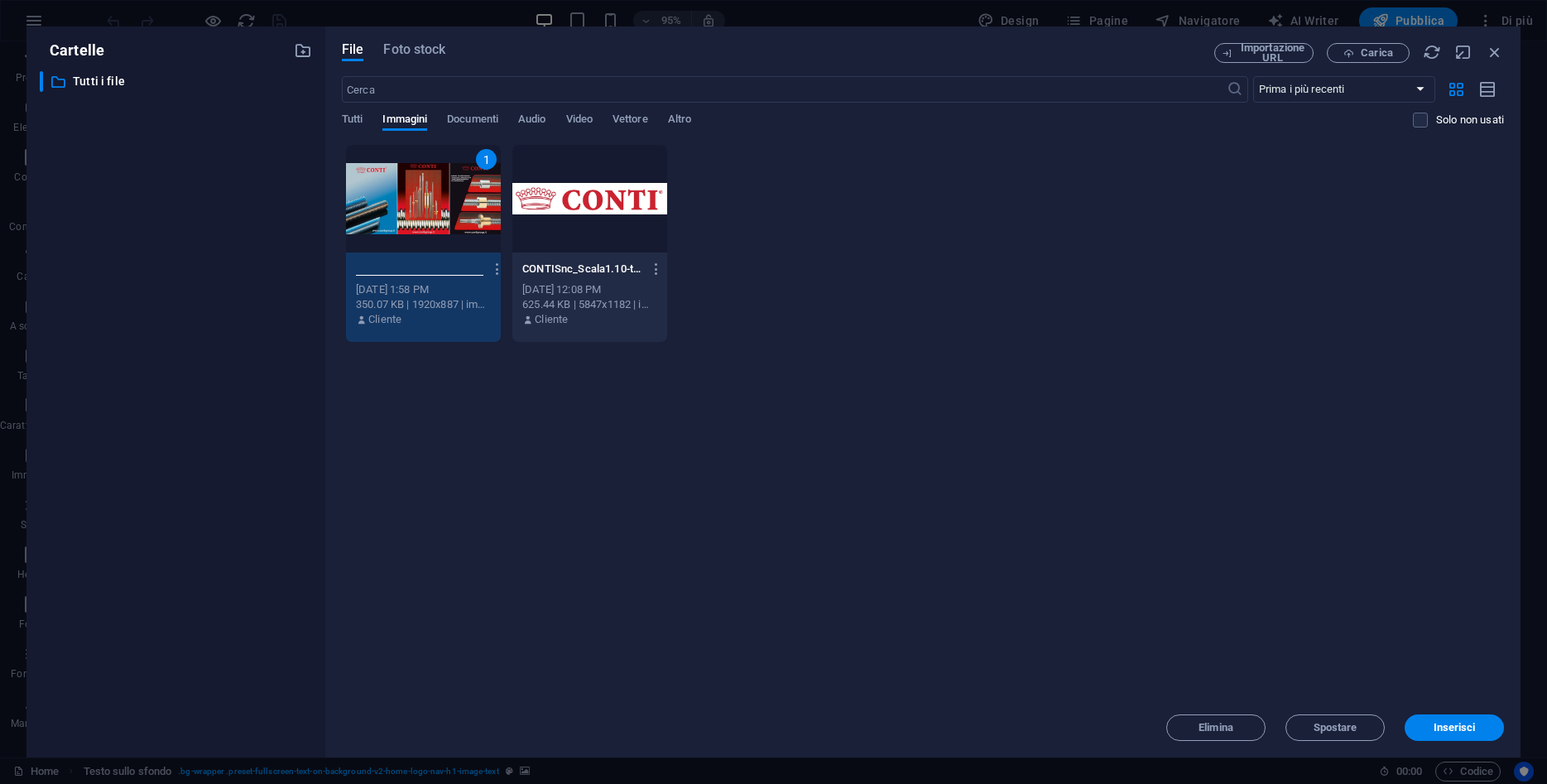
click at [371, 262] on input "Posteraffiancatiimg16-9-A5aXaQu1T1OyQkBMo4Aj5Q.jpg" at bounding box center [419, 268] width 128 height 13
click at [467, 271] on input "Posteraffiancatiimg16-9-A5aXaQu1T1OyQkBMo4Aj5Q.jpg" at bounding box center [419, 268] width 128 height 13
type input "Posteraffiancati.jpg"
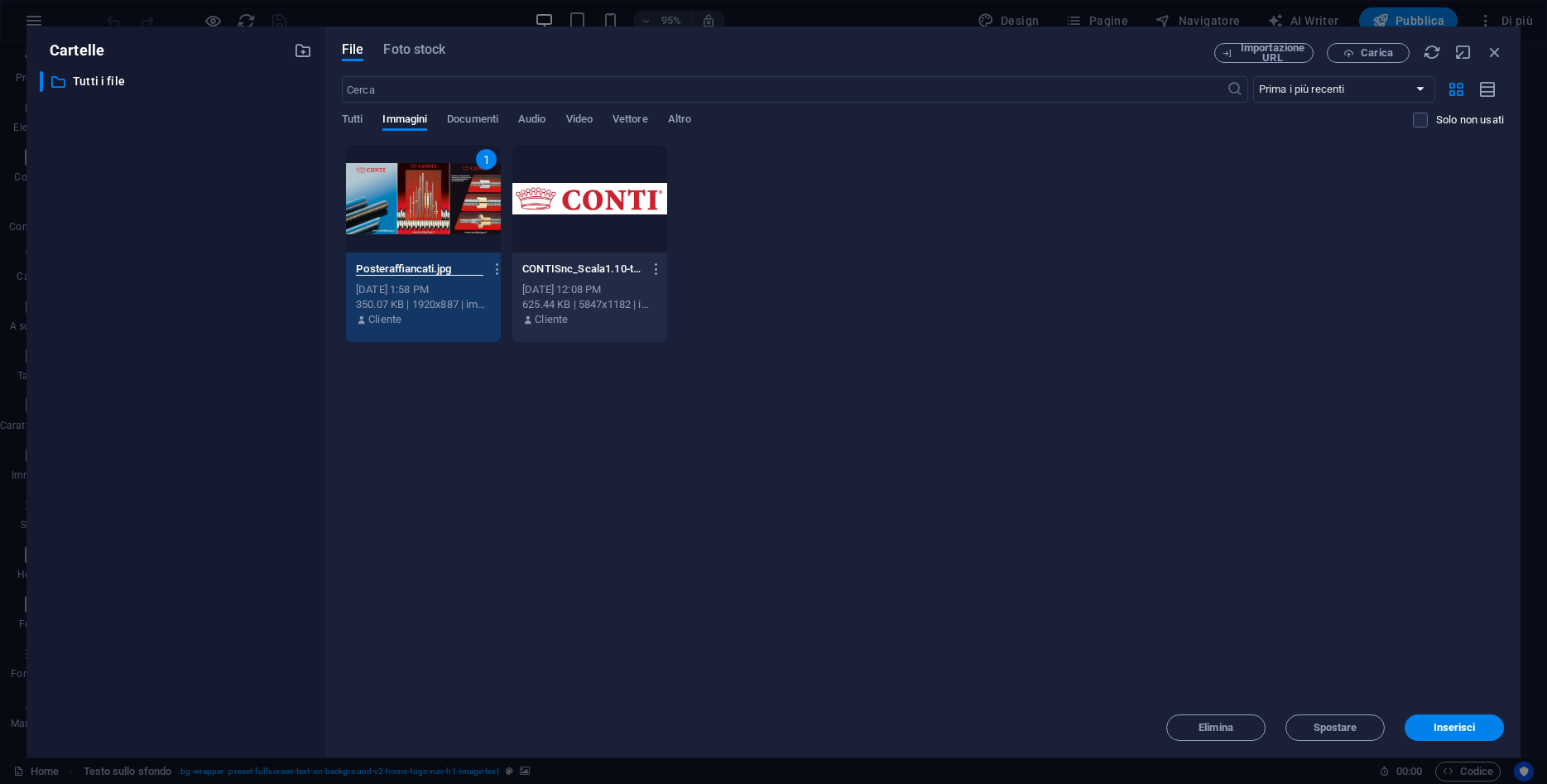
click at [890, 563] on div "Lascia i file qui per caricarli all'istante 1 Posteraffiancati.jpg Posteraffian…" at bounding box center [923, 421] width 1162 height 553
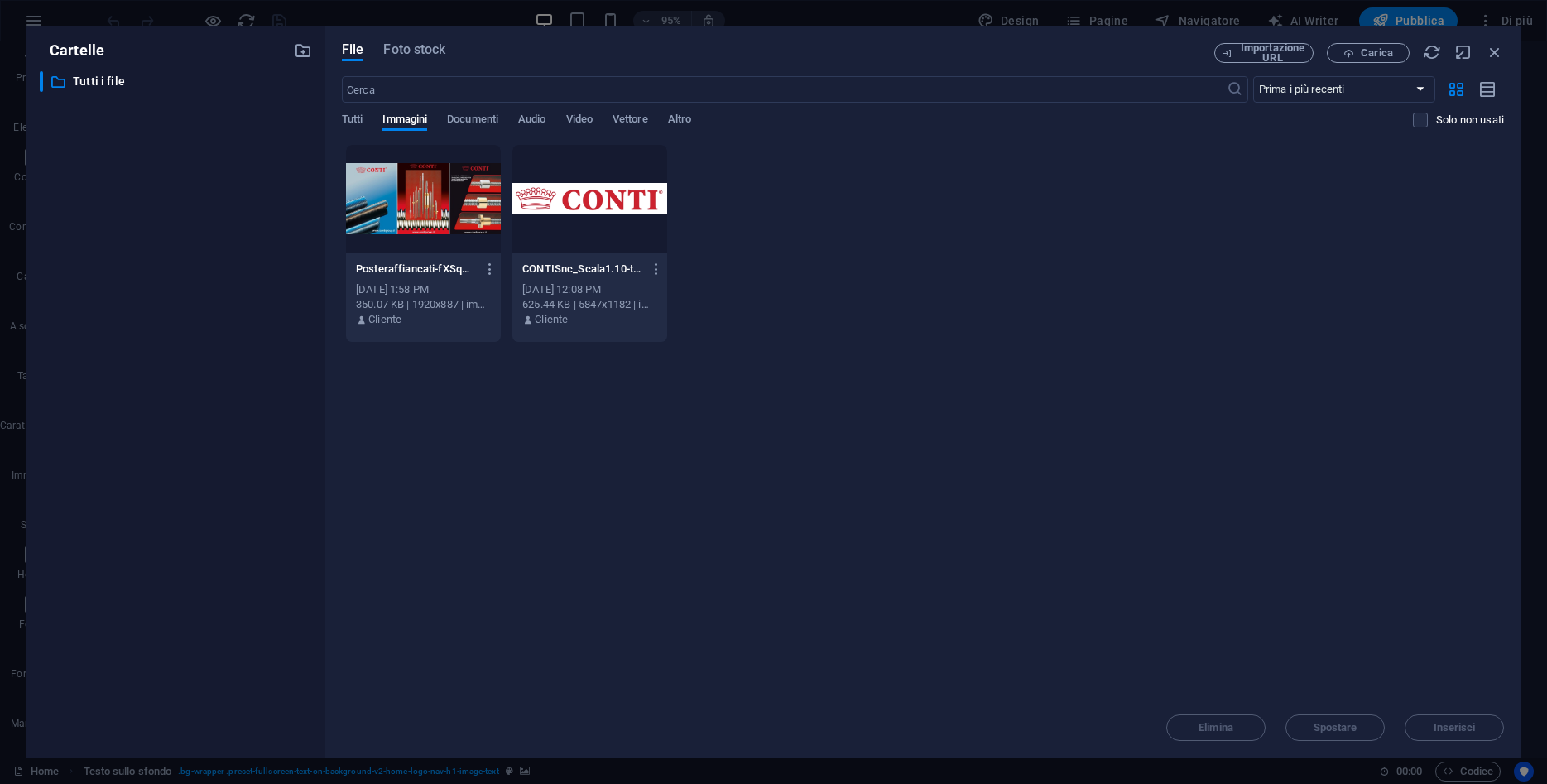
click at [456, 278] on div "Posteraffiancati-fXSqDIaNWK-uqiimAvrR4Q.jpg Posteraffiancati-fXSqDIaNWK-uqiimAv…" at bounding box center [423, 268] width 135 height 27
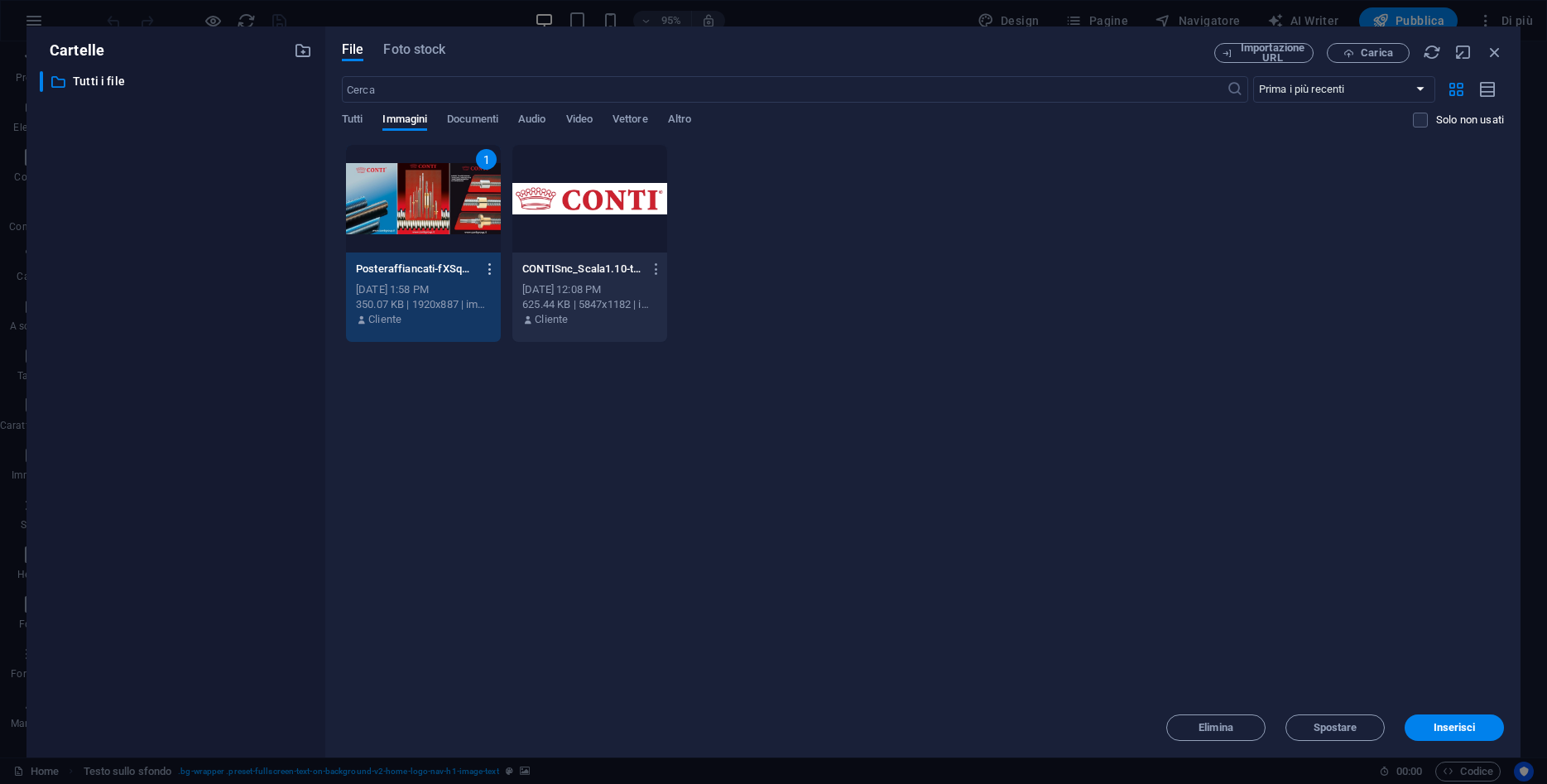
click at [488, 270] on icon "button" at bounding box center [490, 269] width 16 height 15
click at [483, 393] on h6 "Rinomina" at bounding box center [497, 392] width 98 height 20
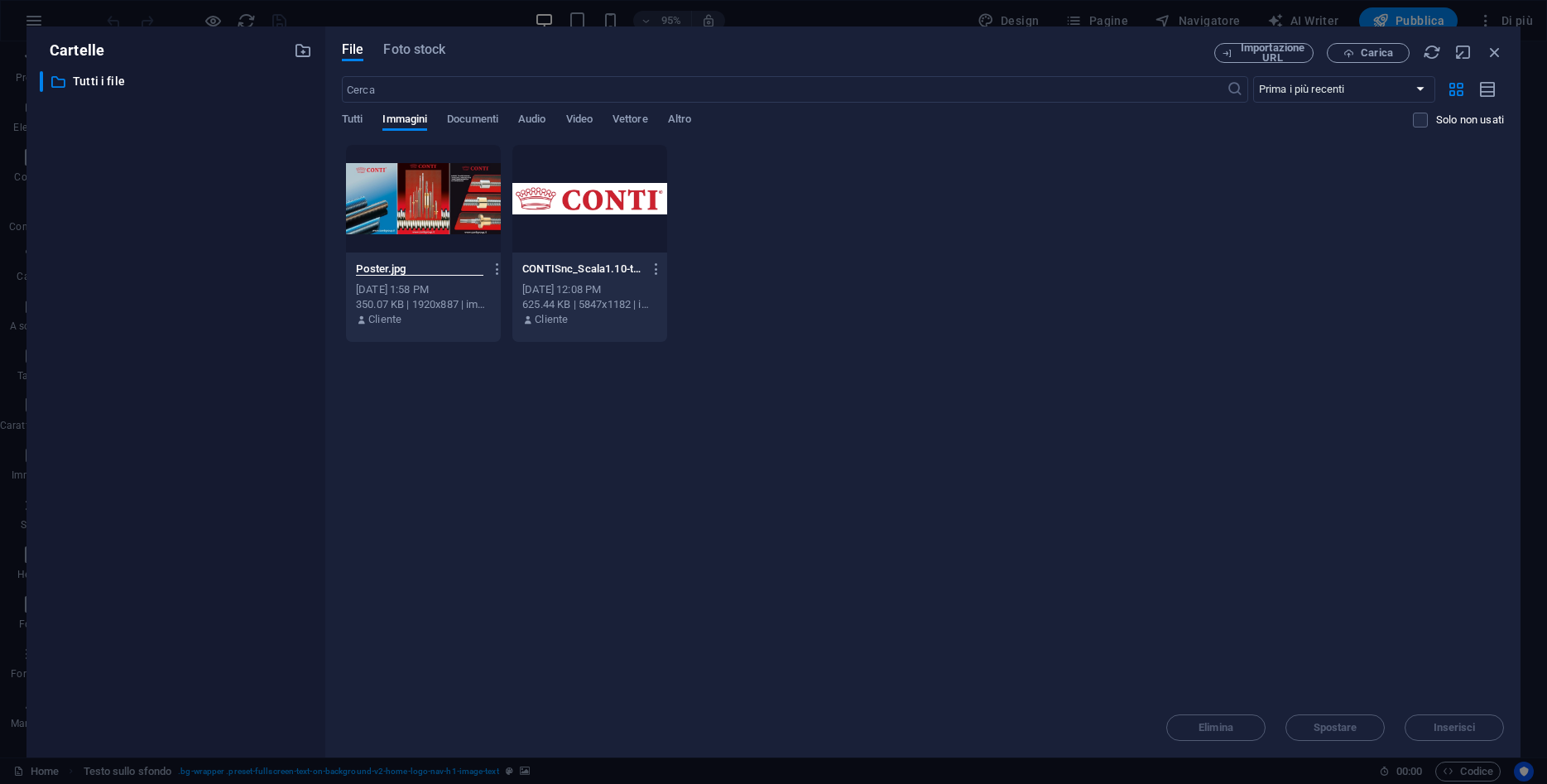
type input "Poster.jpg"
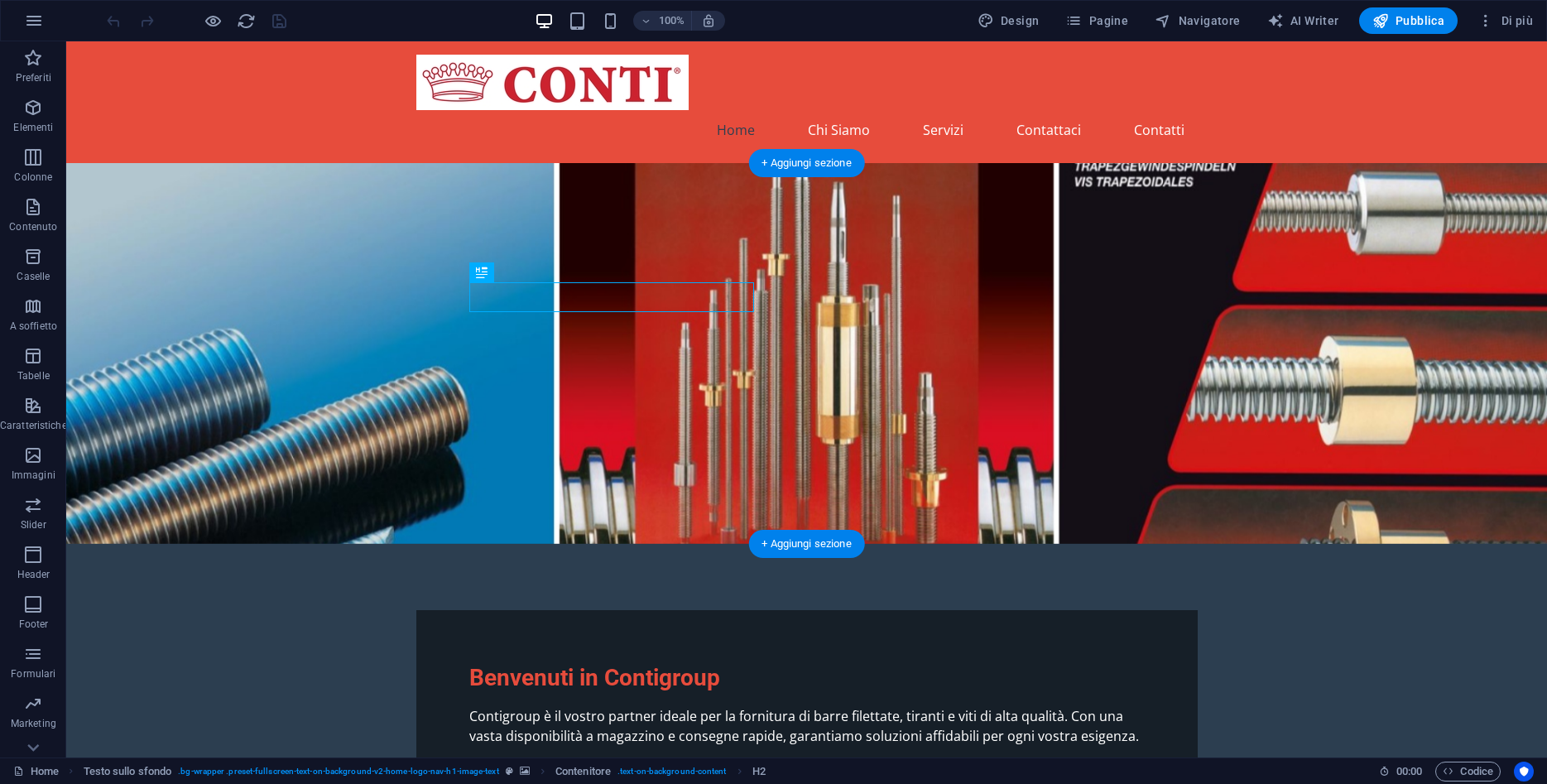
click at [117, 187] on figure at bounding box center [806, 353] width 1481 height 381
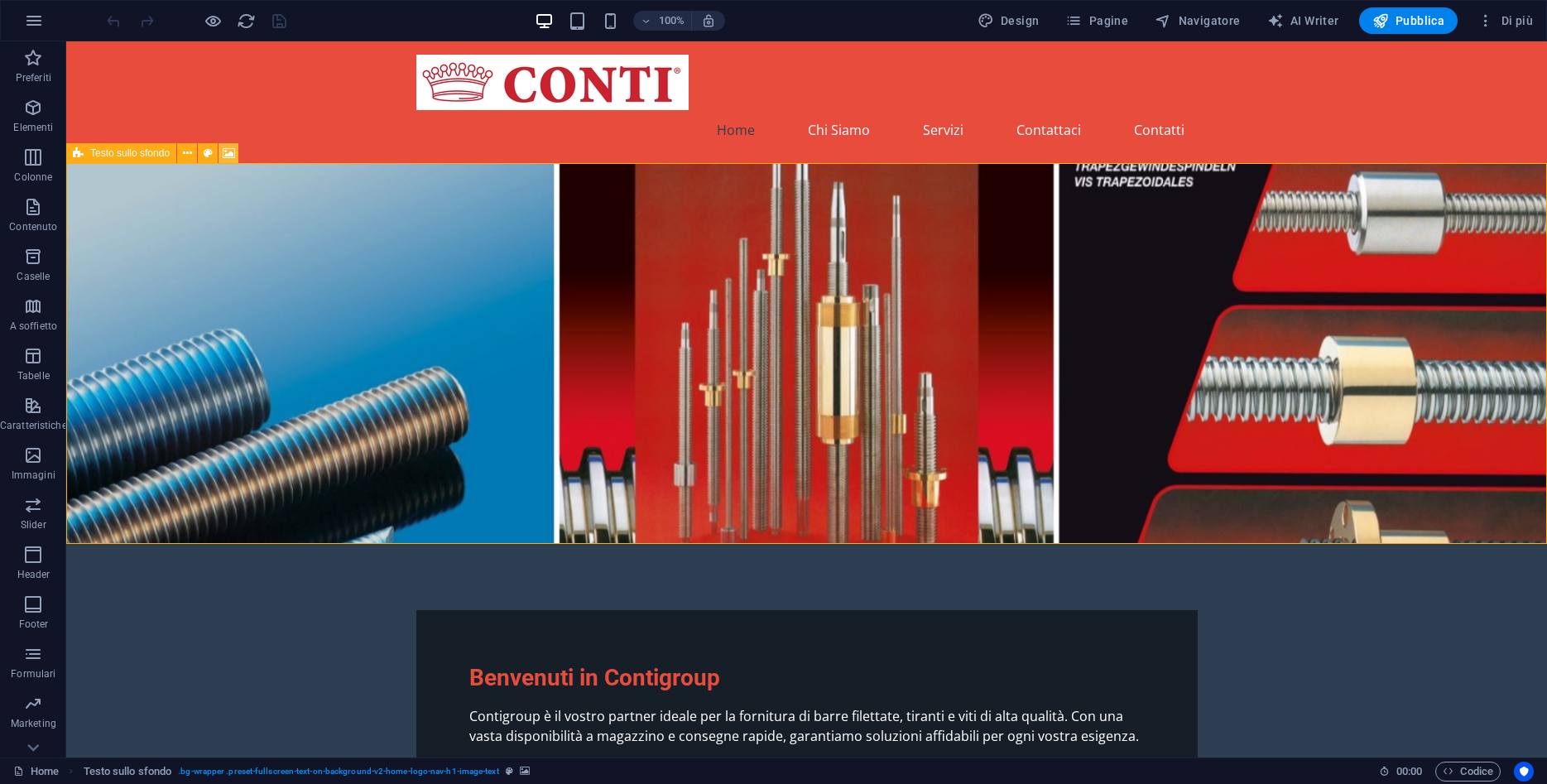
click at [233, 151] on icon at bounding box center [229, 153] width 13 height 17
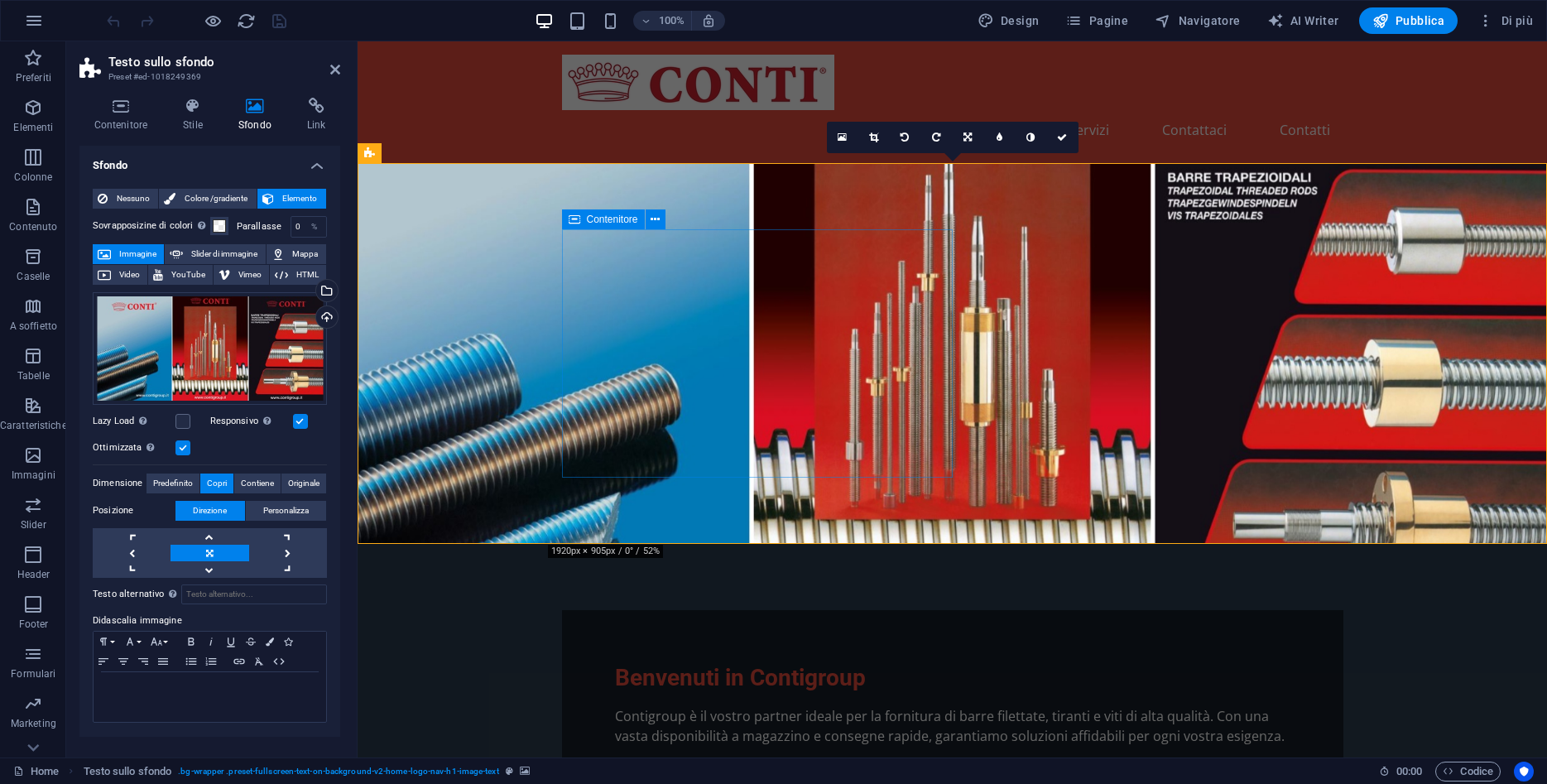
click at [572, 610] on div "Benvenuti in Contigroup Contigroup è il vostro partner ideale per la fornitura …" at bounding box center [952, 704] width 781 height 188
click at [496, 334] on figure at bounding box center [952, 353] width 1189 height 381
click at [525, 152] on icon at bounding box center [520, 153] width 13 height 17
click at [326, 294] on div "Seleziona i file dal file manager, dalle foto stock, o caricali" at bounding box center [324, 291] width 25 height 25
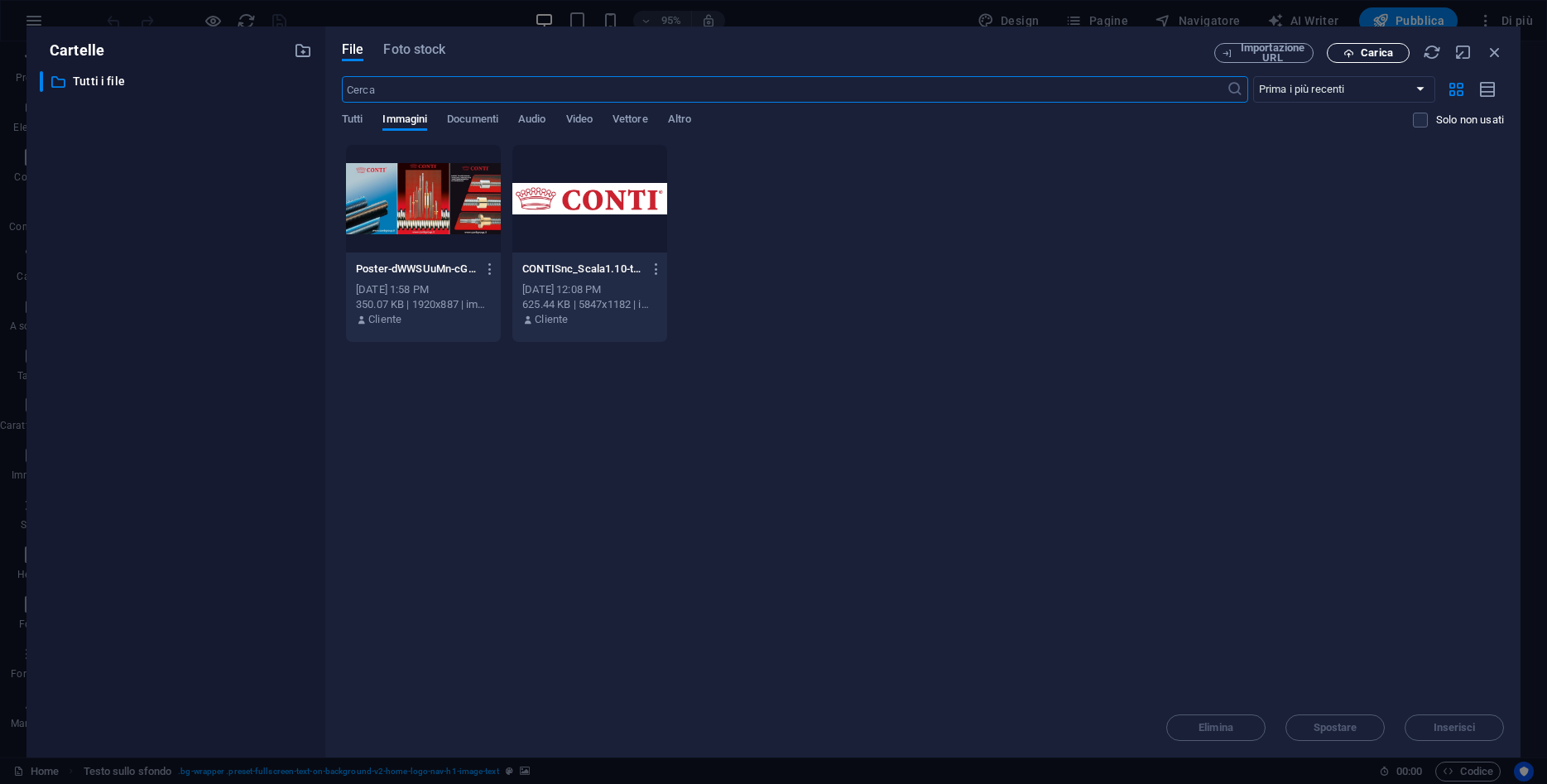
click at [1367, 50] on span "Carica" at bounding box center [1376, 52] width 32 height 10
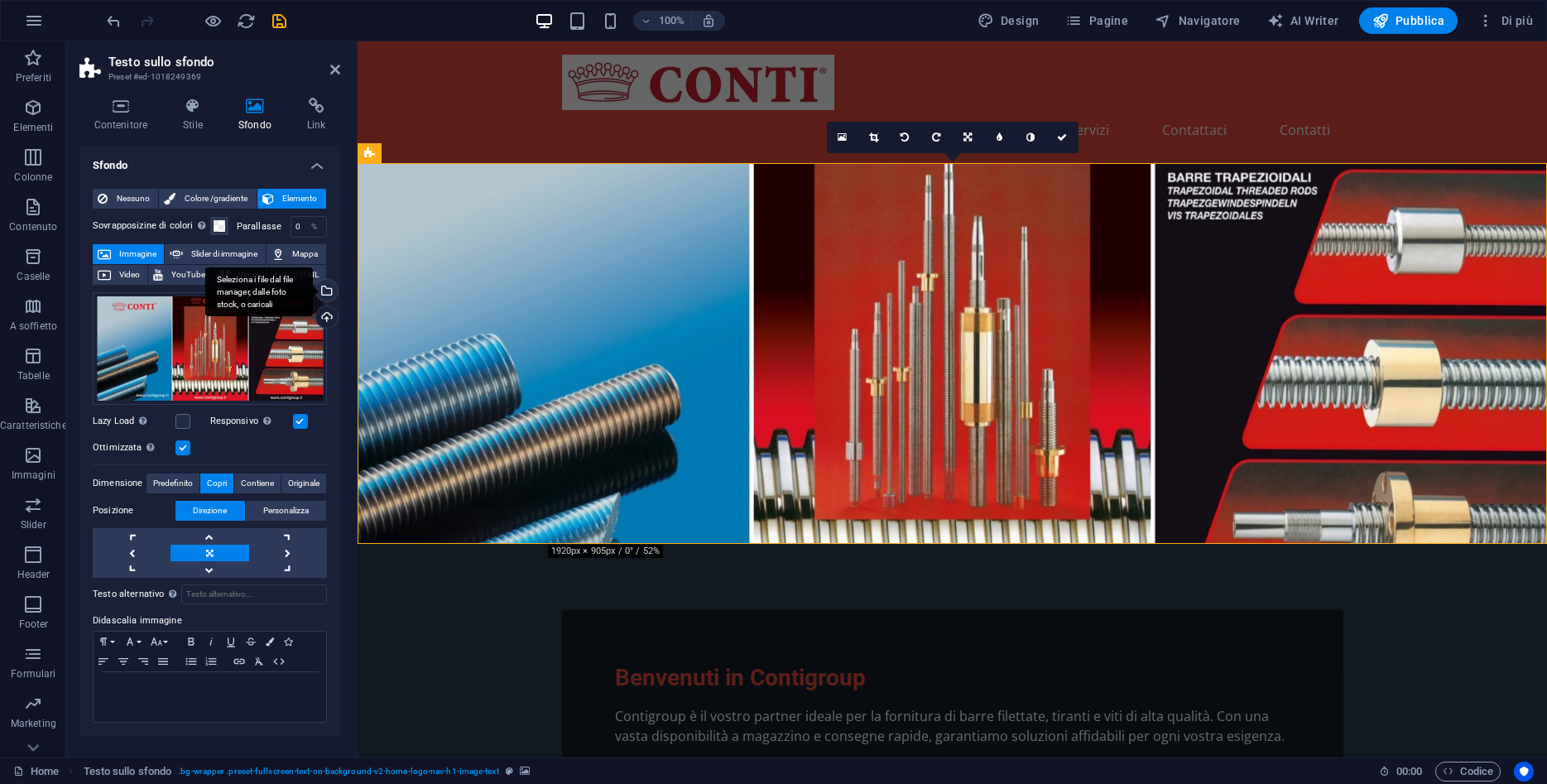
click at [313, 293] on div "Seleziona i file dal file manager, dalle foto stock, o caricali" at bounding box center [258, 292] width 108 height 50
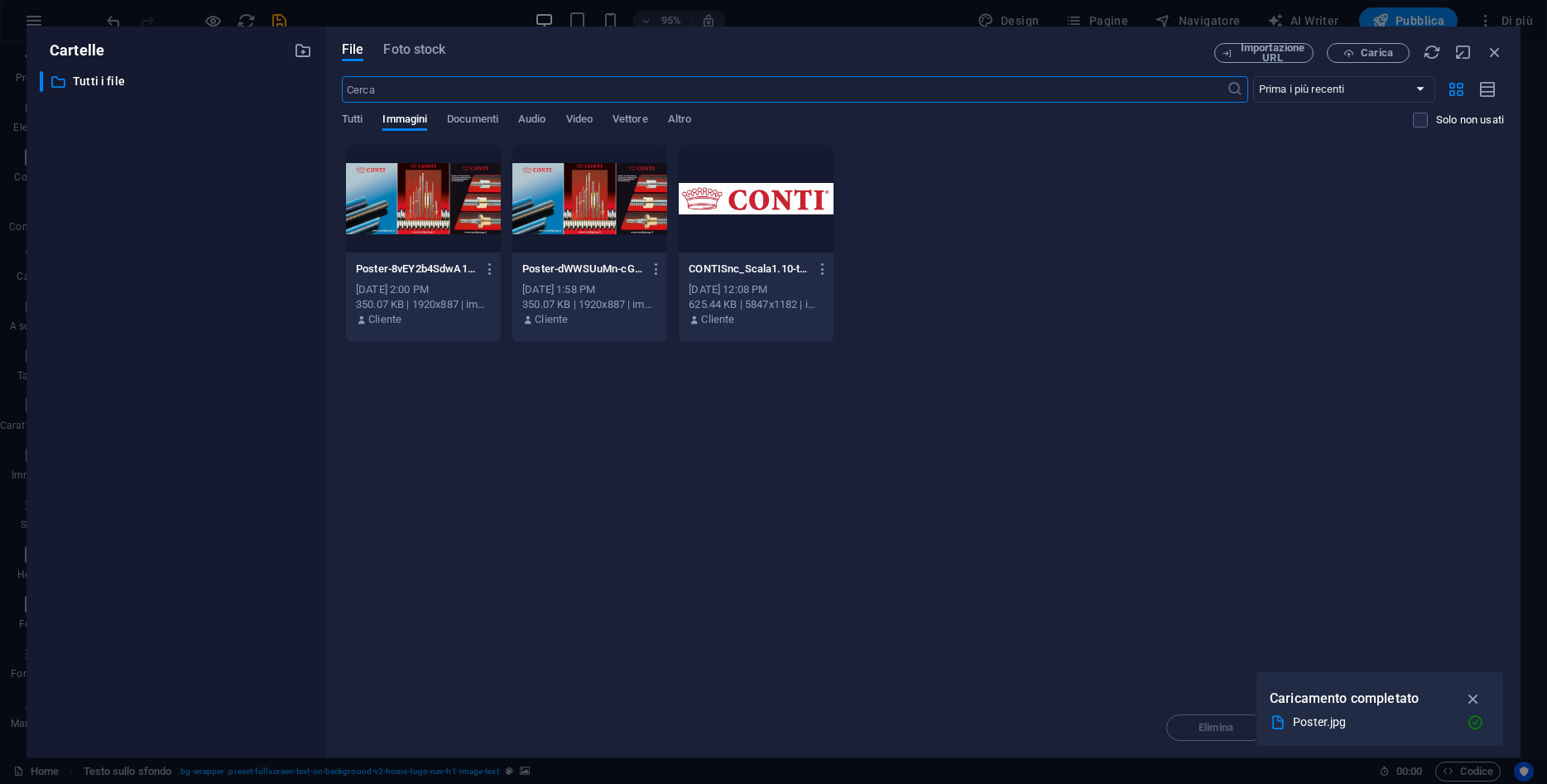
click at [426, 222] on div at bounding box center [423, 199] width 154 height 108
click at [1477, 699] on icon "button" at bounding box center [1473, 699] width 19 height 18
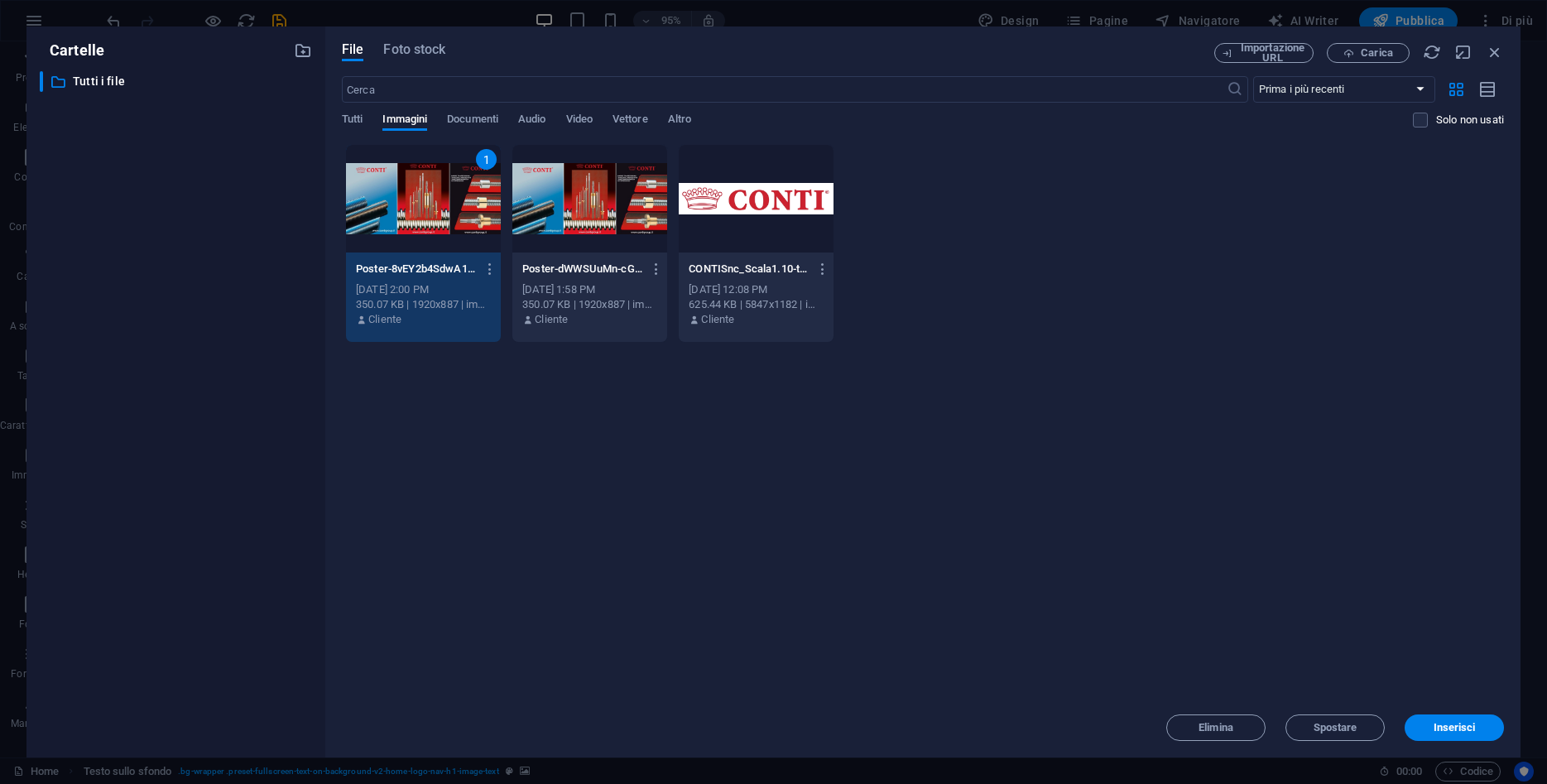
click at [574, 235] on div at bounding box center [589, 199] width 154 height 108
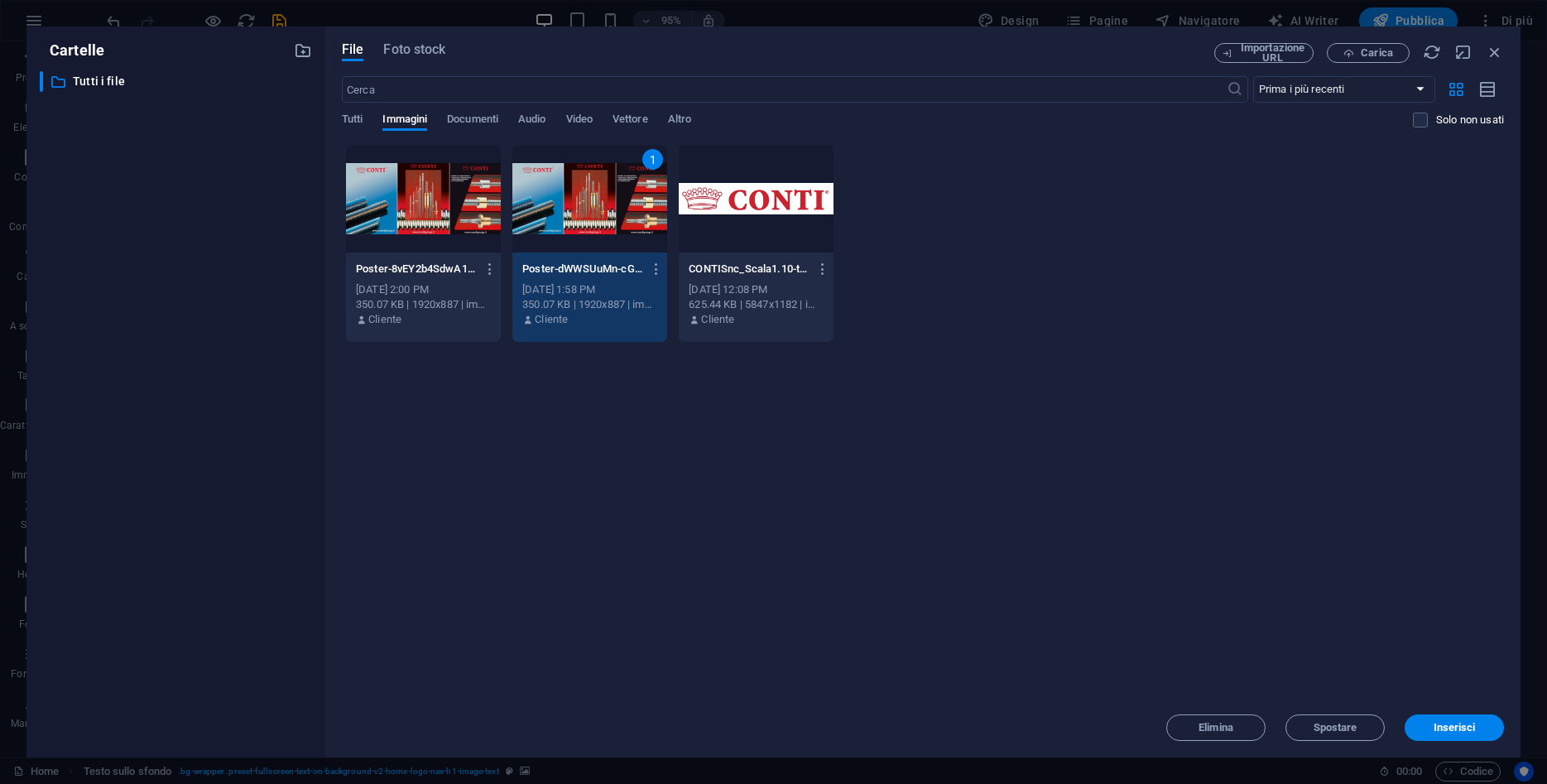
click at [438, 235] on div at bounding box center [423, 199] width 154 height 108
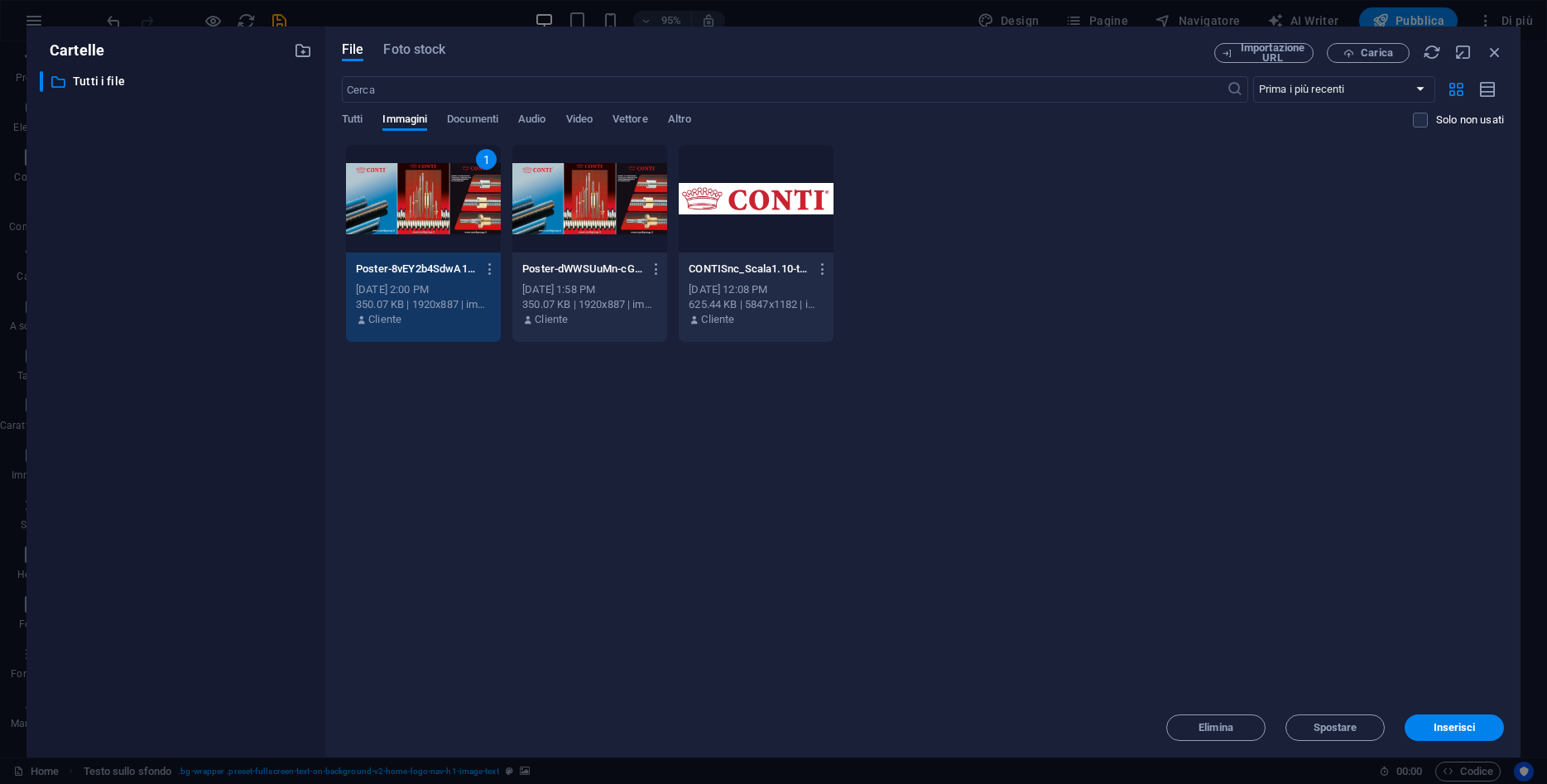
click at [563, 235] on div at bounding box center [589, 199] width 154 height 108
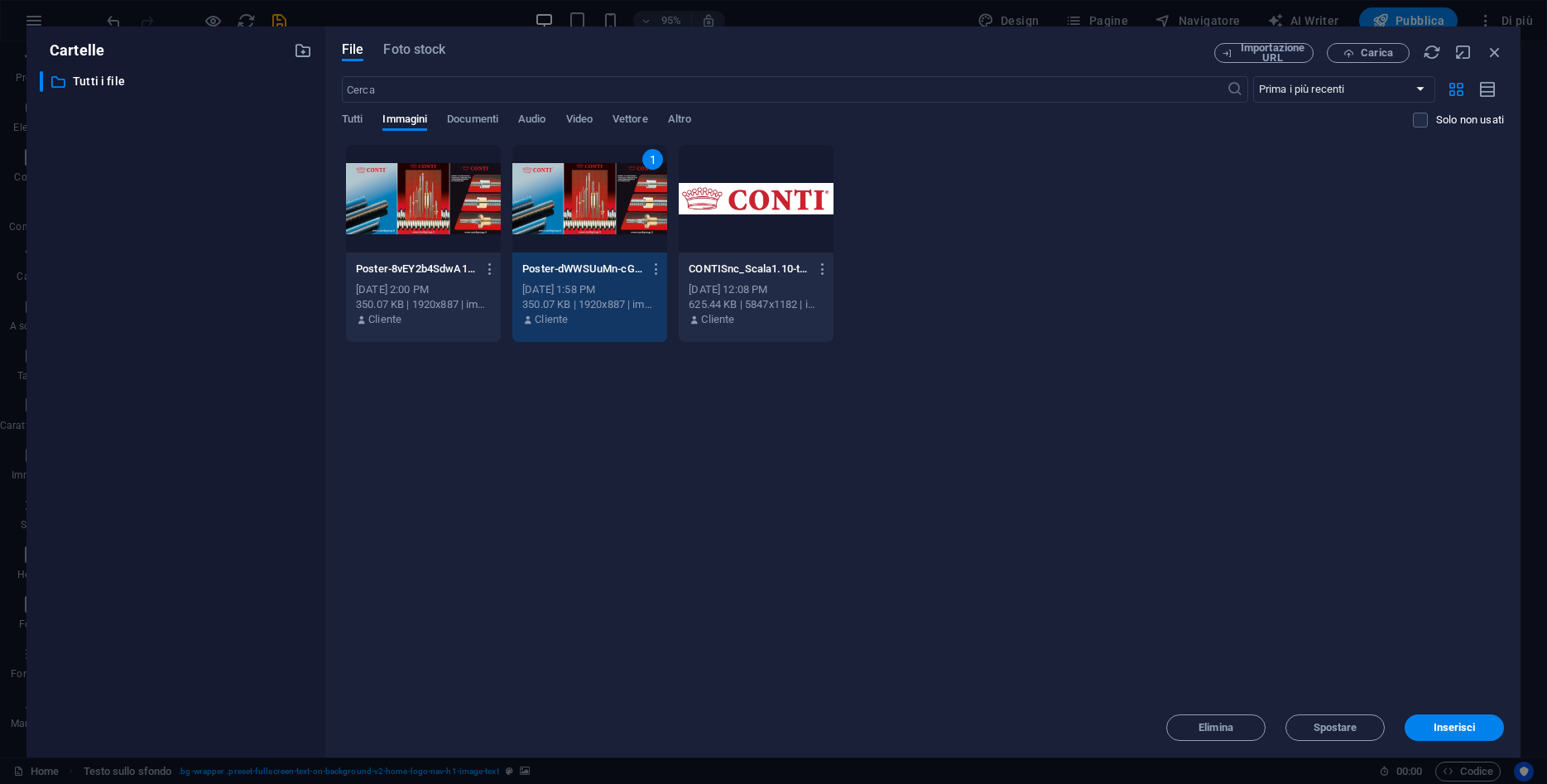
click at [411, 241] on div at bounding box center [423, 199] width 154 height 108
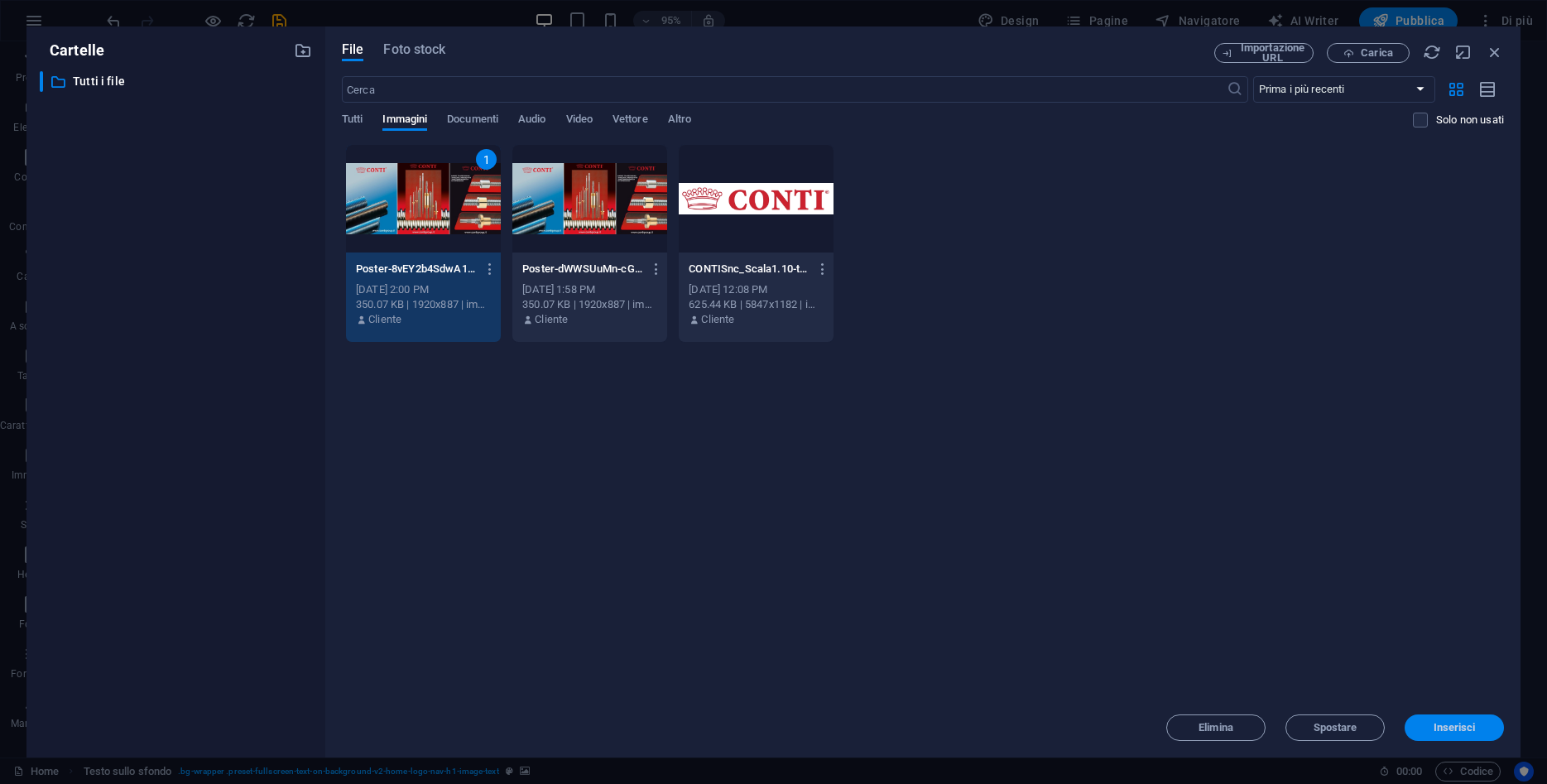
click at [1472, 728] on span "Inserisci" at bounding box center [1455, 727] width 42 height 10
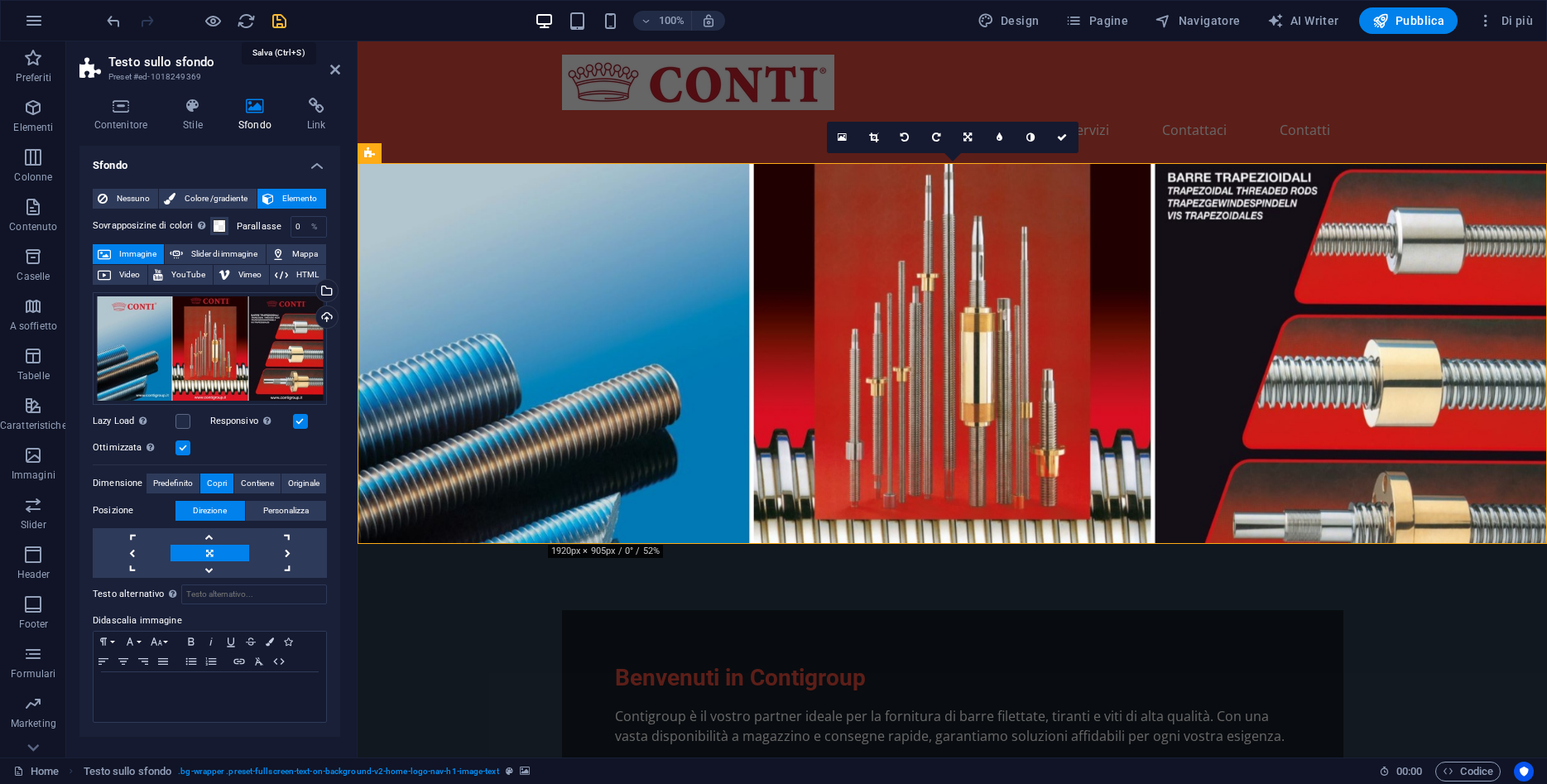
click at [275, 18] on icon "save" at bounding box center [279, 21] width 19 height 19
checkbox input "false"
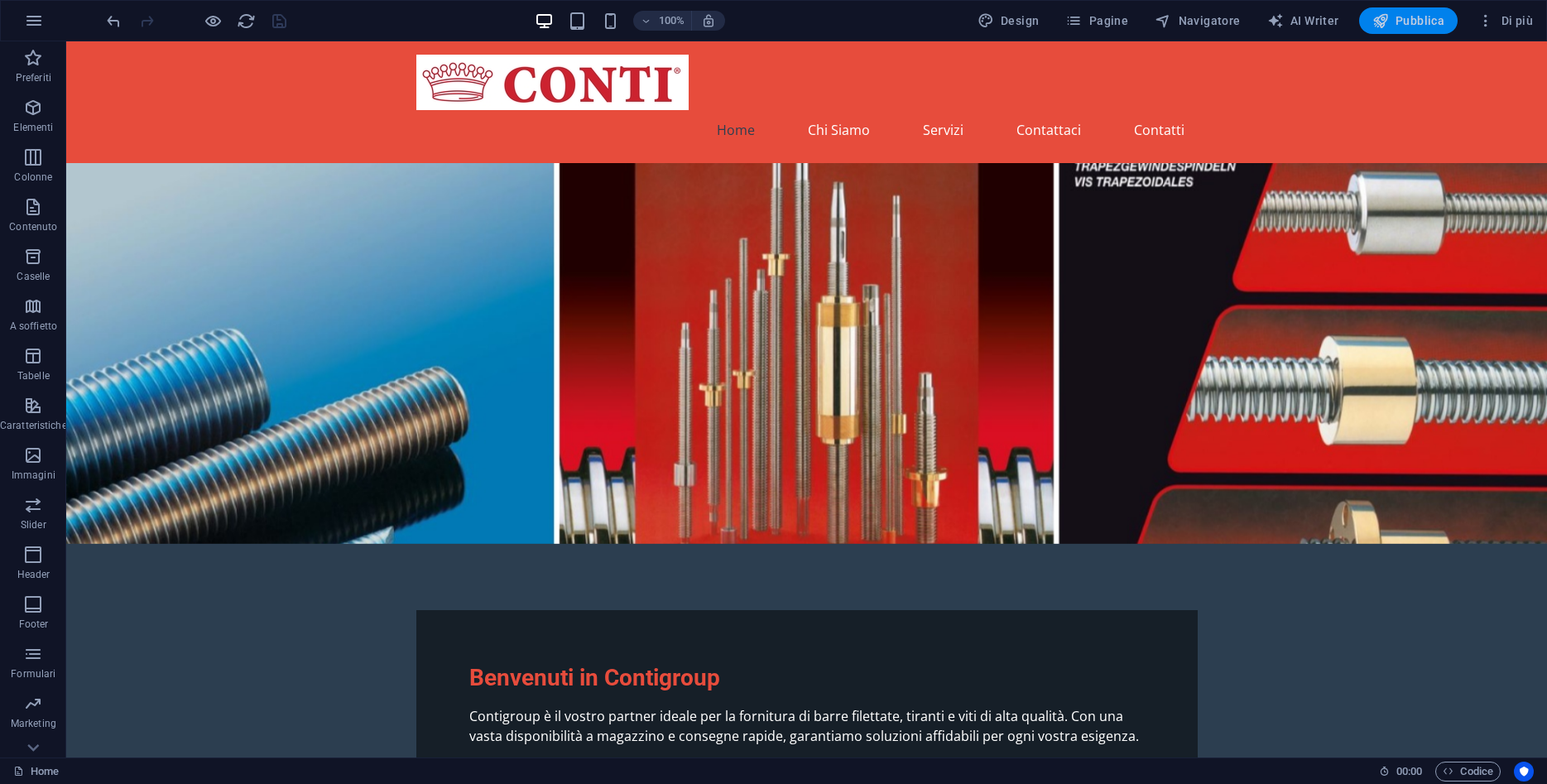
click at [1423, 14] on span "Pubblica" at bounding box center [1408, 21] width 73 height 17
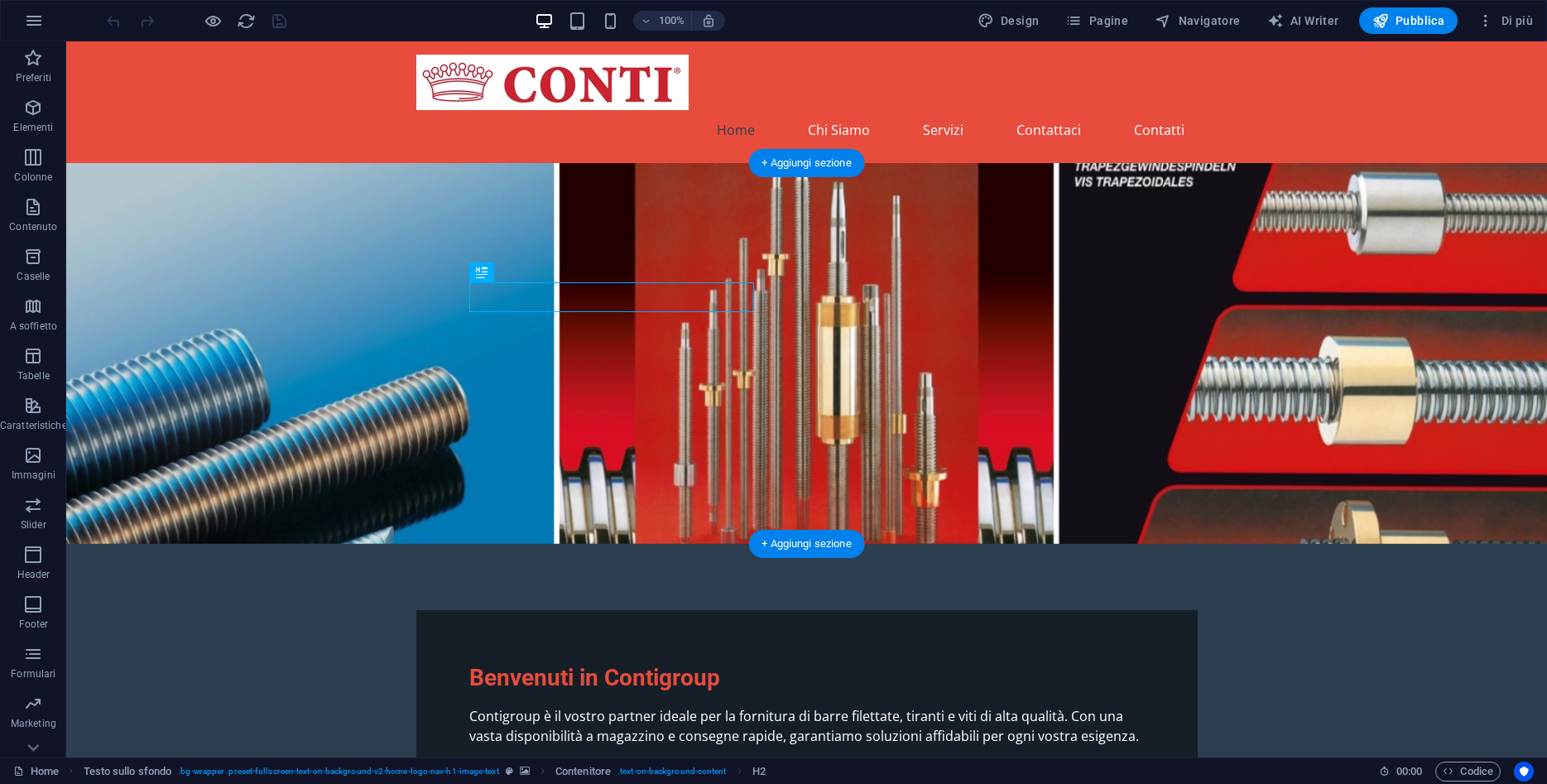
click at [336, 199] on figure at bounding box center [806, 353] width 1481 height 381
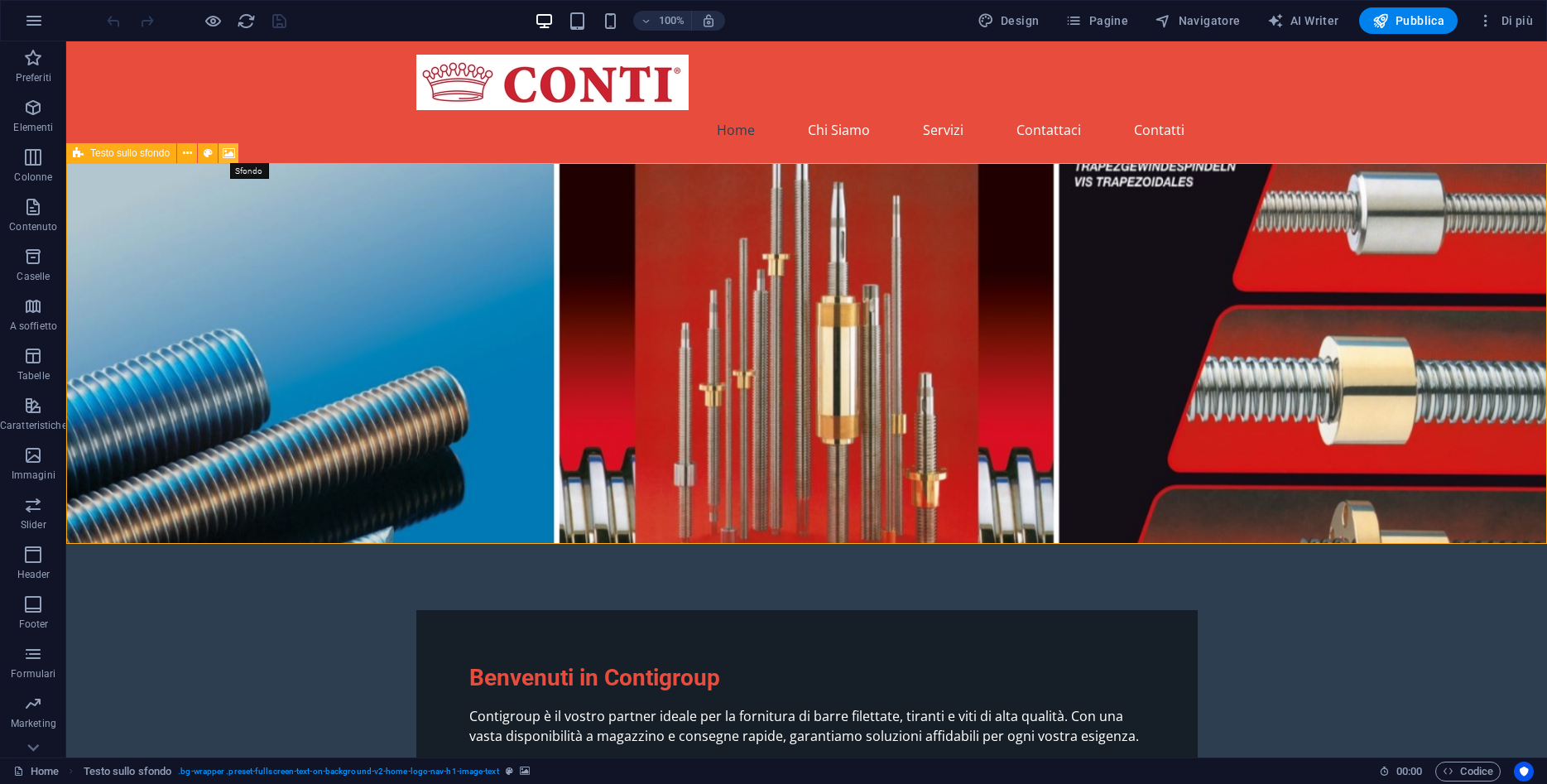
click at [228, 146] on icon at bounding box center [229, 153] width 13 height 17
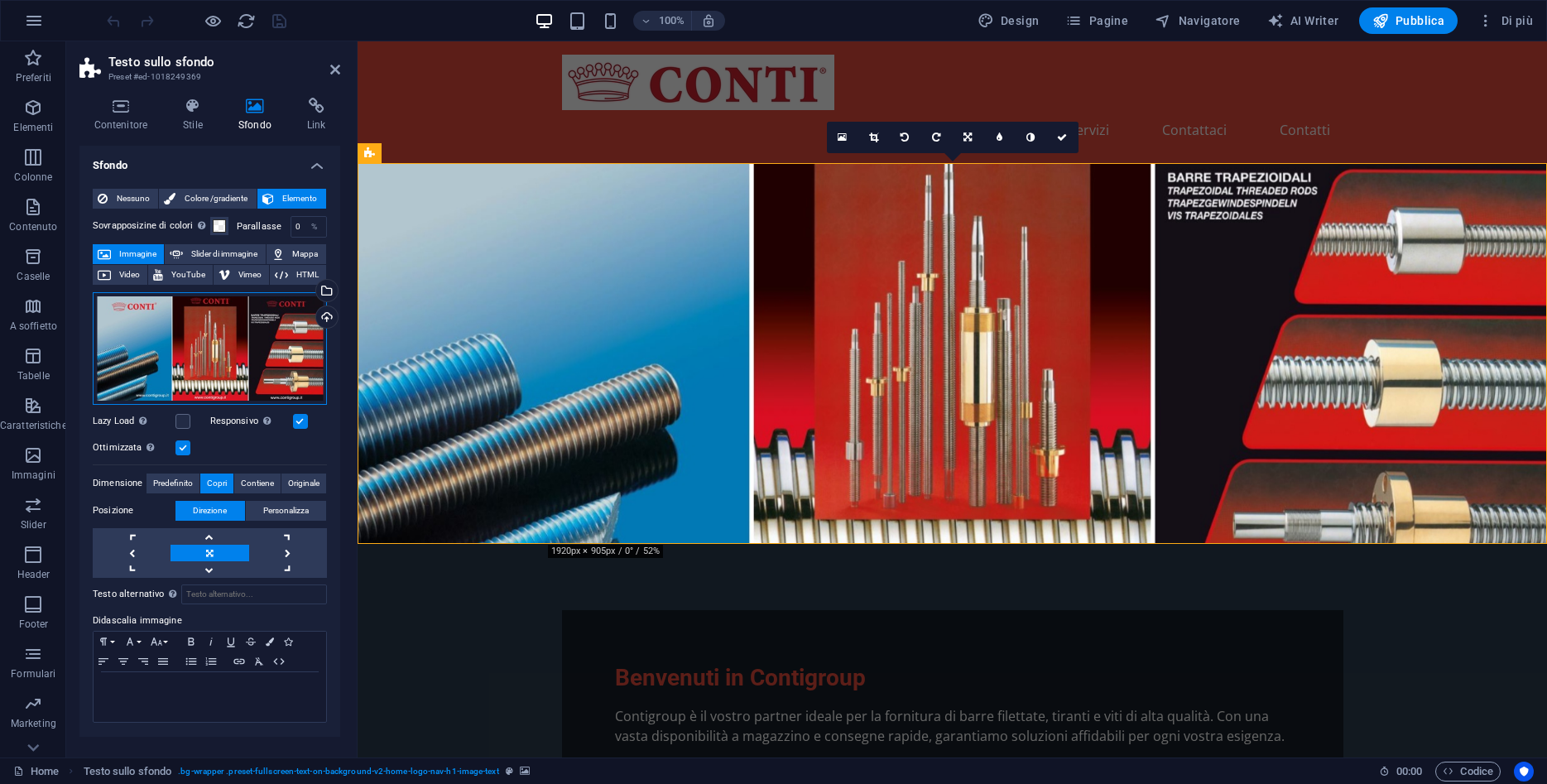
click at [145, 319] on div "Trascina qui i file, fai clic per sceglierli o selezionali da File o dalle nost…" at bounding box center [210, 348] width 234 height 112
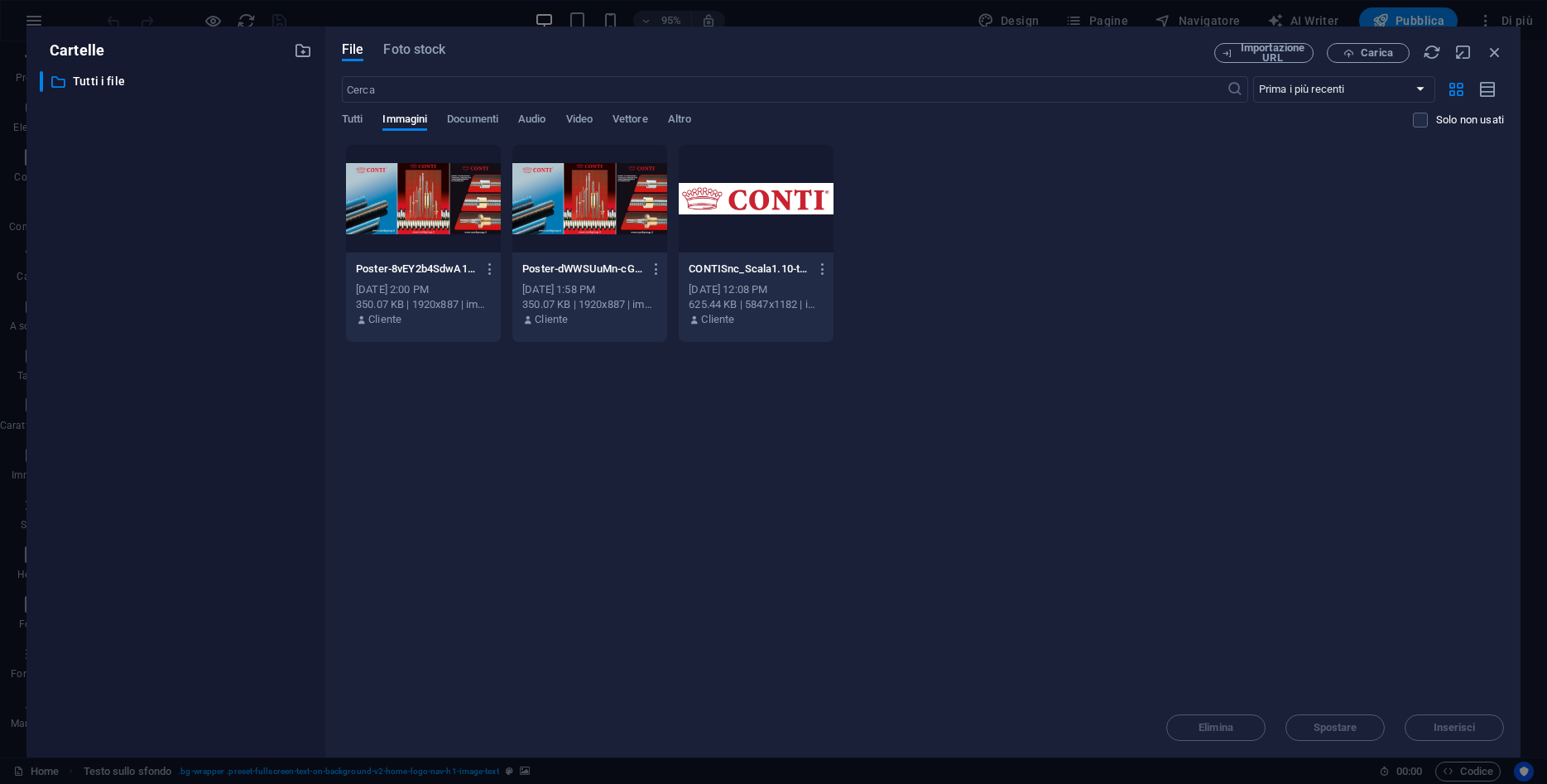
click at [756, 205] on div at bounding box center [756, 199] width 154 height 108
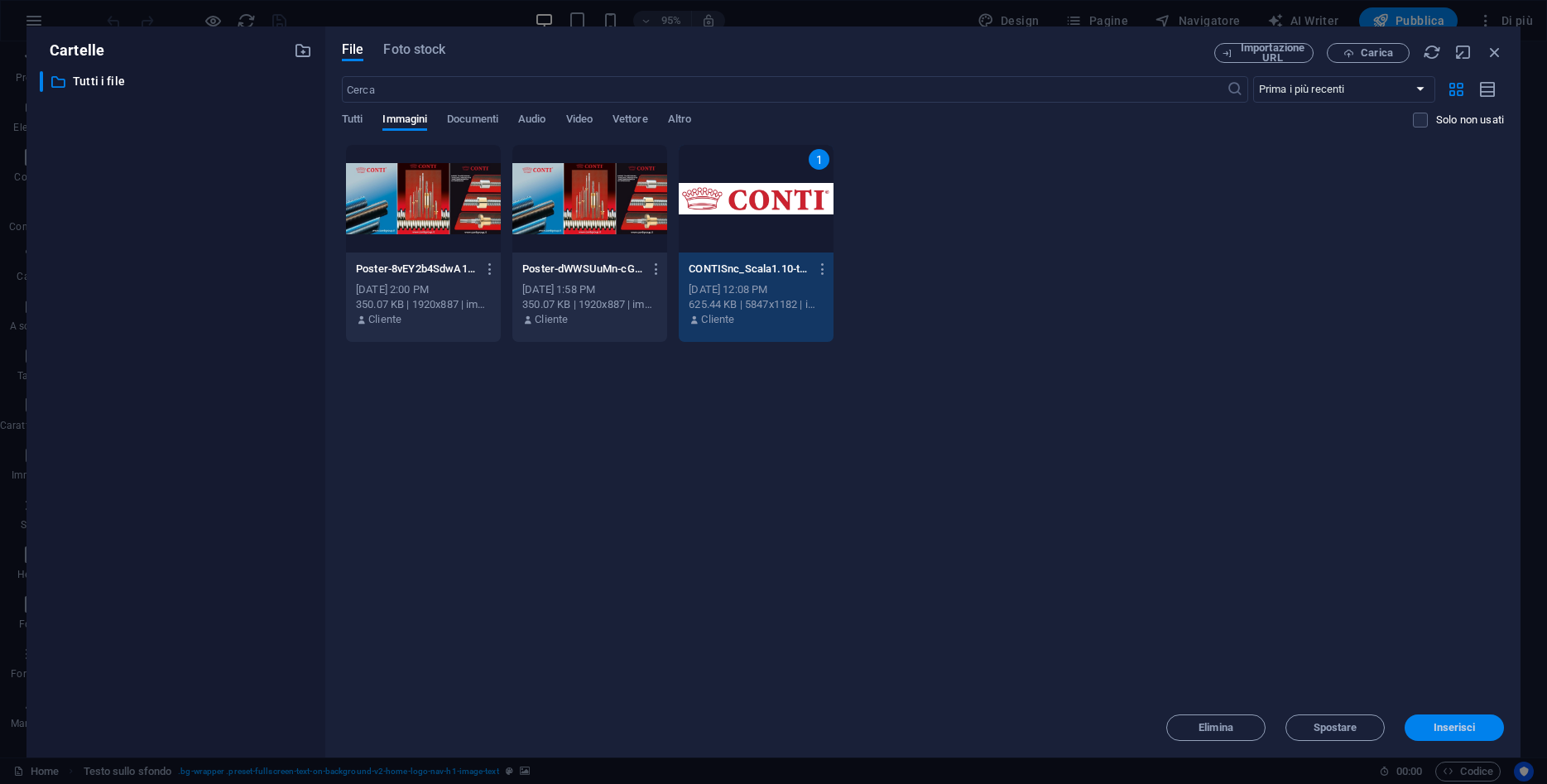
drag, startPoint x: 1439, startPoint y: 735, endPoint x: 1082, endPoint y: 693, distance: 359.5
click at [1439, 735] on button "Inserisci" at bounding box center [1454, 727] width 99 height 27
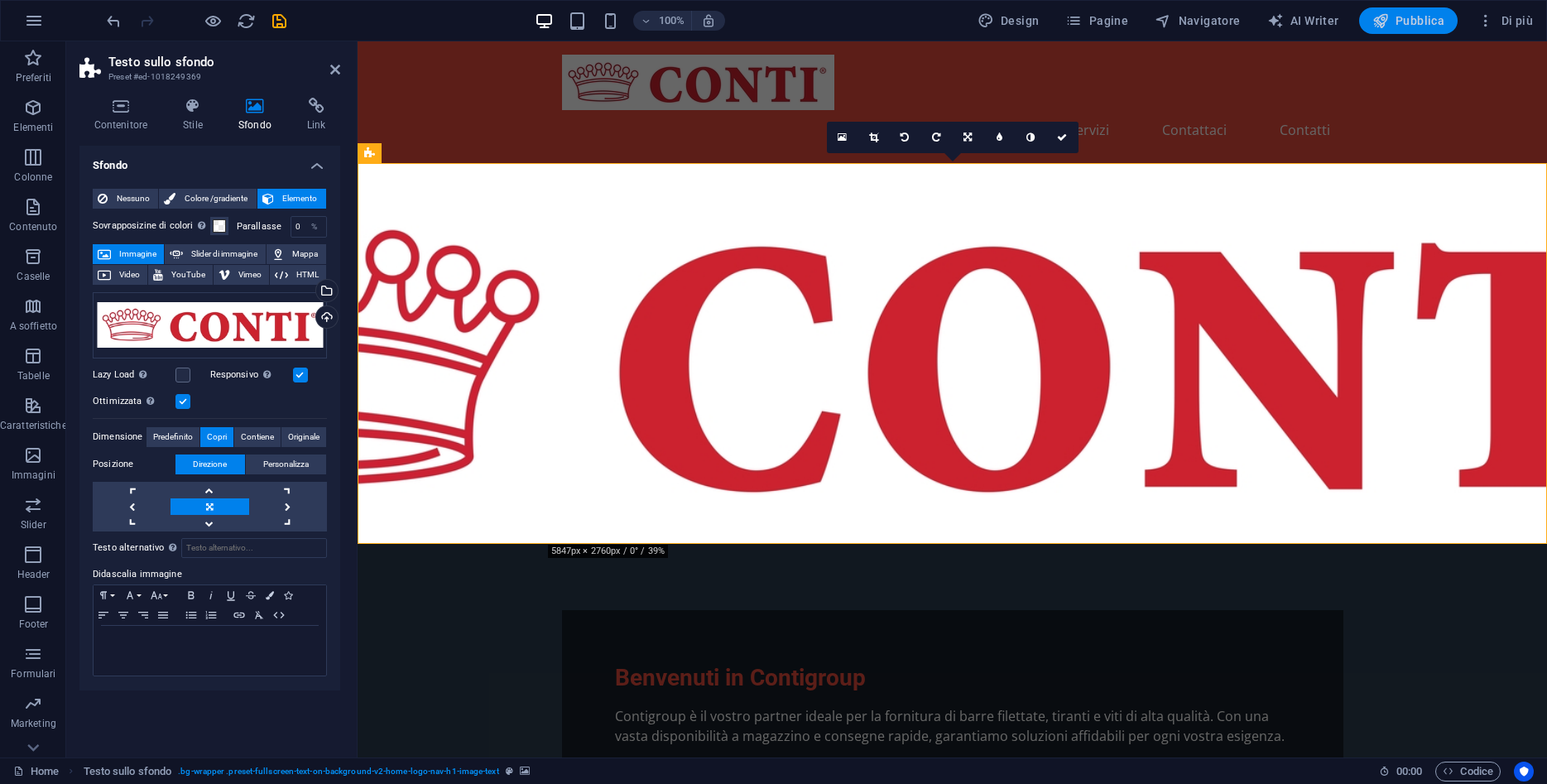
click at [1395, 11] on button "Pubblica" at bounding box center [1409, 20] width 99 height 27
checkbox input "false"
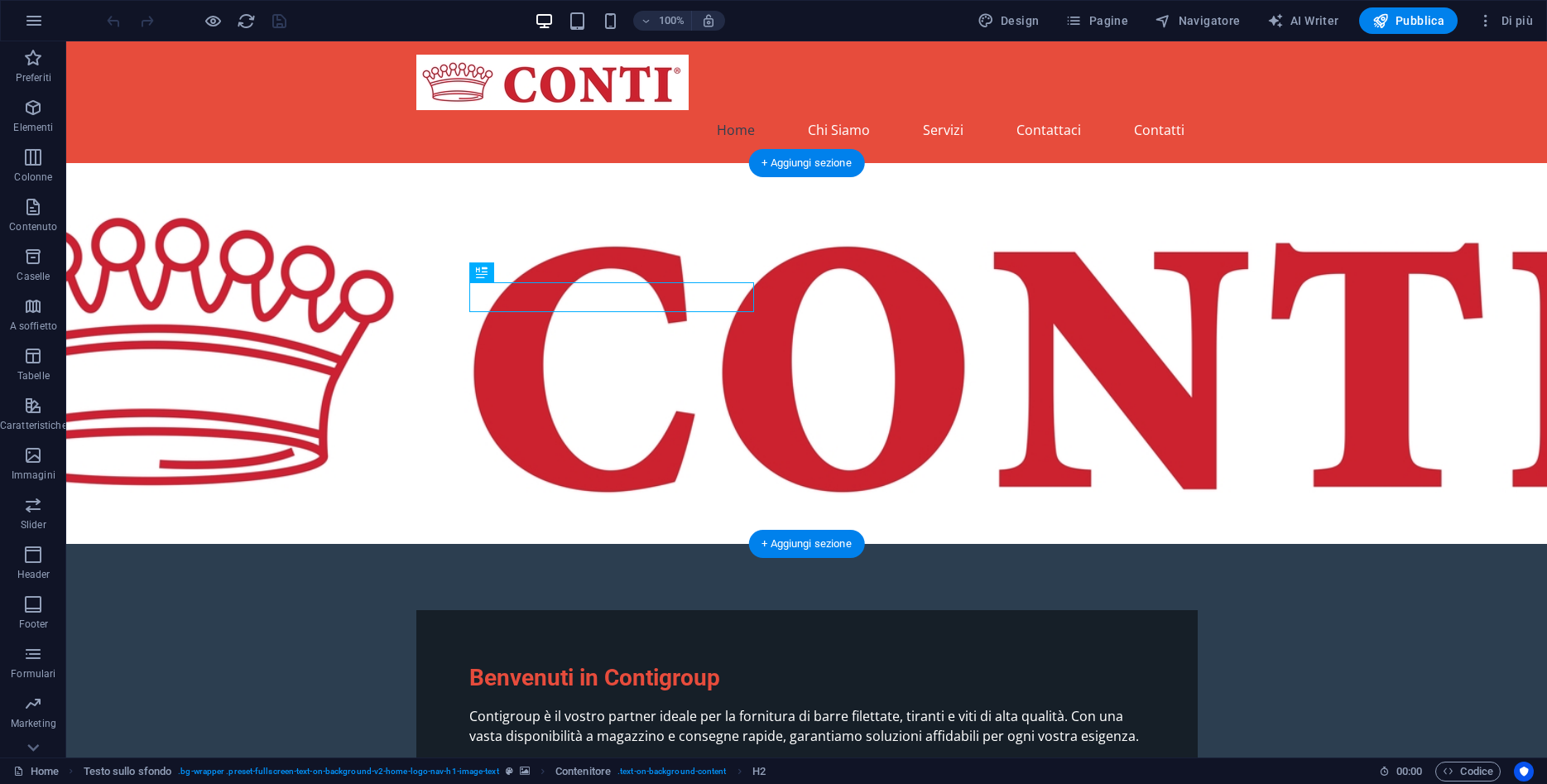
click at [231, 186] on figure at bounding box center [806, 353] width 1481 height 381
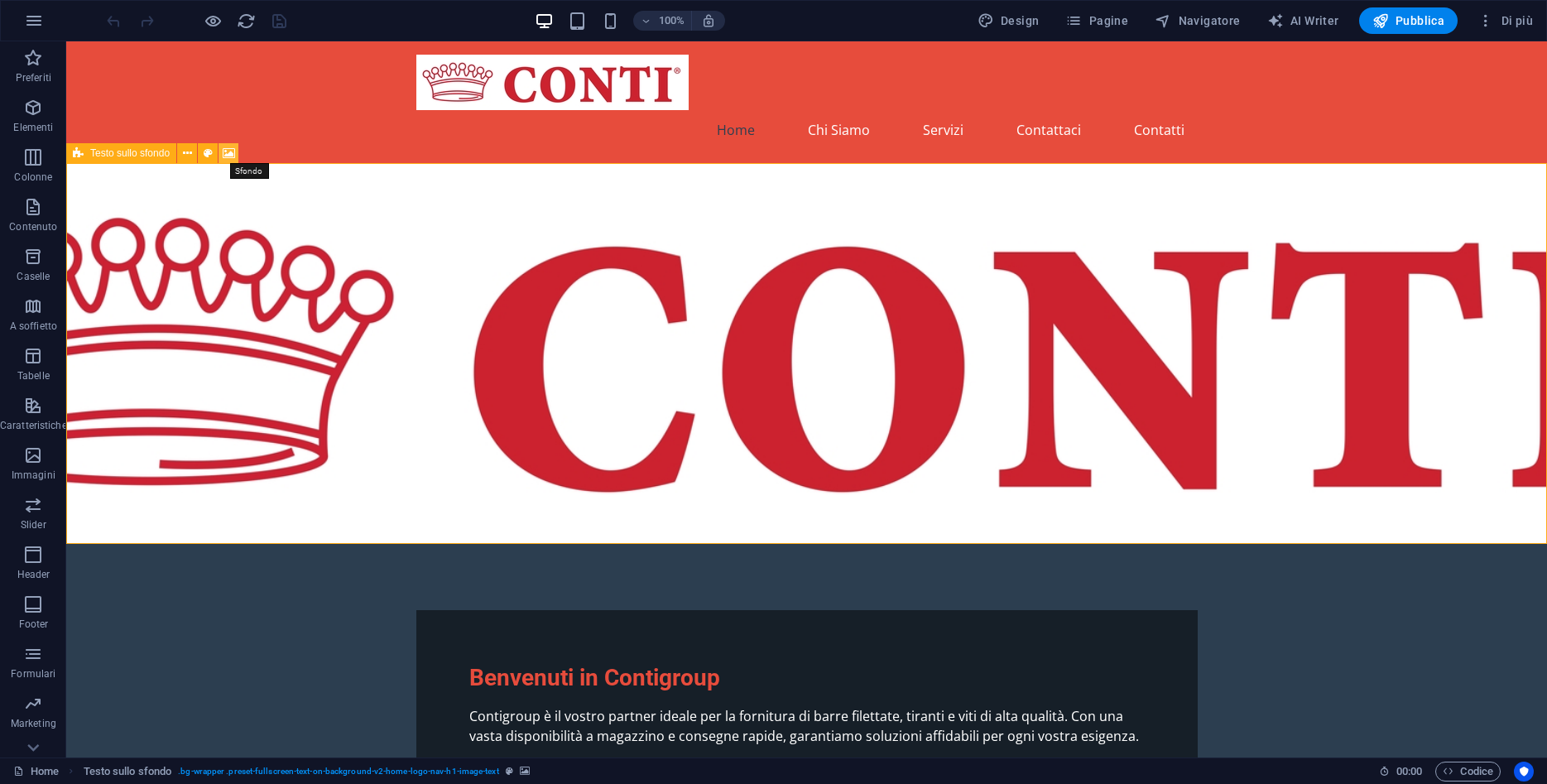
click at [232, 153] on icon at bounding box center [229, 153] width 13 height 17
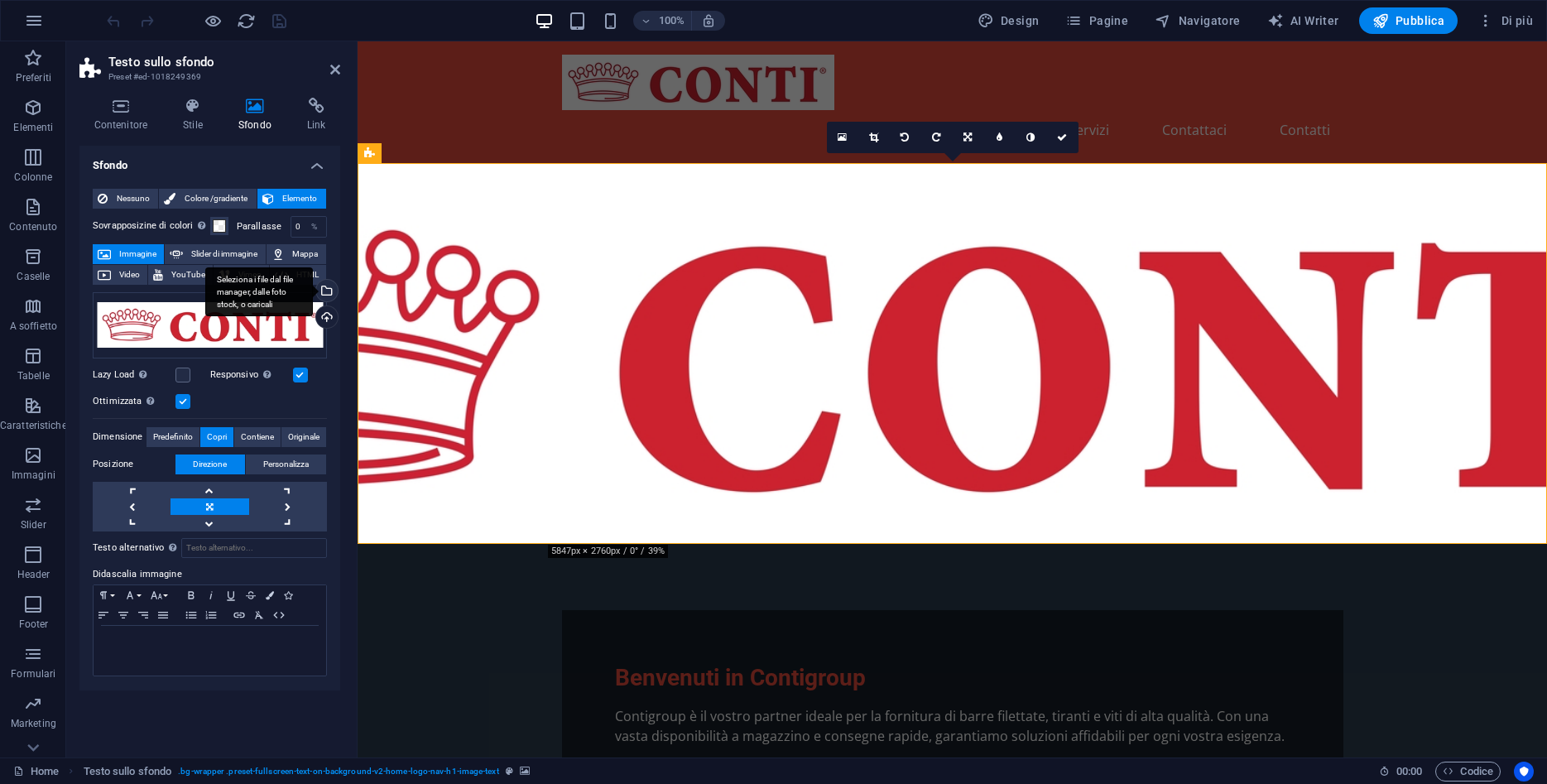
click at [313, 287] on div "Seleziona i file dal file manager, dalle foto stock, o caricali" at bounding box center [258, 292] width 108 height 50
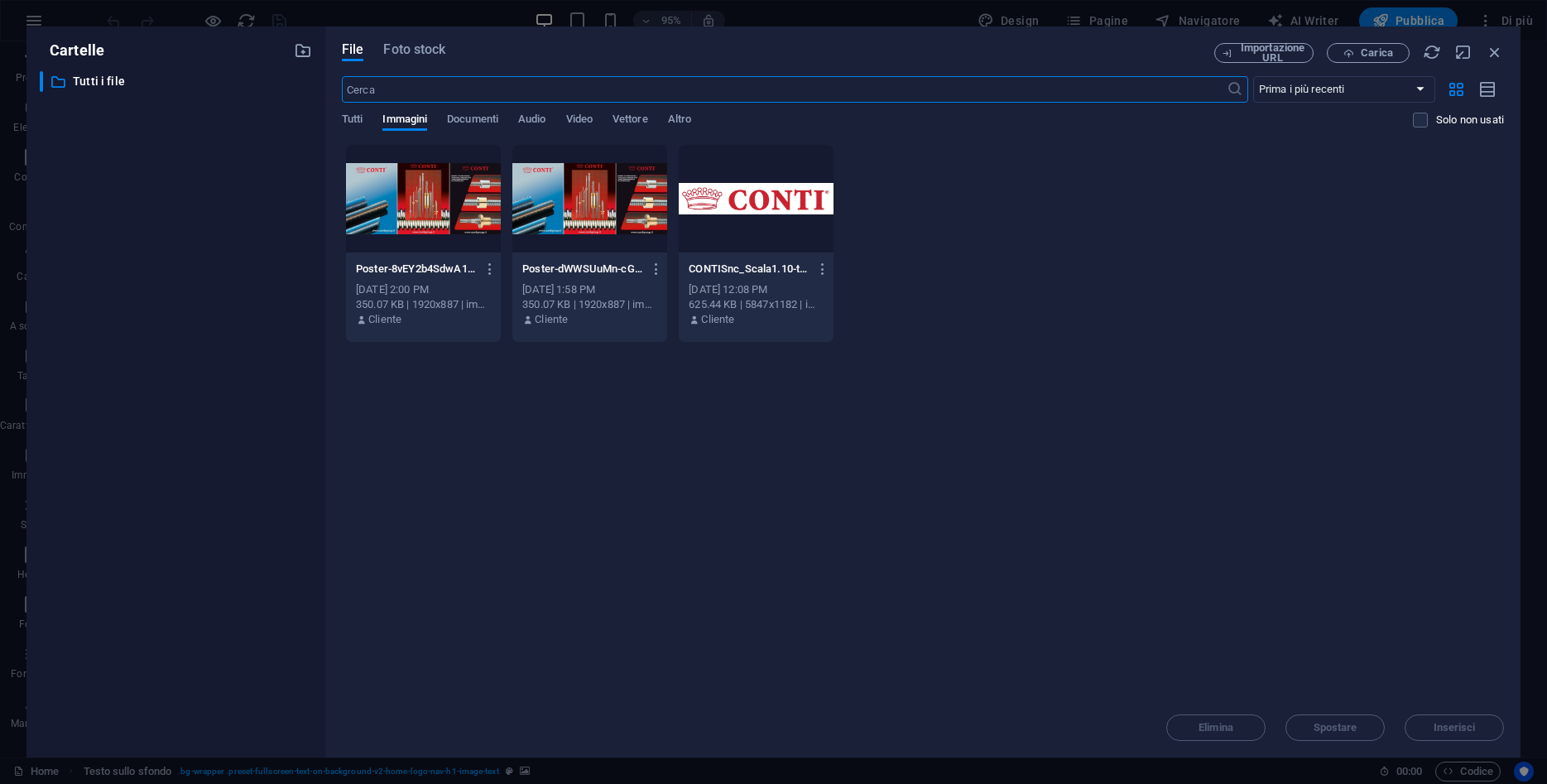
click at [554, 267] on p "Poster-dWWSUuMn-cGZEK-CWcvCRA.jpg" at bounding box center [582, 269] width 120 height 15
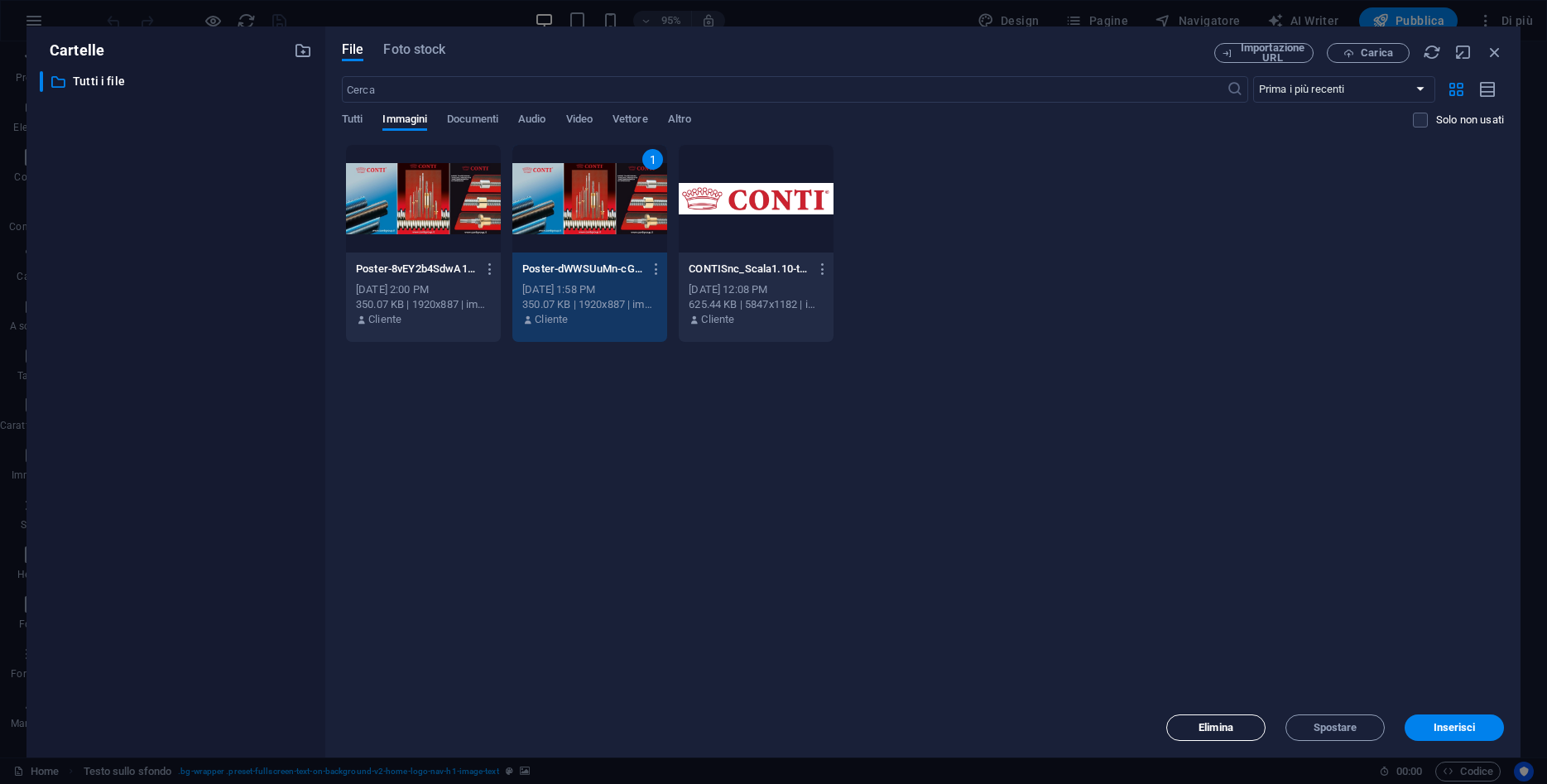
click at [1235, 727] on span "Elimina" at bounding box center [1216, 727] width 85 height 10
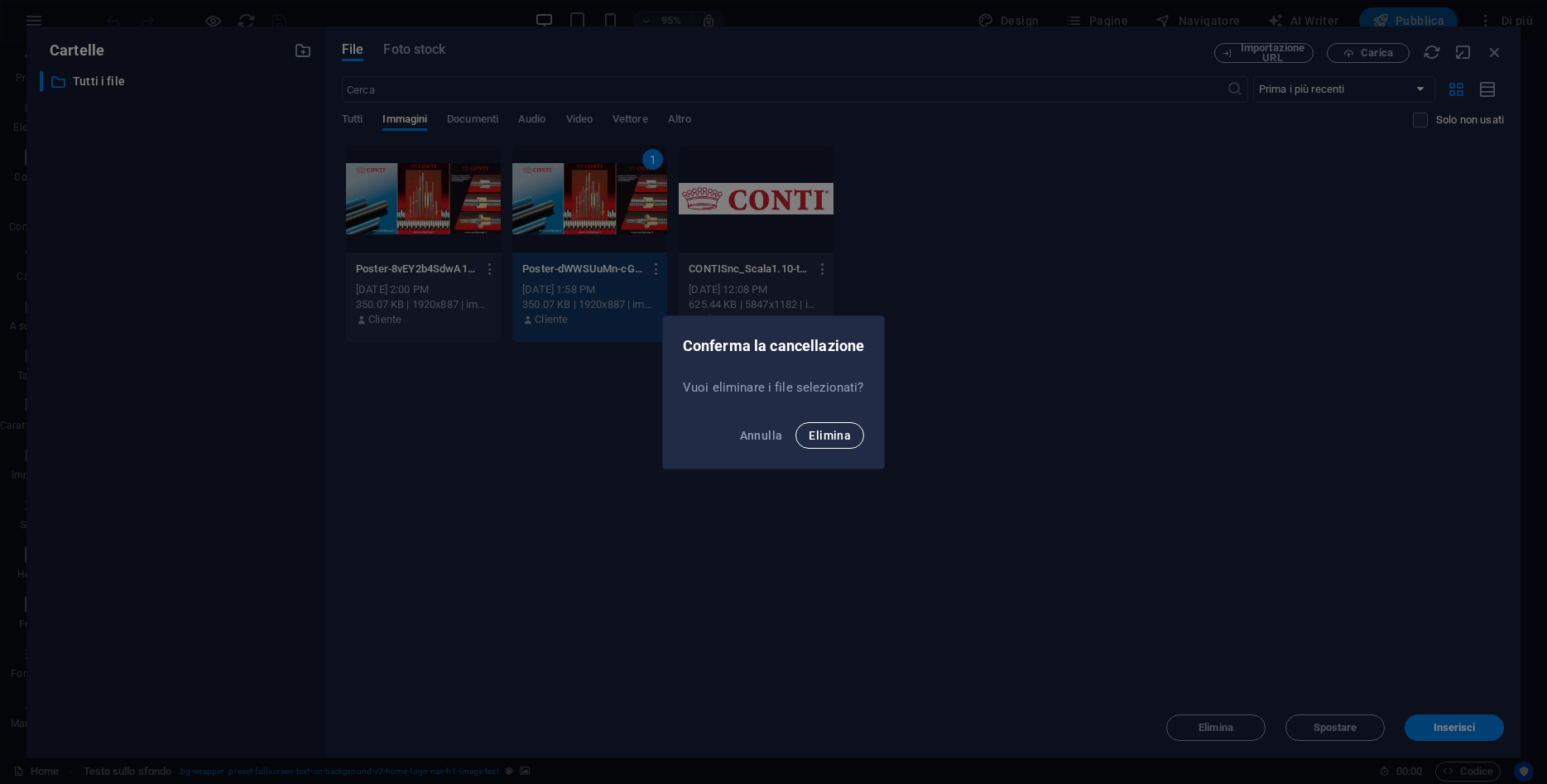
click at [816, 441] on span "Elimina" at bounding box center [830, 435] width 42 height 13
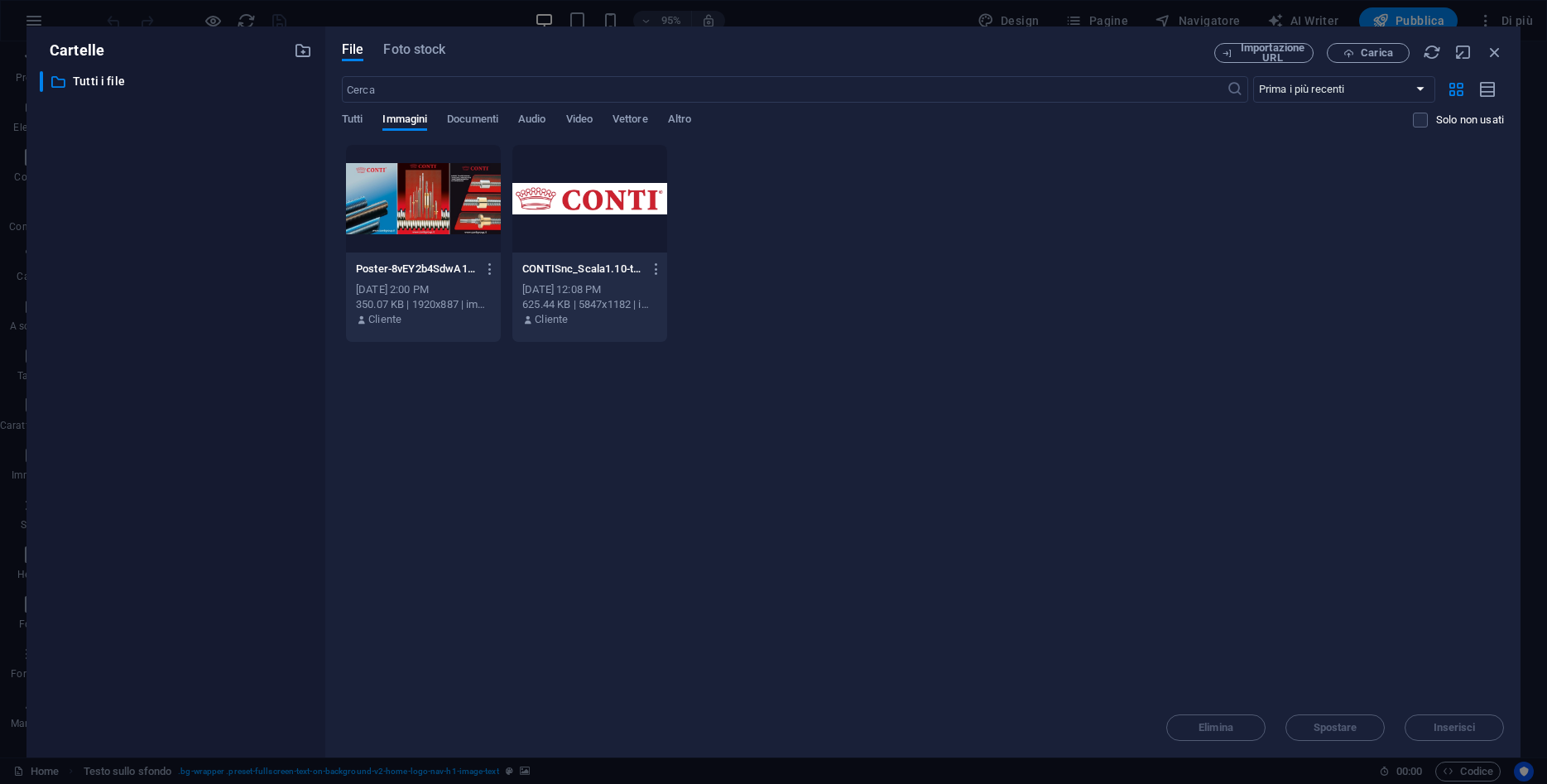
click at [451, 252] on div at bounding box center [423, 199] width 154 height 108
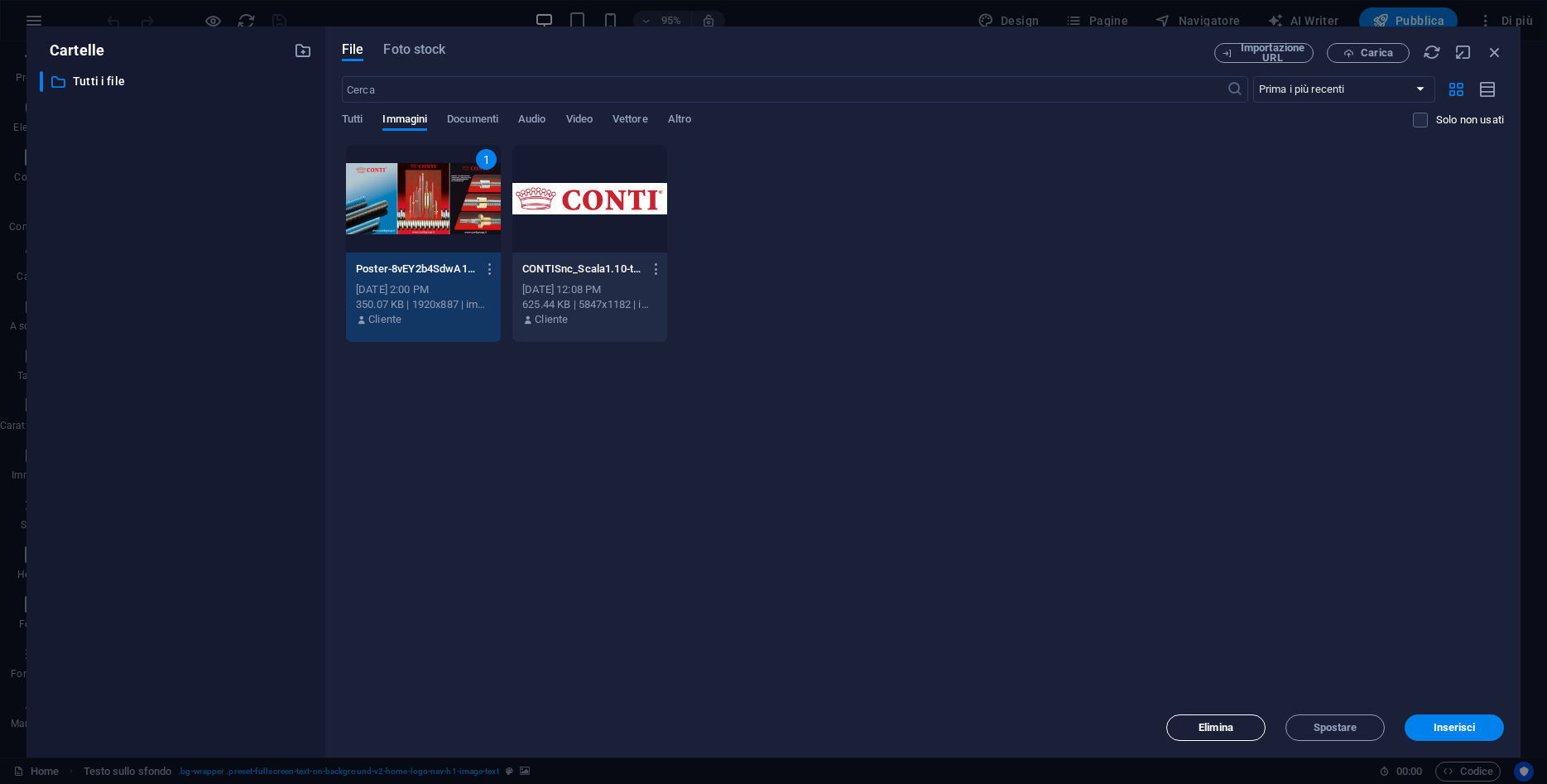
click at [1233, 723] on span "Elimina" at bounding box center [1216, 727] width 35 height 10
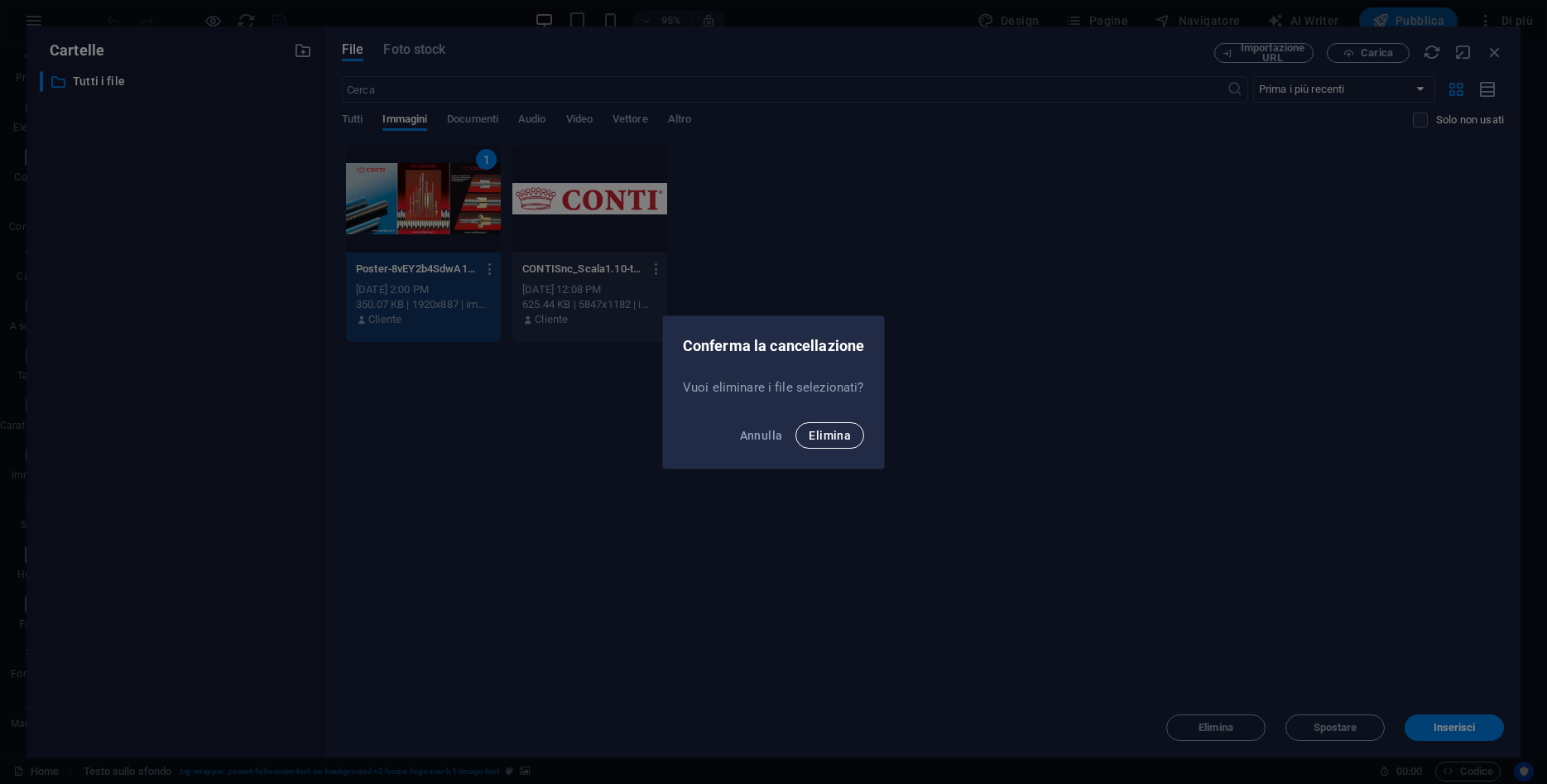
click at [841, 437] on span "Elimina" at bounding box center [830, 435] width 42 height 13
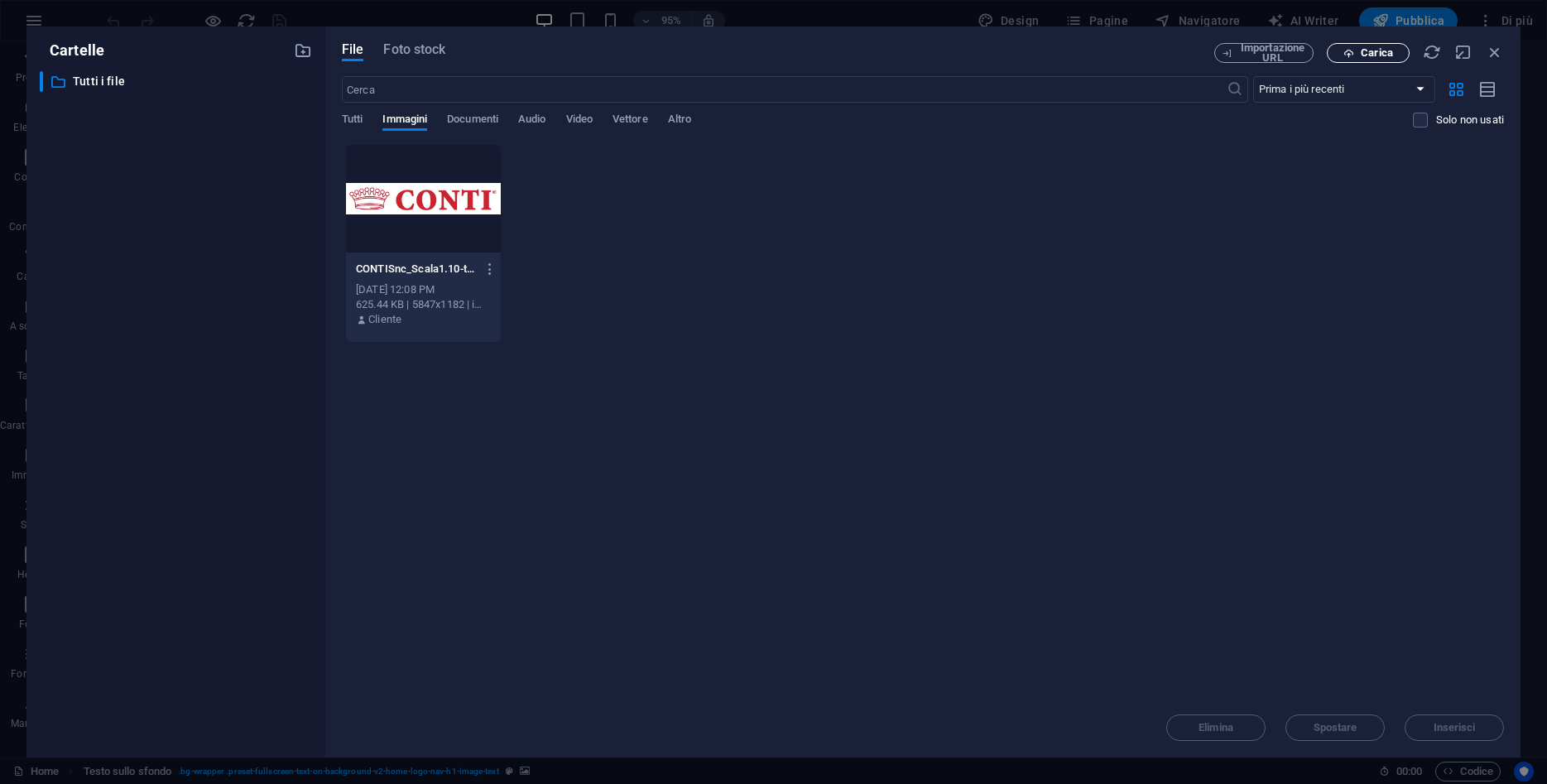
click at [1356, 50] on span "Carica" at bounding box center [1369, 53] width 68 height 11
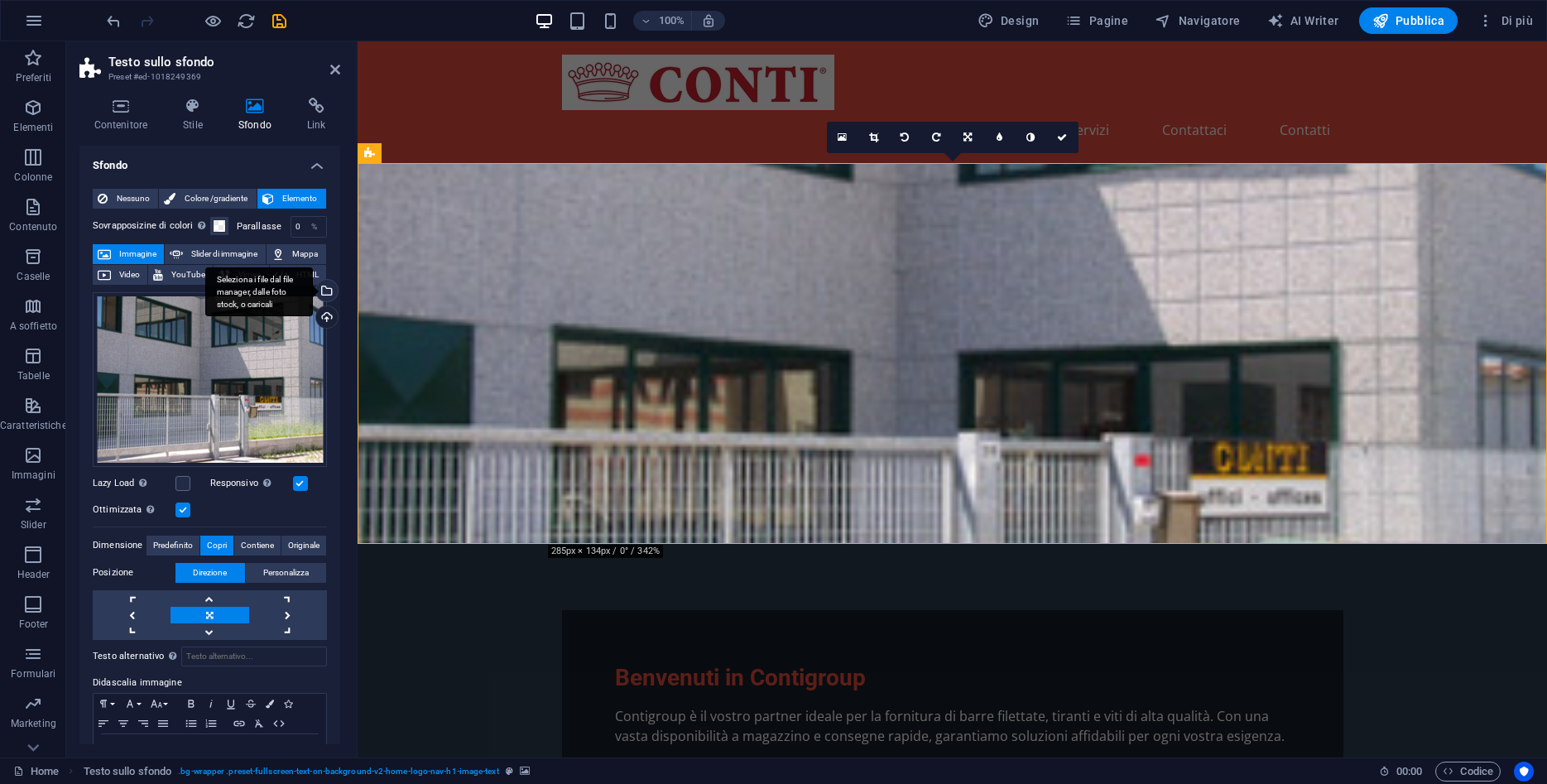
click at [313, 291] on div "Seleziona i file dal file manager, dalle foto stock, o caricali" at bounding box center [258, 292] width 108 height 50
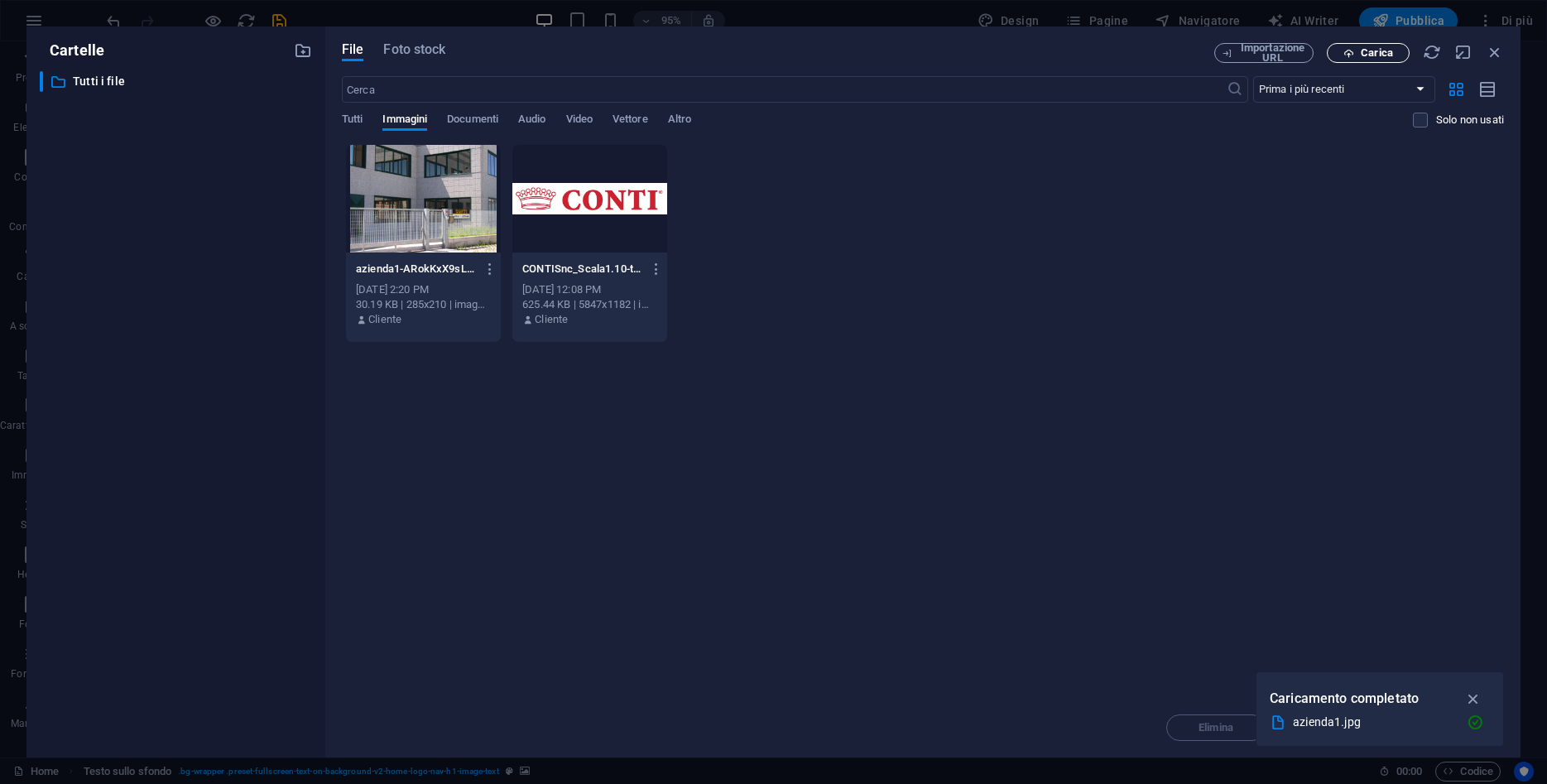
click at [1393, 53] on span "Carica" at bounding box center [1376, 52] width 32 height 10
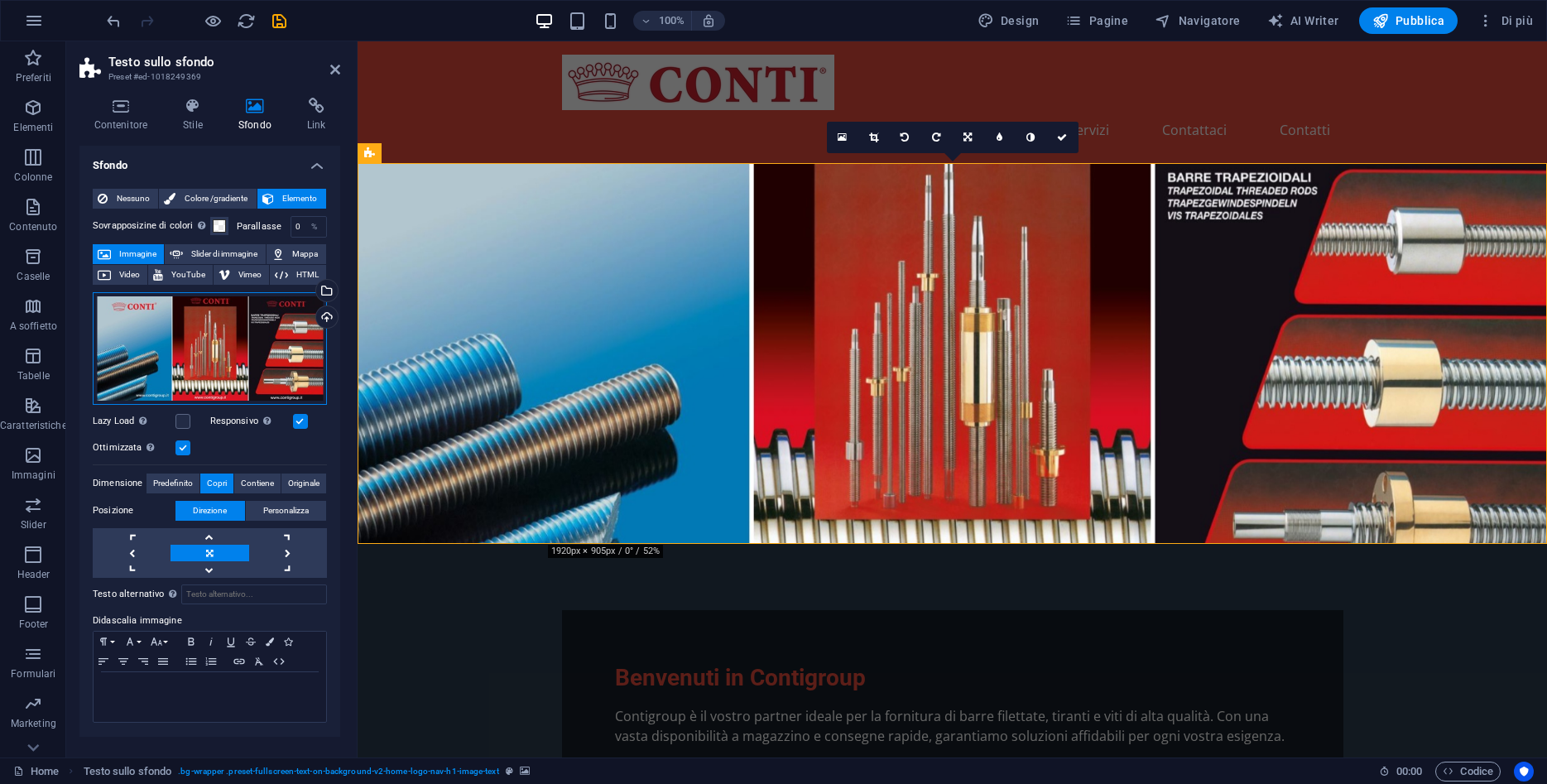
click at [184, 338] on div "Trascina qui i file, fai clic per sceglierli o selezionali da File o dalle nost…" at bounding box center [210, 348] width 234 height 112
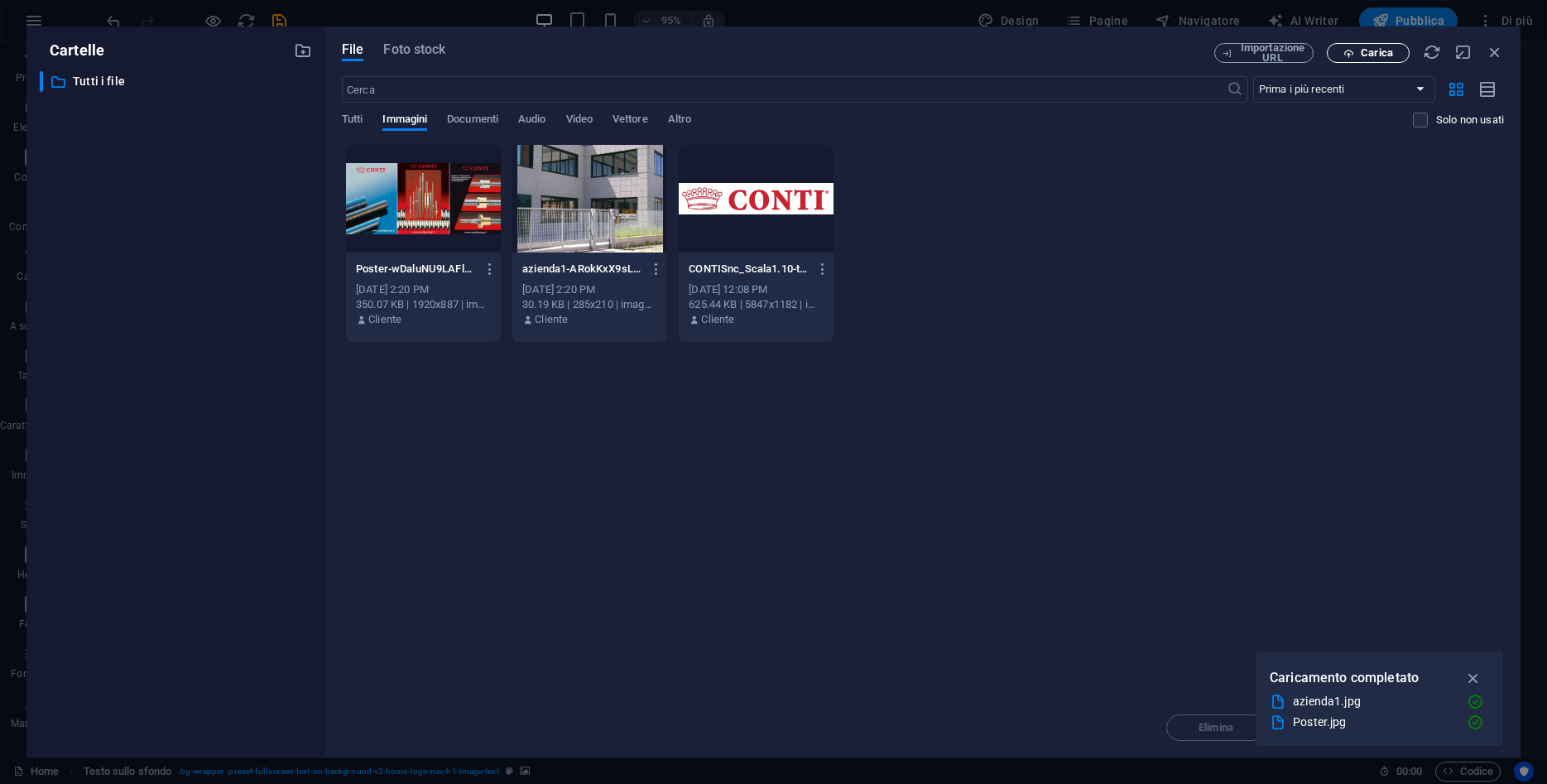
click at [1375, 55] on span "Carica" at bounding box center [1376, 52] width 32 height 10
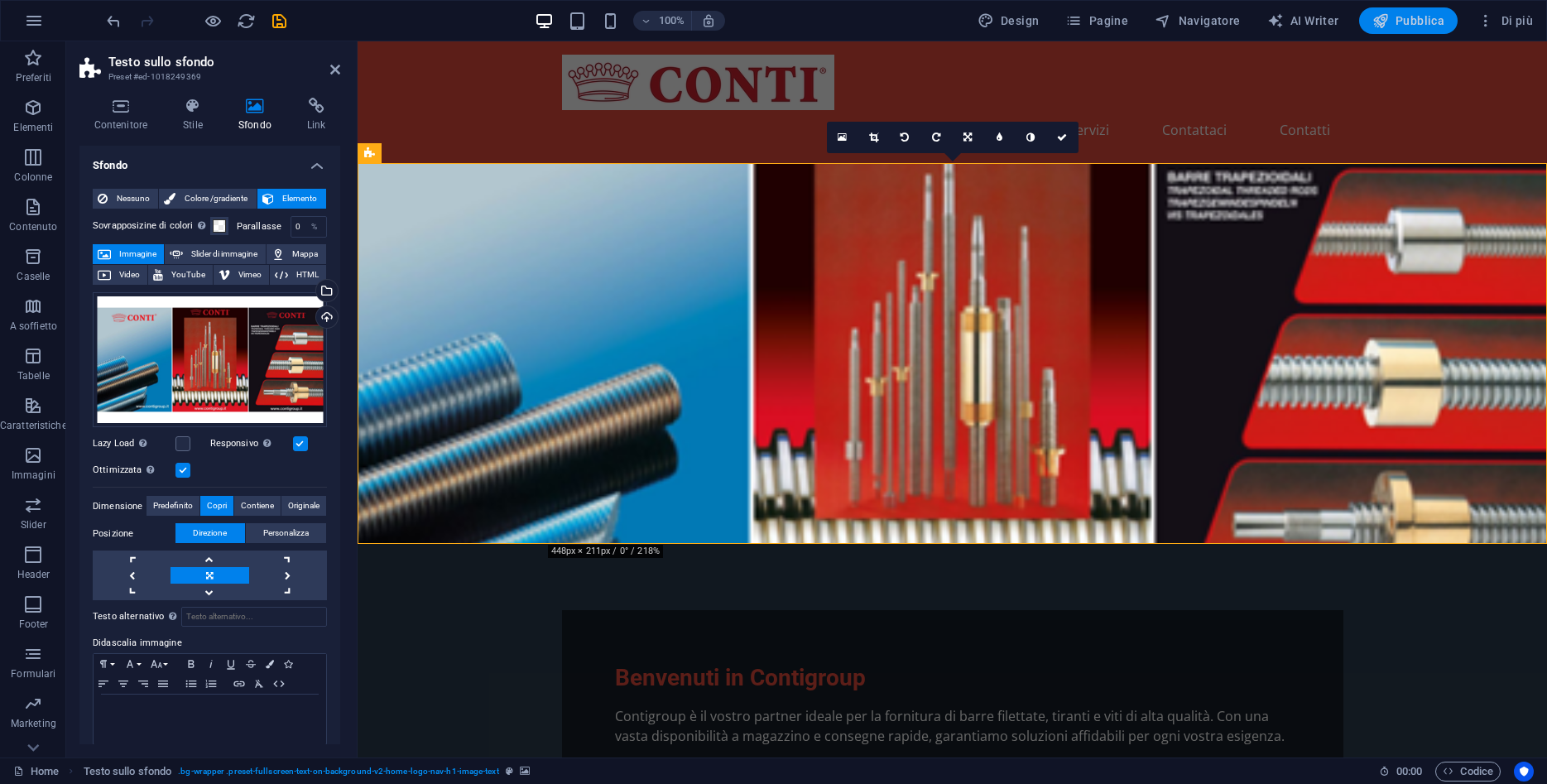
click at [1381, 18] on icon "button" at bounding box center [1381, 21] width 17 height 17
checkbox input "false"
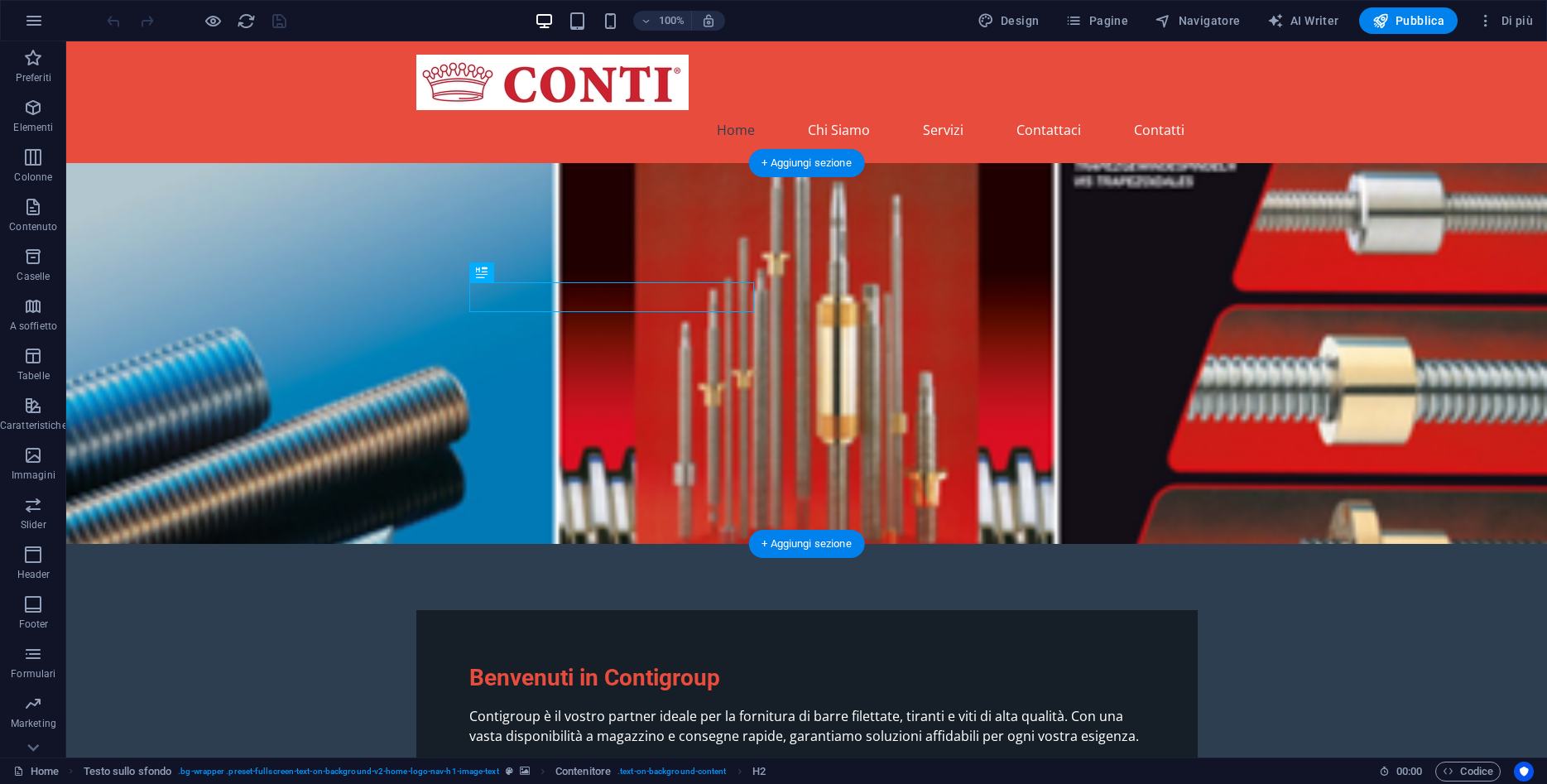
click at [202, 284] on figure at bounding box center [806, 353] width 1481 height 381
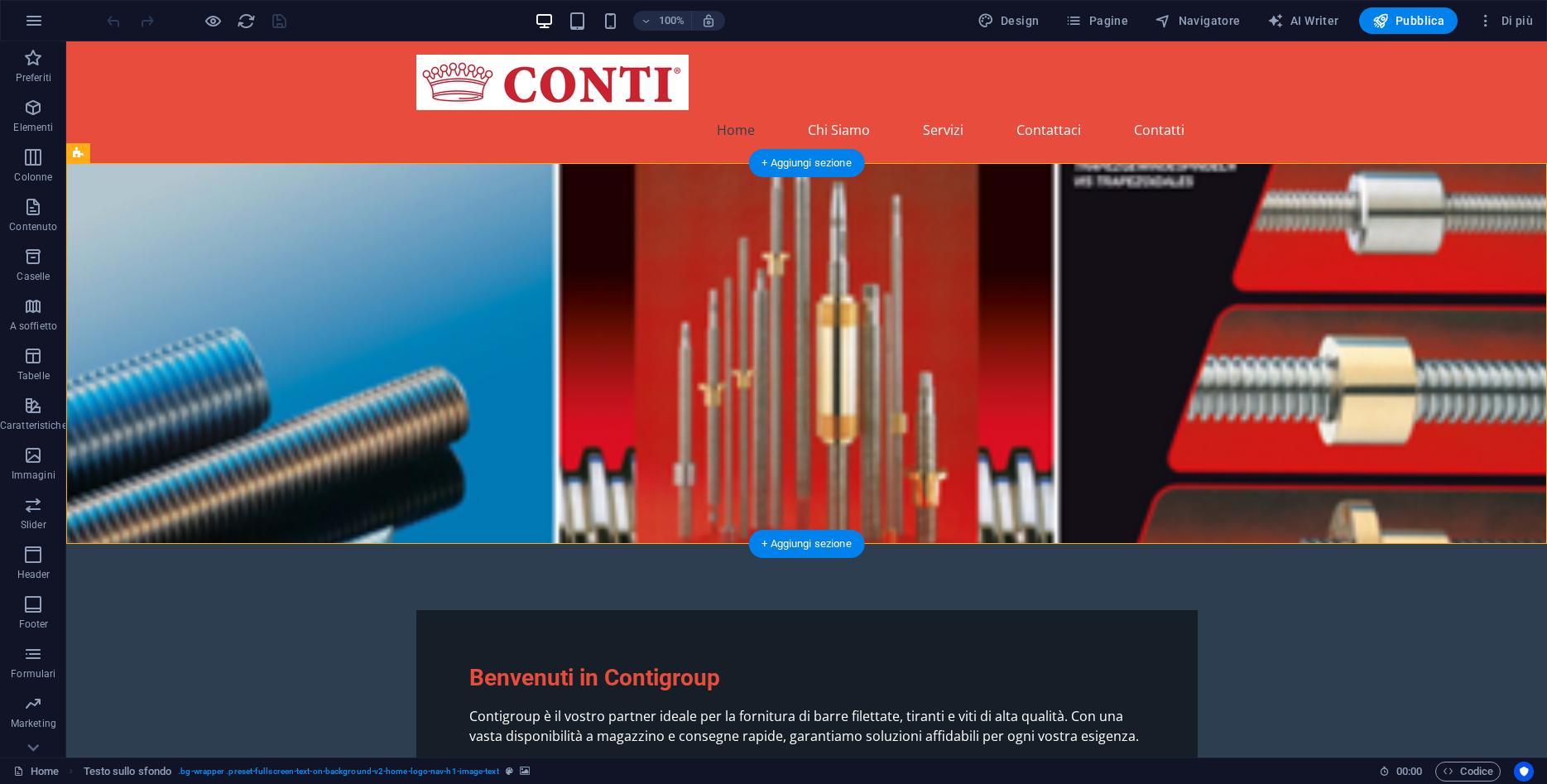
click at [174, 248] on figure at bounding box center [806, 353] width 1481 height 381
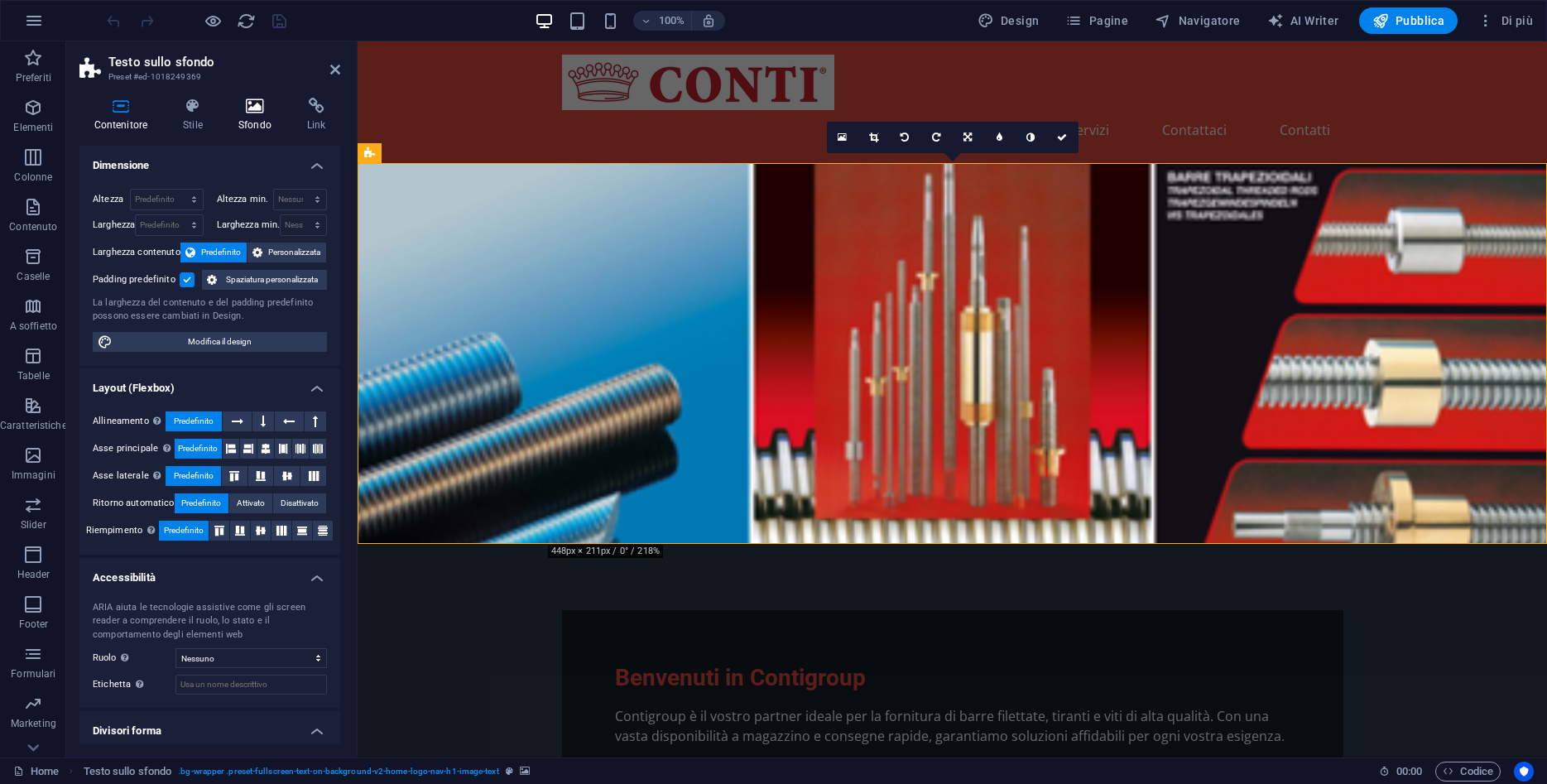
click at [266, 115] on h4 "Sfondo" at bounding box center [257, 115] width 69 height 35
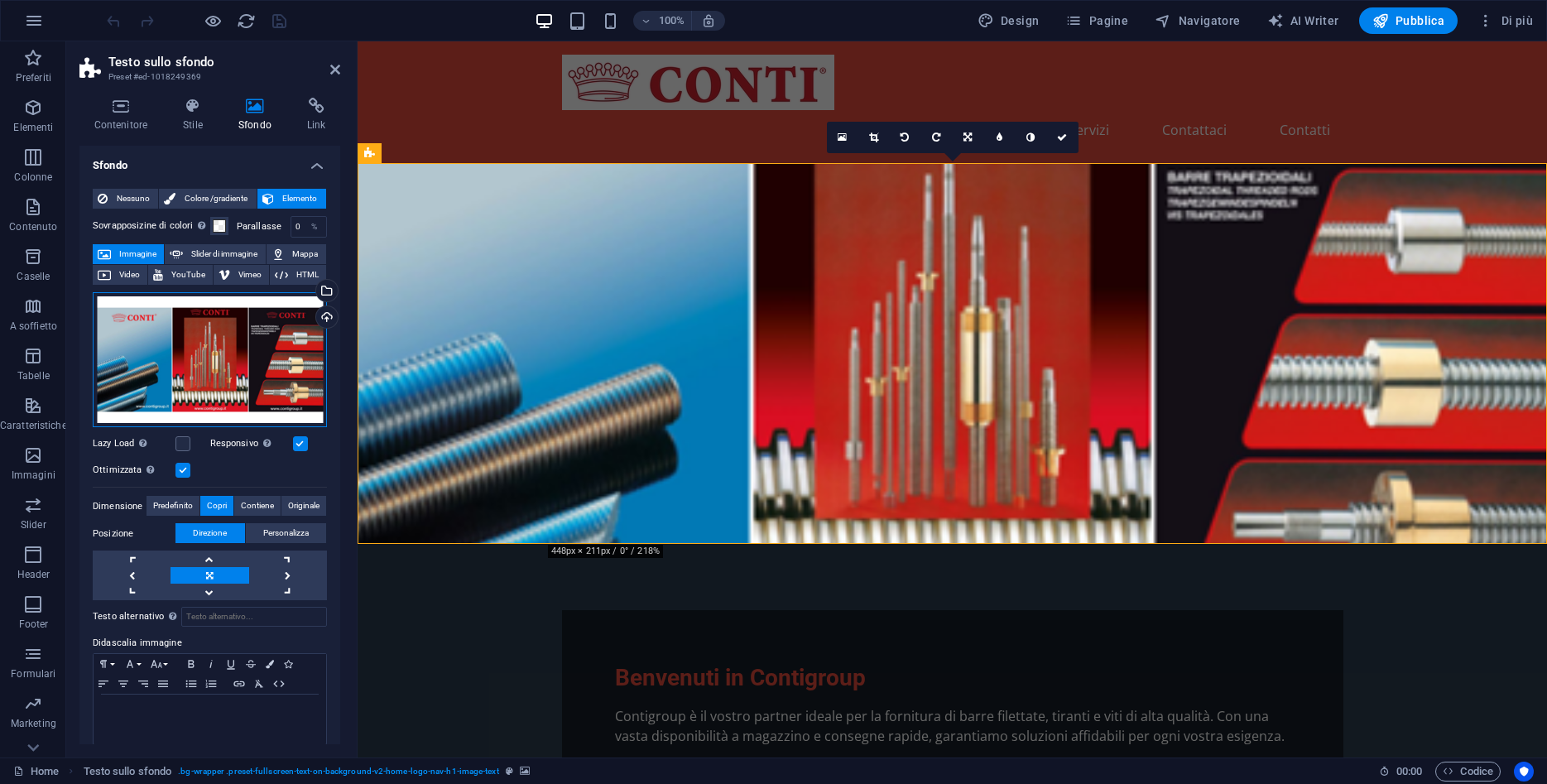
click at [226, 334] on div "Trascina qui i file, fai clic per sceglierli o selezionali da File o dalle nost…" at bounding box center [210, 360] width 234 height 136
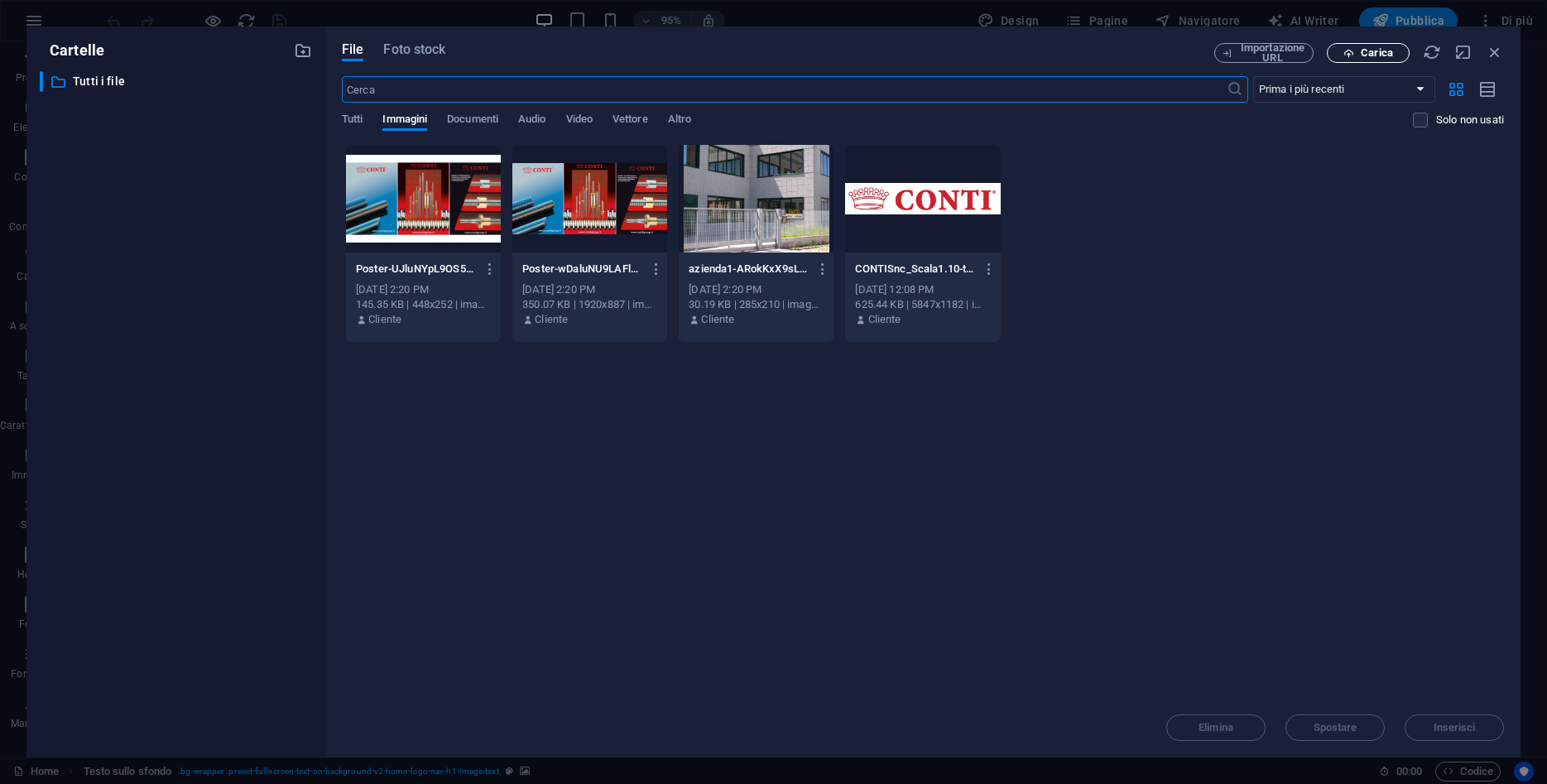
click at [1393, 49] on button "Carica" at bounding box center [1369, 53] width 83 height 20
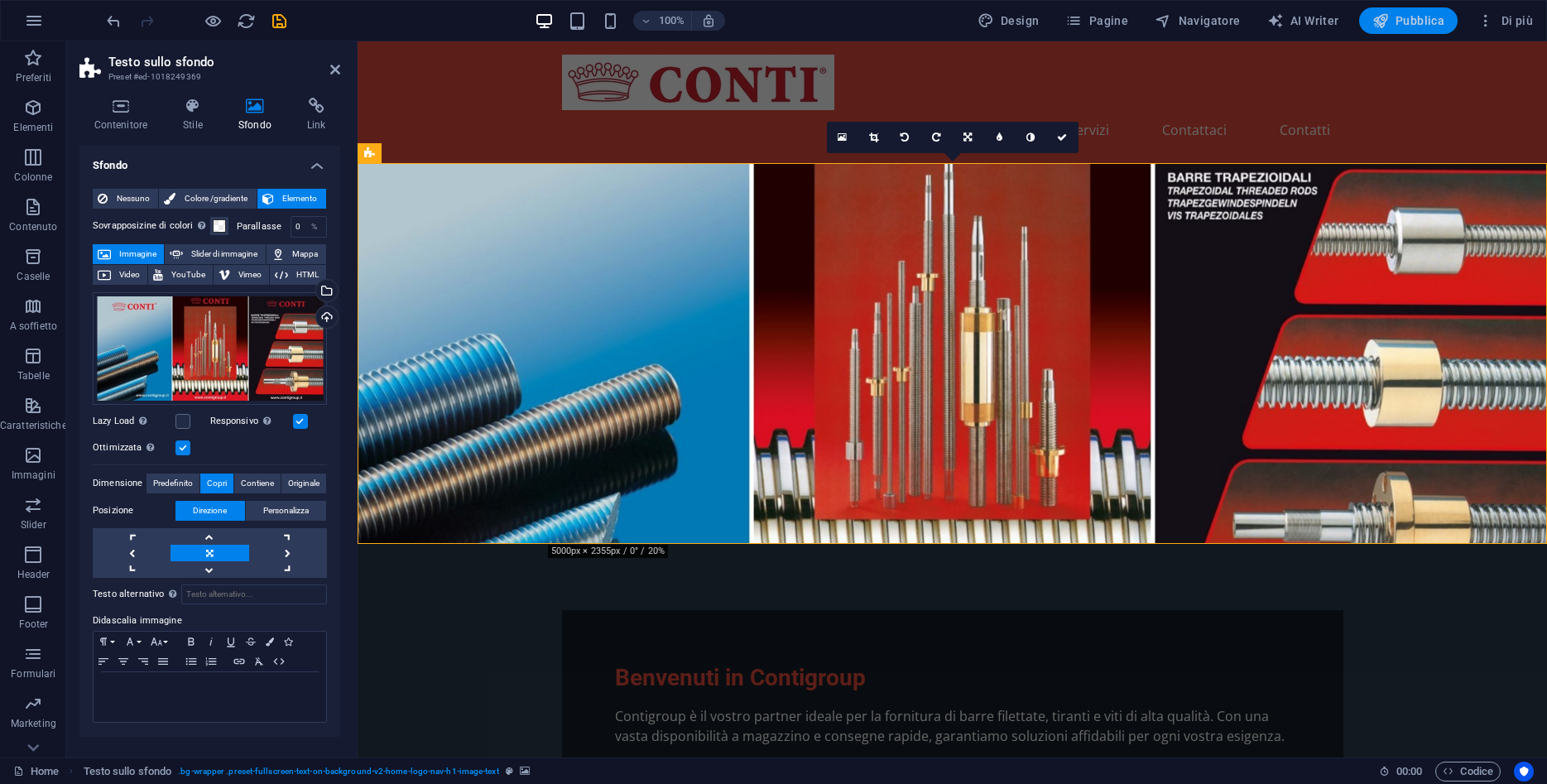
click at [1414, 20] on span "Pubblica" at bounding box center [1408, 21] width 73 height 17
checkbox input "false"
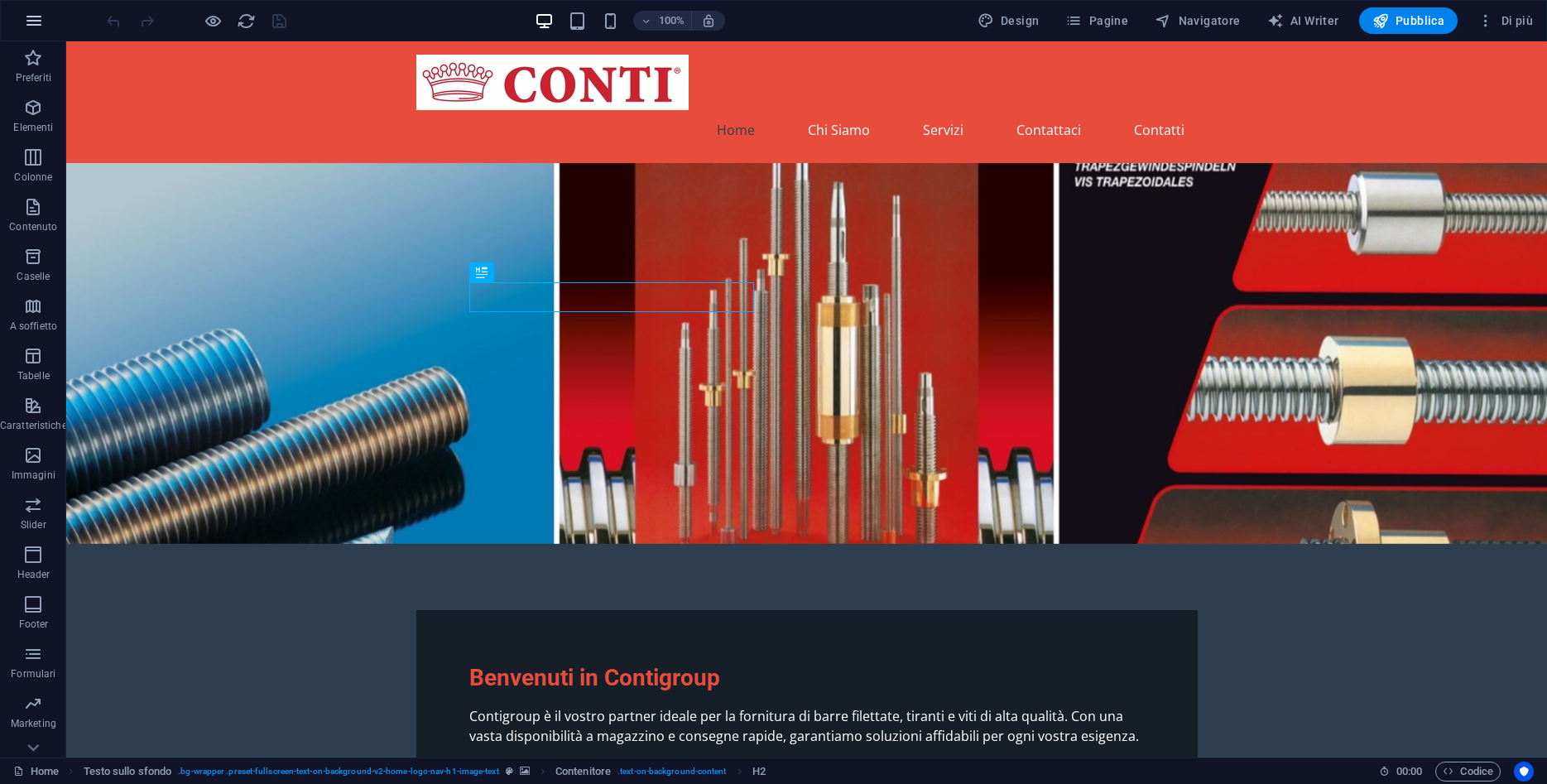
click at [21, 17] on button "button" at bounding box center [33, 20] width 40 height 40
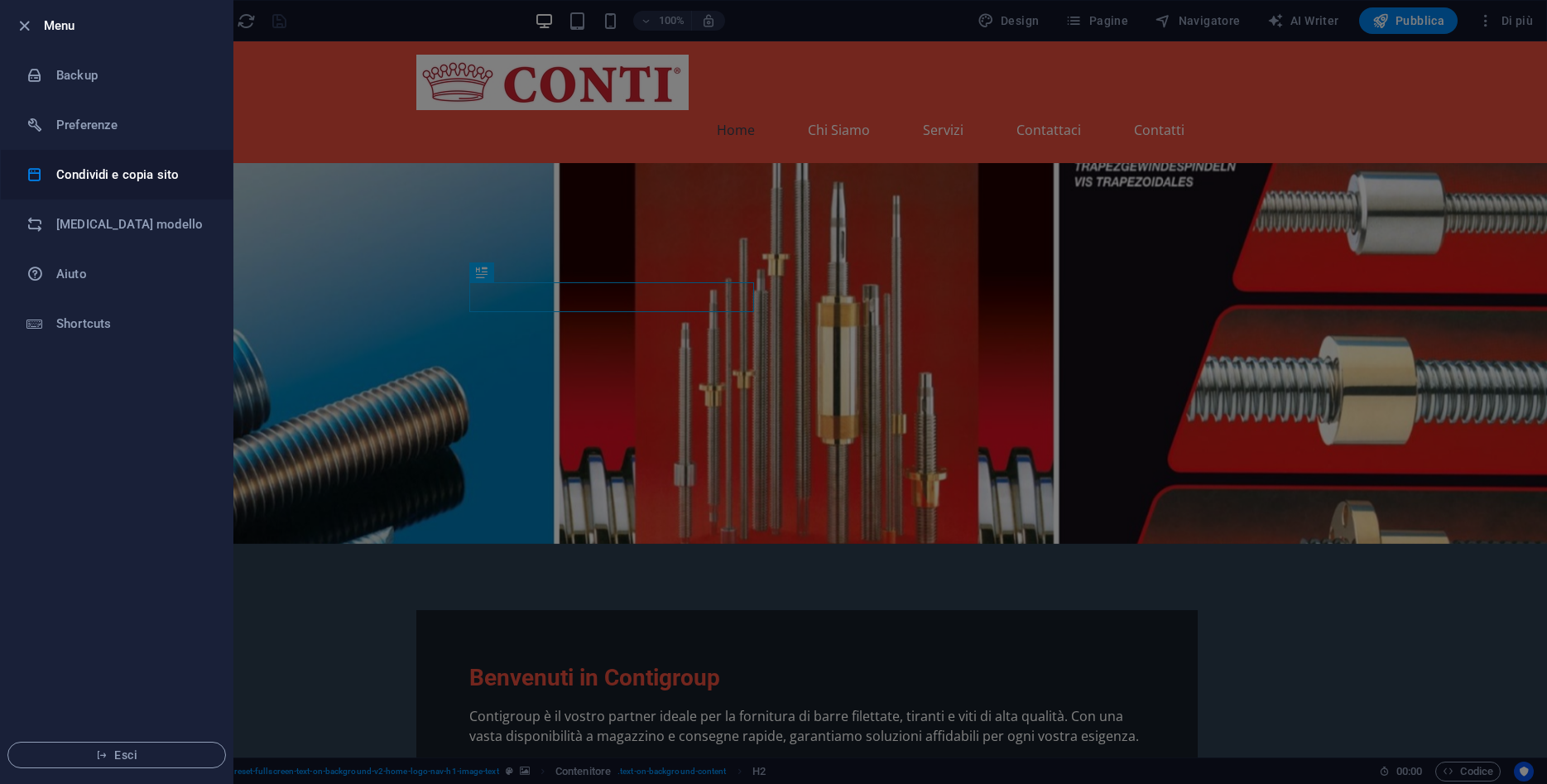
click at [126, 178] on h6 "Condividi e copia sito" at bounding box center [132, 175] width 154 height 20
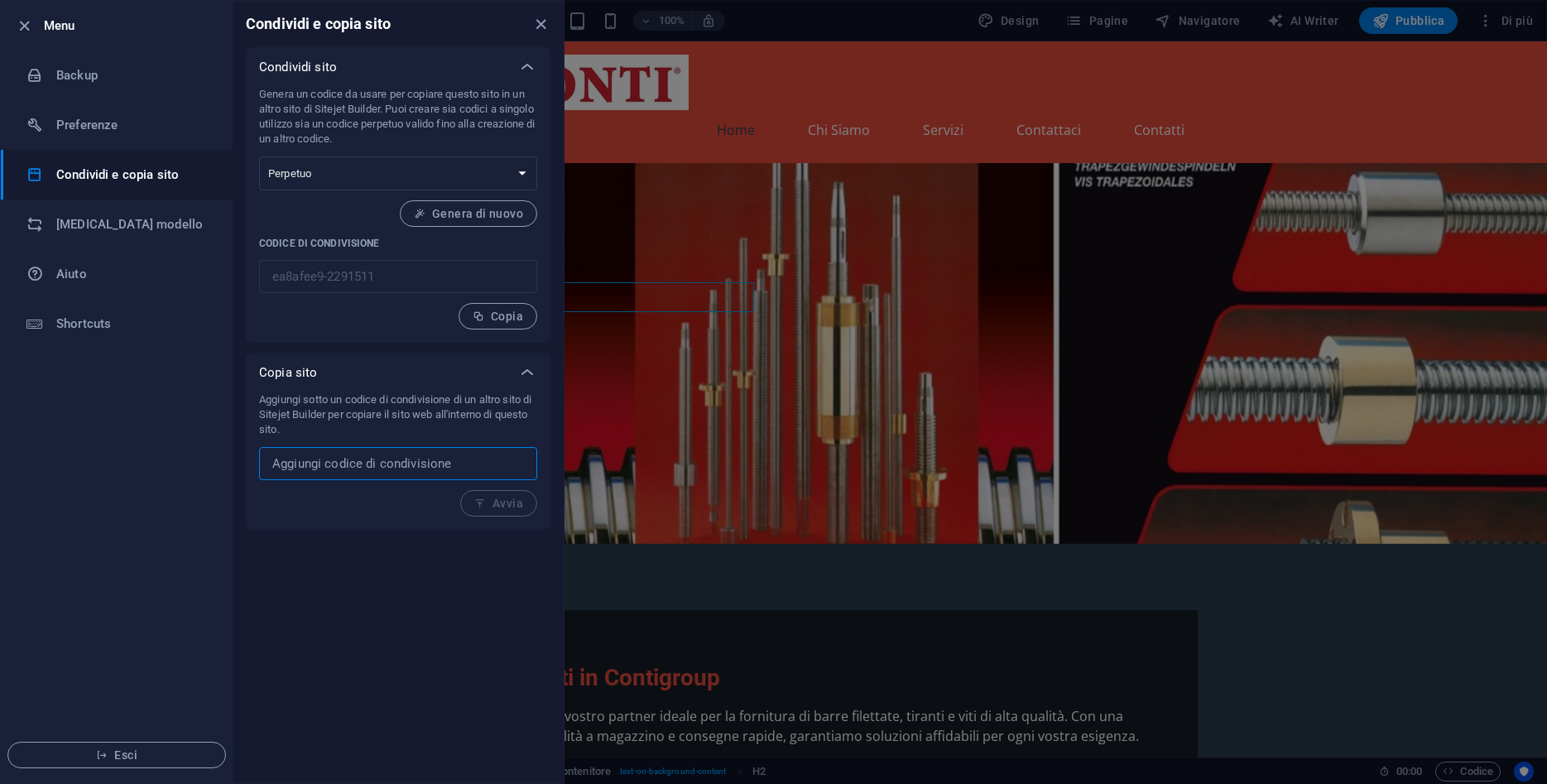
click at [453, 466] on input "text" at bounding box center [398, 463] width 279 height 33
